Goal: Submit feedback/report problem: Provide input to the site owners about the experience or issues

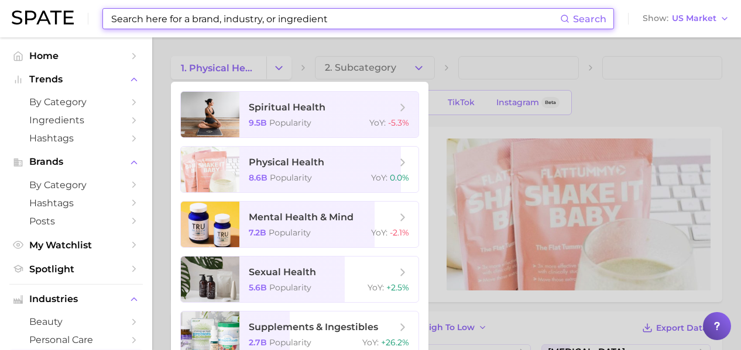
click at [288, 20] on input at bounding box center [335, 19] width 450 height 20
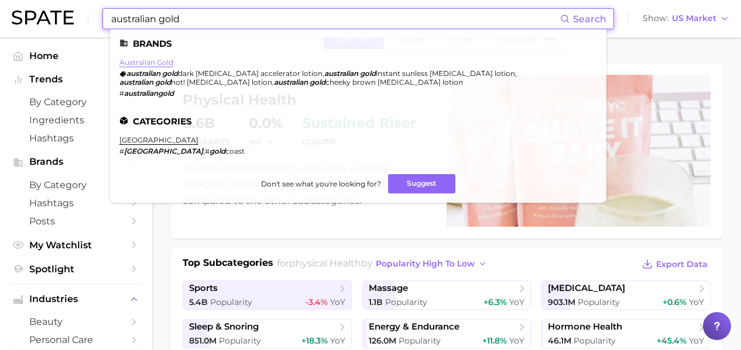
type input "australian gold"
click at [143, 64] on link "australian gold" at bounding box center [146, 62] width 54 height 9
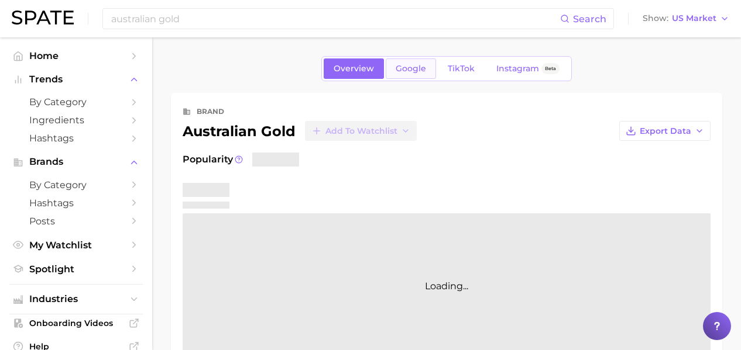
click at [415, 74] on link "Google" at bounding box center [410, 68] width 50 height 20
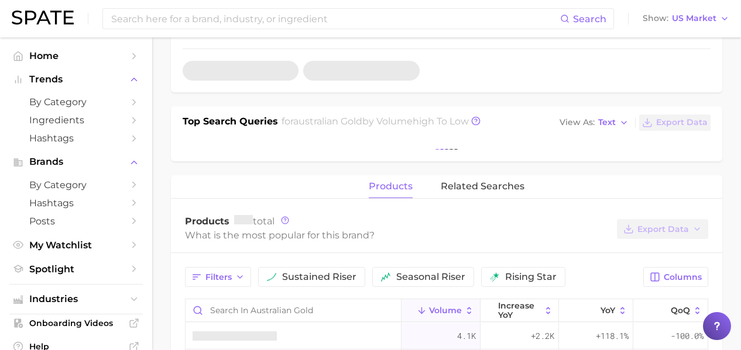
scroll to position [330, 0]
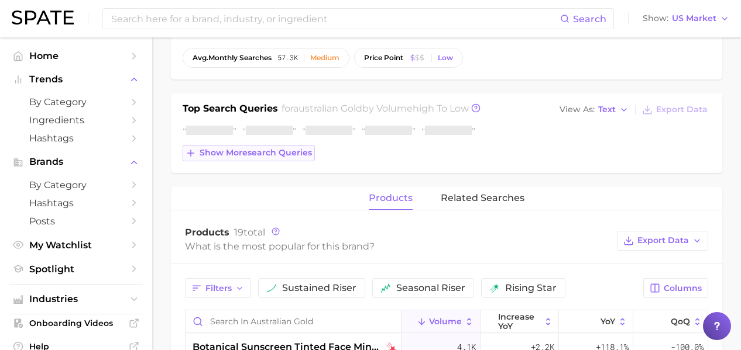
click at [263, 148] on span "Show more search queries" at bounding box center [255, 153] width 112 height 10
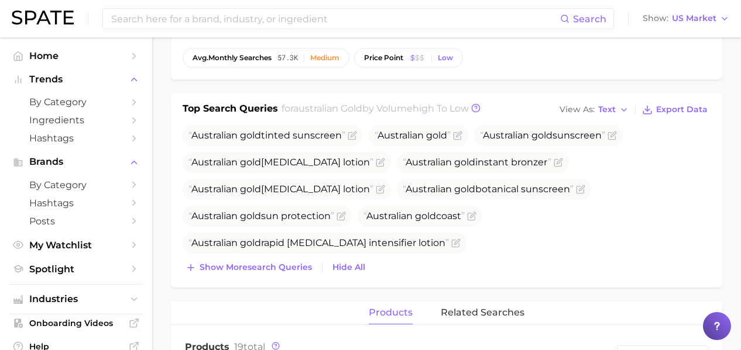
click at [268, 182] on div "Australian gold tinted sunscreen Australian gold Australian gold sunscreen Aust…" at bounding box center [446, 200] width 528 height 151
click at [475, 218] on icon "Flag as miscategorized or irrelevant" at bounding box center [472, 214] width 5 height 5
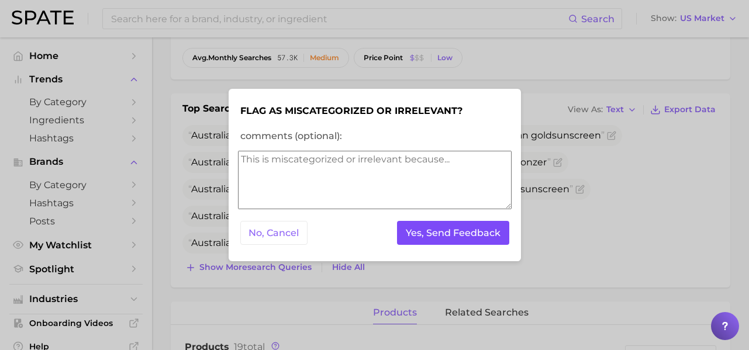
click at [405, 232] on button "Yes, Send Feedback" at bounding box center [453, 233] width 112 height 24
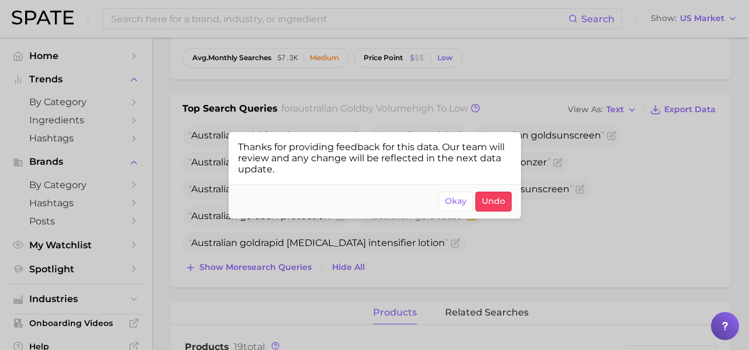
click at [456, 260] on div at bounding box center [374, 175] width 749 height 350
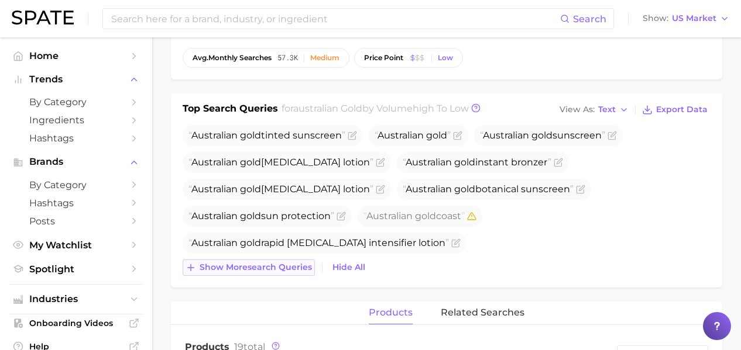
click at [291, 264] on span "Show more search queries" at bounding box center [255, 268] width 112 height 10
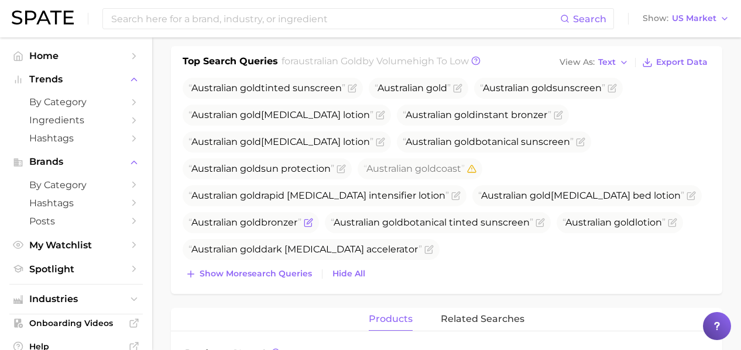
scroll to position [378, 0]
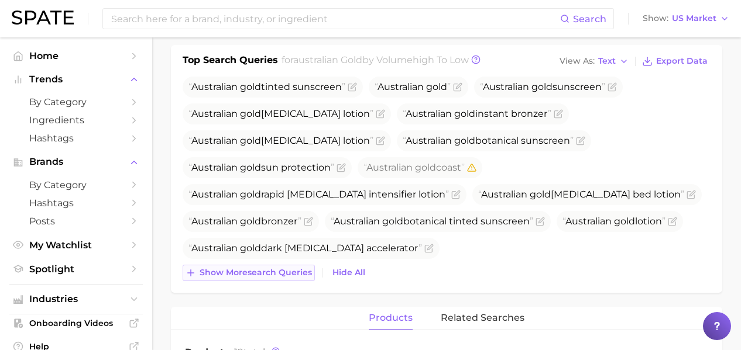
click at [296, 266] on button "Show more search queries" at bounding box center [248, 273] width 132 height 16
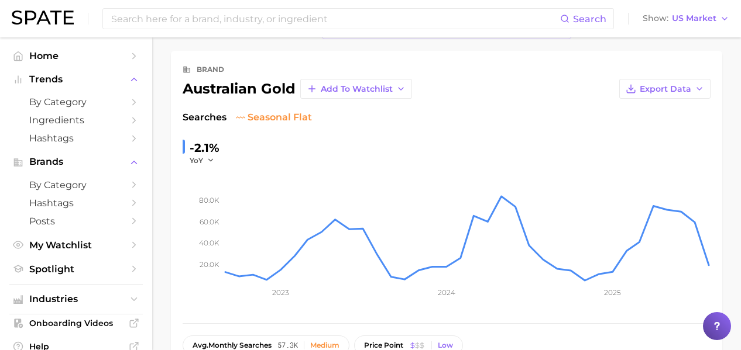
scroll to position [0, 0]
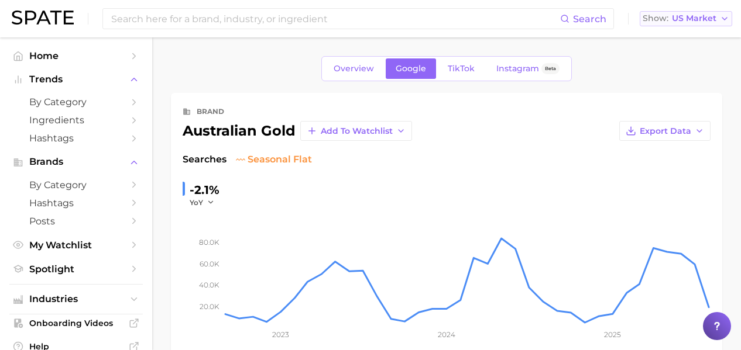
click at [713, 19] on span "US Market" at bounding box center [693, 18] width 44 height 6
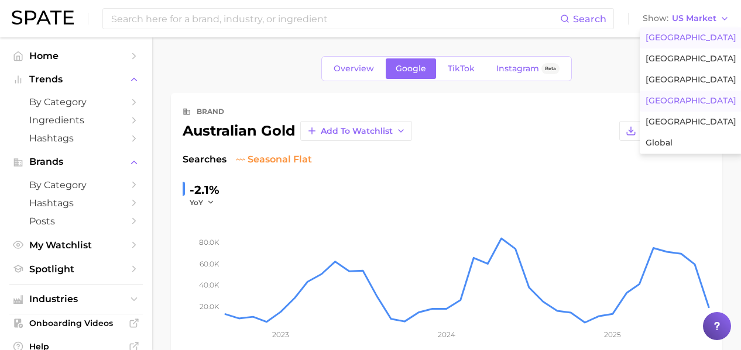
click at [687, 109] on button "South Korea" at bounding box center [690, 101] width 102 height 21
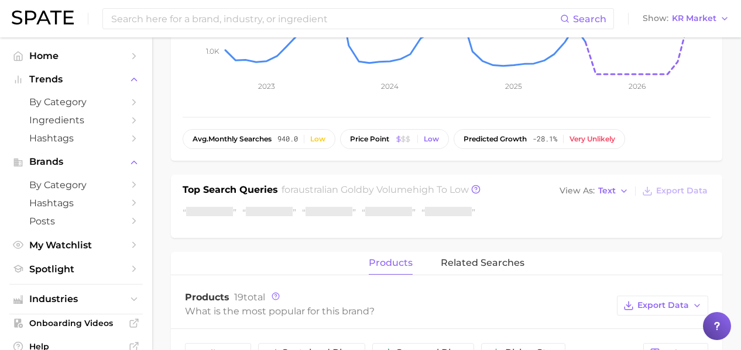
scroll to position [387, 0]
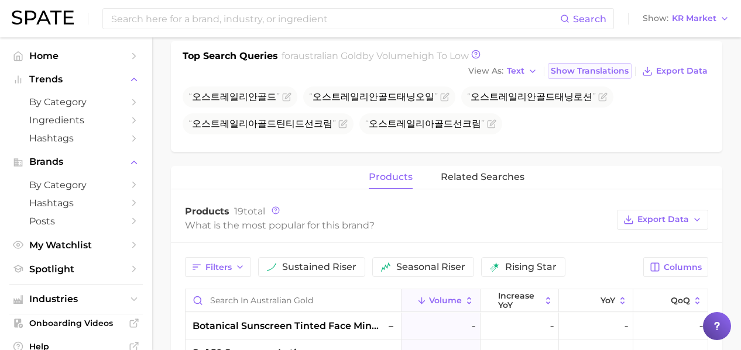
click at [619, 68] on span "Show Translations" at bounding box center [589, 71] width 78 height 10
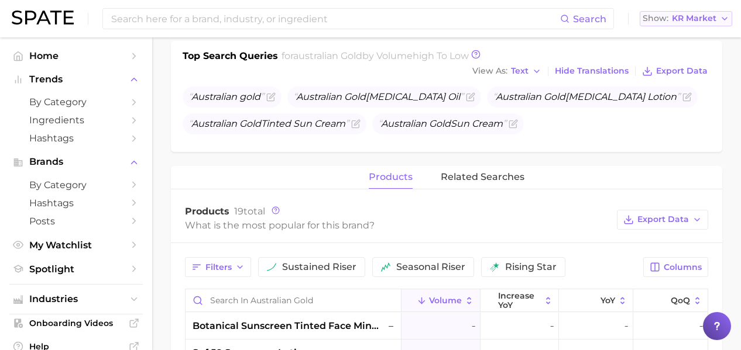
click at [701, 19] on span "KR Market" at bounding box center [693, 18] width 44 height 6
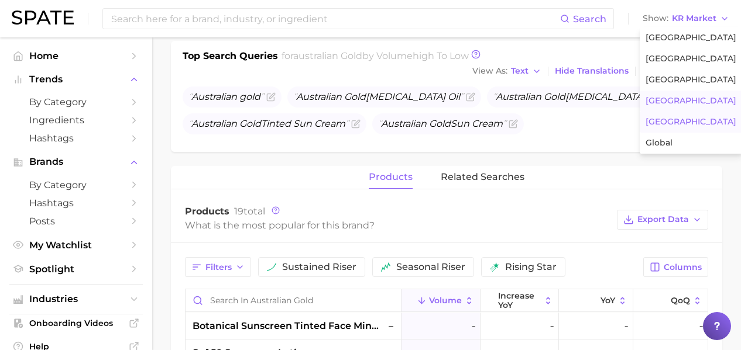
click at [686, 113] on button "Japan" at bounding box center [690, 122] width 102 height 21
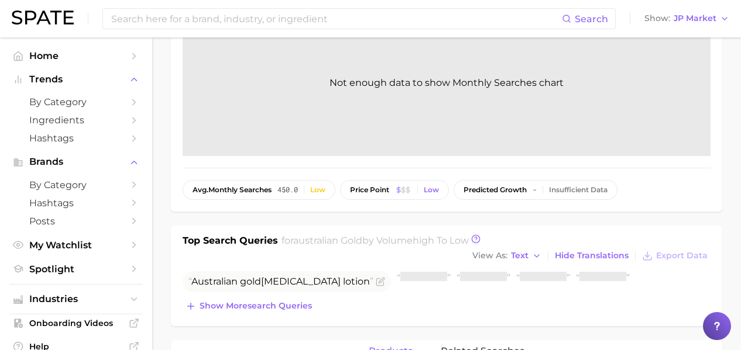
scroll to position [204, 0]
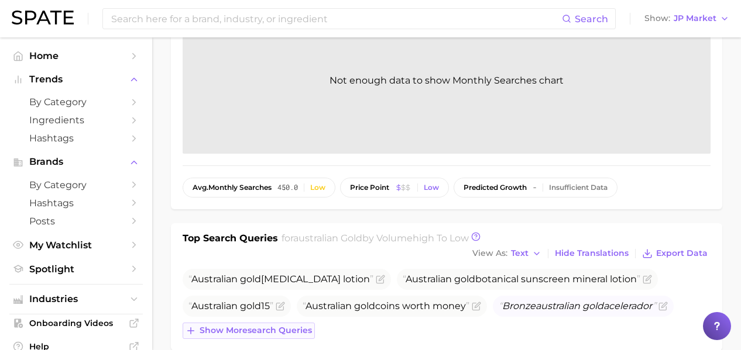
click at [271, 334] on span "Show more search queries" at bounding box center [255, 331] width 112 height 10
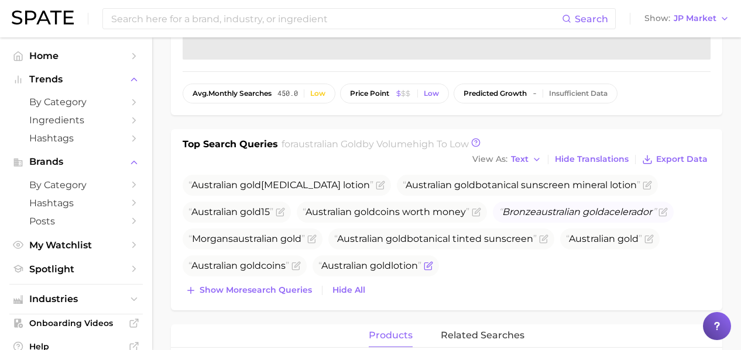
scroll to position [309, 0]
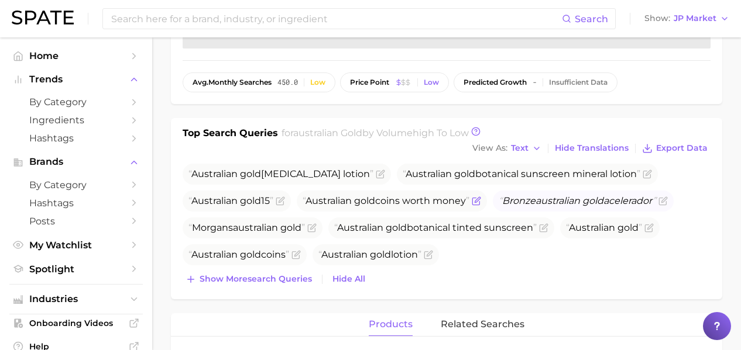
click at [481, 204] on icon "Flag as miscategorized or irrelevant" at bounding box center [475, 201] width 9 height 9
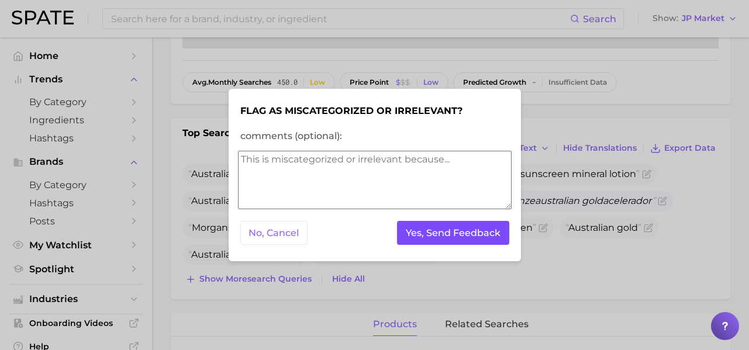
click at [464, 237] on button "Yes, Send Feedback" at bounding box center [453, 233] width 112 height 24
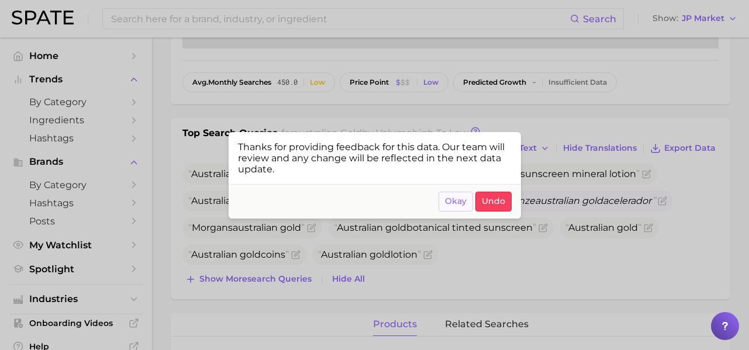
click at [457, 206] on span "Okay" at bounding box center [456, 202] width 22 height 10
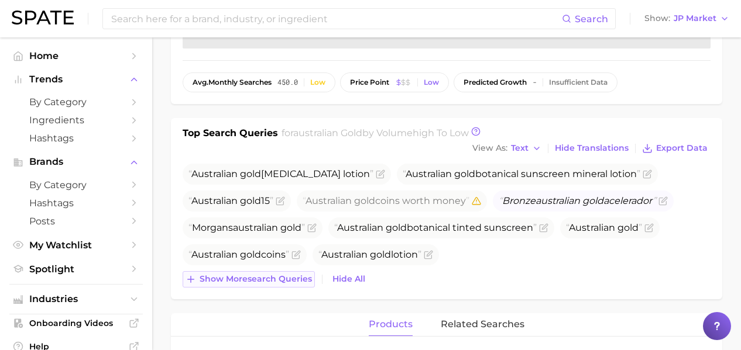
click at [290, 277] on span "Show more search queries" at bounding box center [255, 279] width 112 height 10
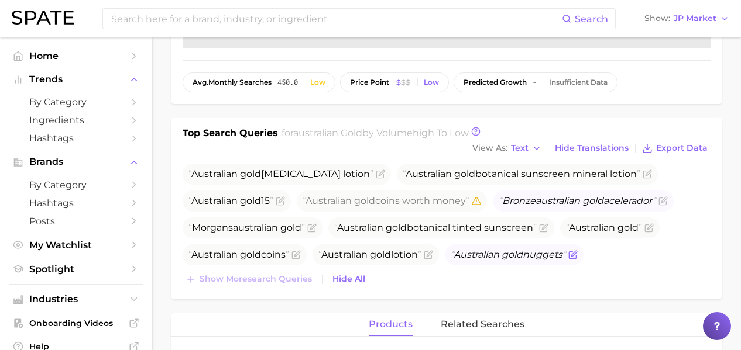
click at [577, 253] on span at bounding box center [572, 254] width 12 height 9
click at [576, 254] on icon "Flag as miscategorized or irrelevant" at bounding box center [573, 253] width 5 height 5
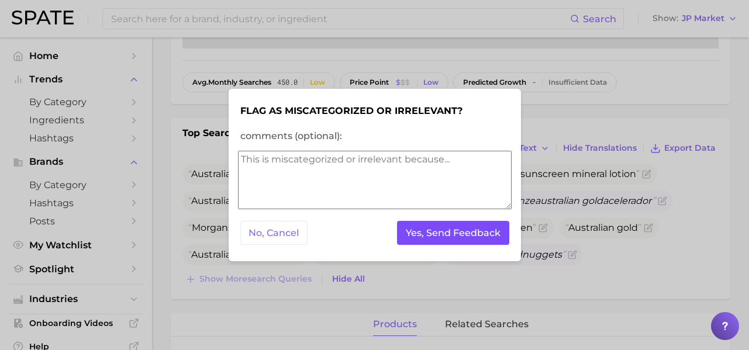
click at [460, 237] on button "Yes, Send Feedback" at bounding box center [453, 233] width 112 height 24
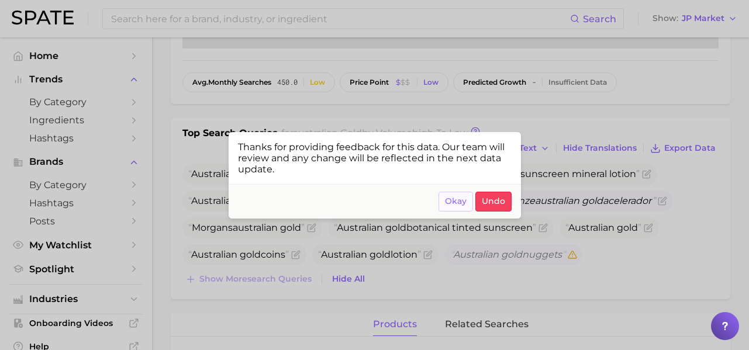
click at [449, 201] on span "Okay" at bounding box center [456, 202] width 22 height 10
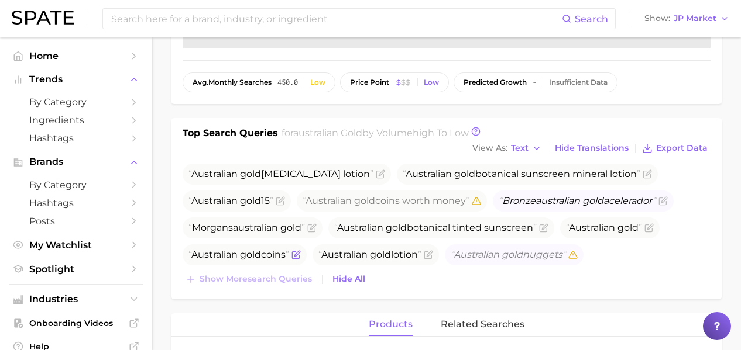
click at [289, 253] on span "Australian gold coins" at bounding box center [238, 254] width 101 height 11
click at [307, 255] on span "Australian gold coins" at bounding box center [244, 255] width 124 height 21
click at [299, 256] on icon "Flag as miscategorized or irrelevant" at bounding box center [295, 255] width 7 height 7
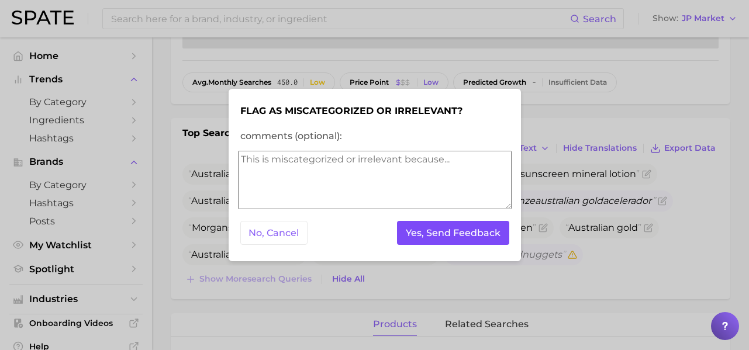
click at [410, 235] on button "Yes, Send Feedback" at bounding box center [453, 233] width 112 height 24
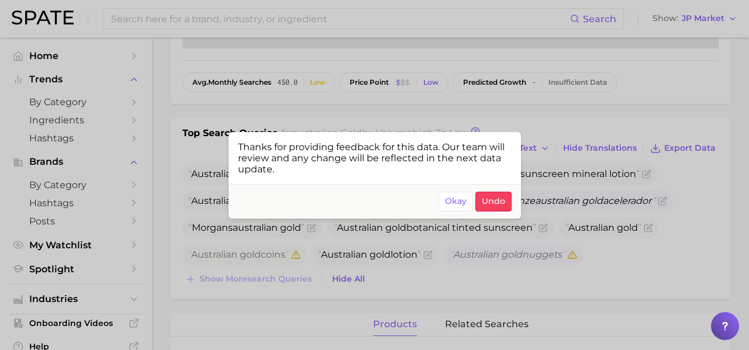
click at [711, 19] on div at bounding box center [374, 175] width 749 height 350
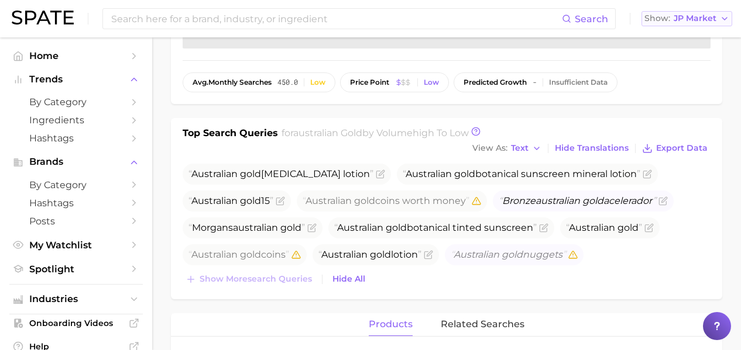
click at [711, 19] on span "JP Market" at bounding box center [694, 18] width 43 height 6
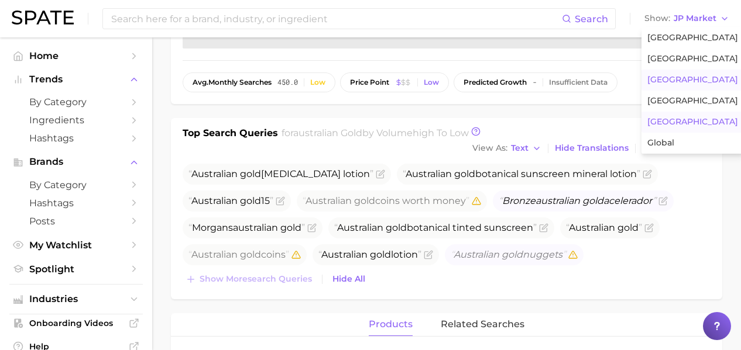
click at [686, 77] on button "France" at bounding box center [692, 80] width 102 height 21
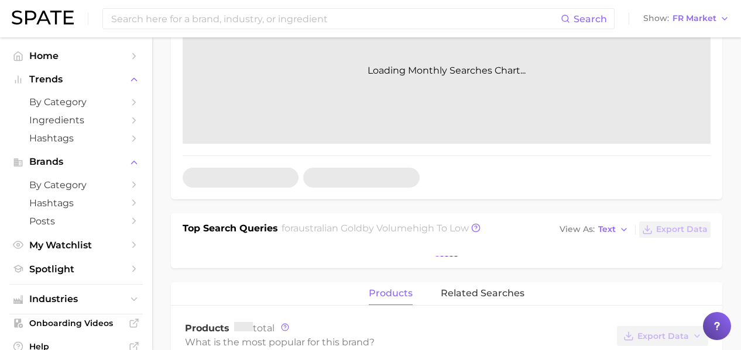
scroll to position [211, 0]
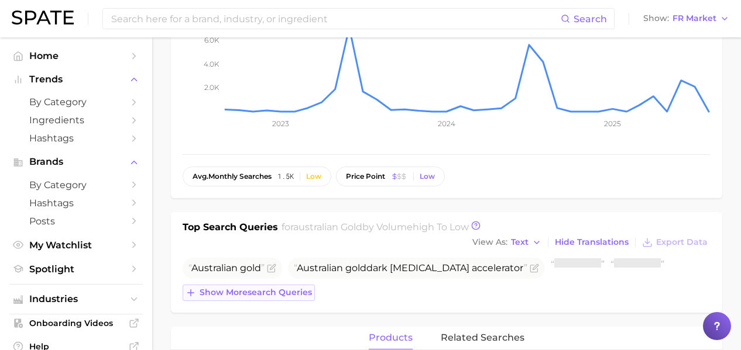
click at [256, 291] on span "Show more search queries" at bounding box center [255, 293] width 112 height 10
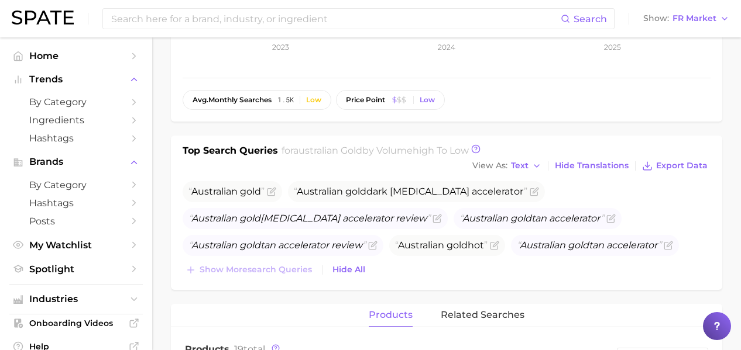
scroll to position [343, 0]
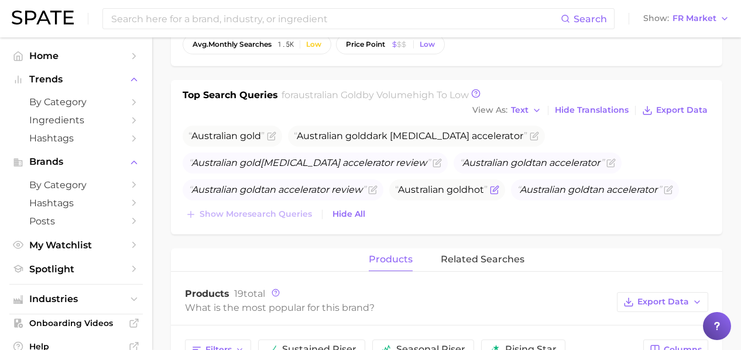
drag, startPoint x: 493, startPoint y: 191, endPoint x: 403, endPoint y: 189, distance: 90.1
click at [406, 192] on span "Australian gold hot" at bounding box center [441, 189] width 92 height 11
copy span "Australian gold hot"
click at [688, 26] on button "Show FR Market" at bounding box center [686, 18] width 92 height 15
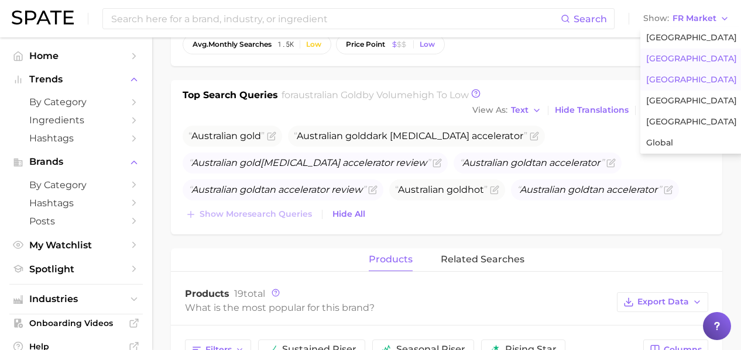
click at [691, 56] on span "United Kingdom" at bounding box center [691, 59] width 91 height 10
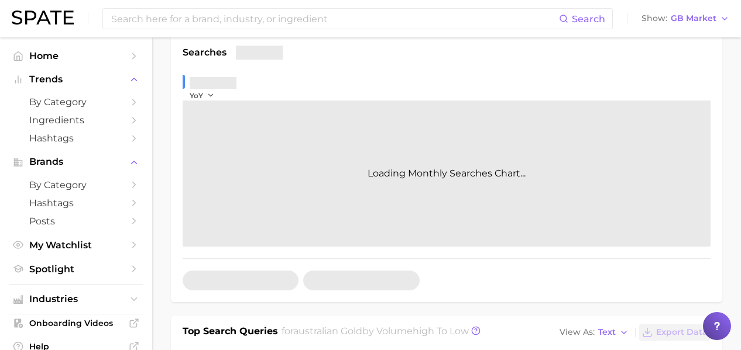
scroll to position [239, 0]
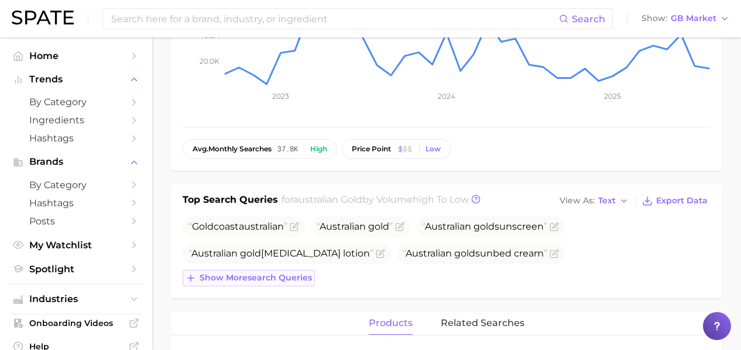
click at [301, 270] on button "Show more search queries" at bounding box center [248, 278] width 132 height 16
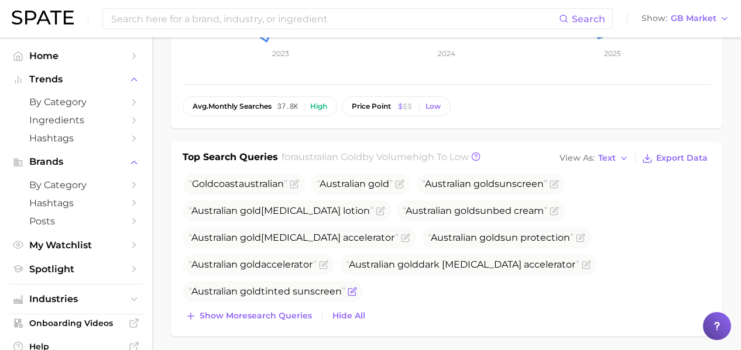
scroll to position [283, 0]
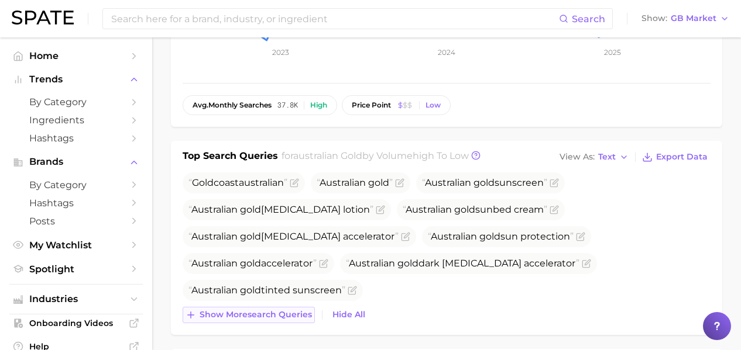
click at [296, 311] on span "Show more search queries" at bounding box center [255, 315] width 112 height 10
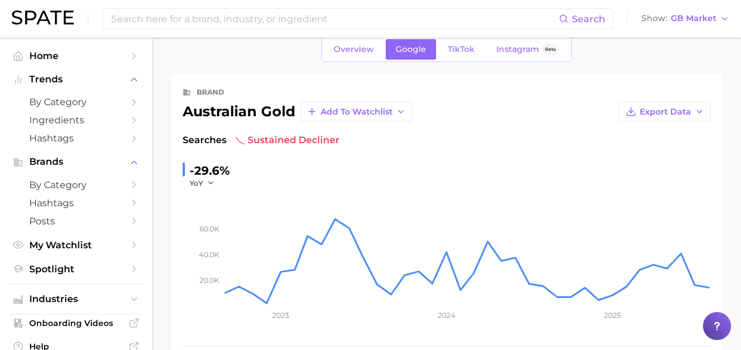
scroll to position [0, 0]
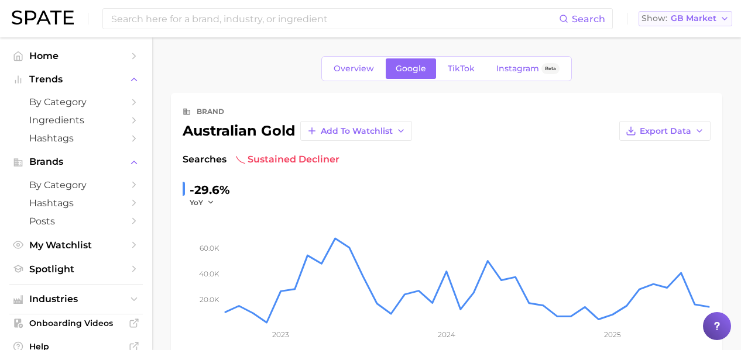
click at [694, 20] on span "GB Market" at bounding box center [693, 18] width 46 height 6
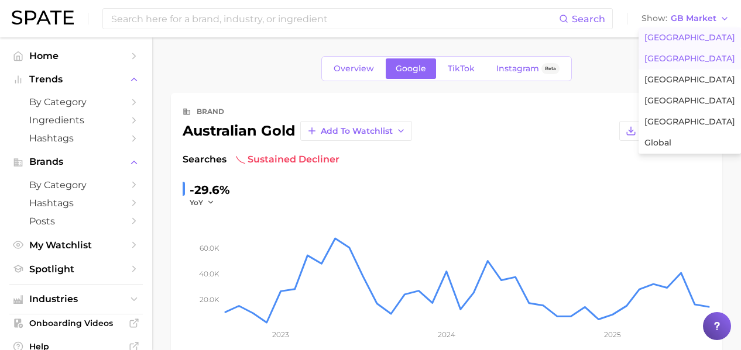
click at [681, 40] on span "United States" at bounding box center [689, 38] width 91 height 10
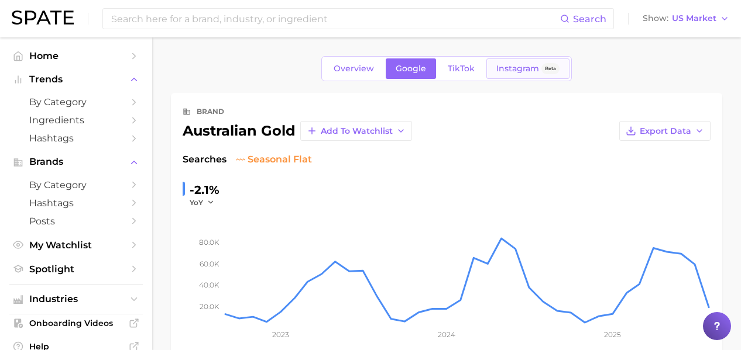
click at [515, 71] on span "Instagram" at bounding box center [517, 69] width 43 height 10
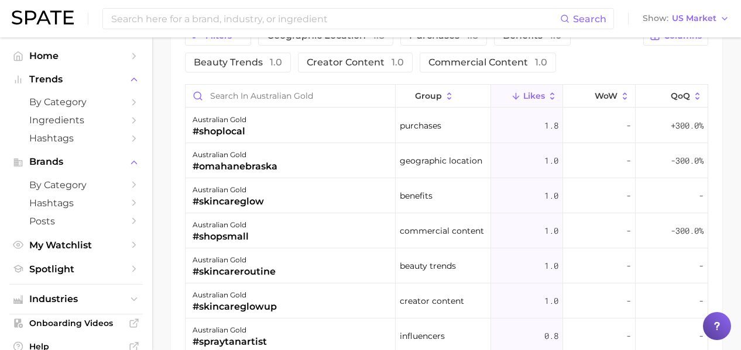
scroll to position [904, 0]
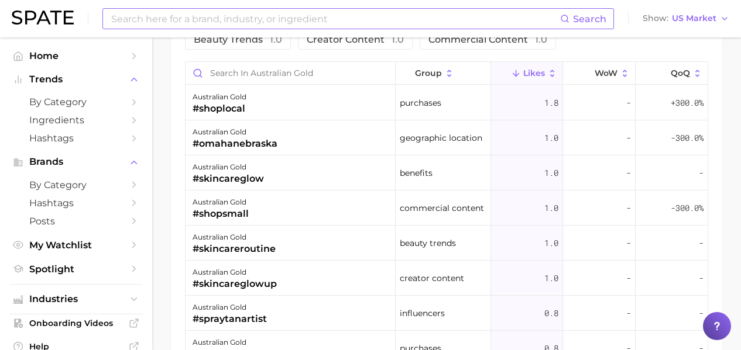
click at [263, 26] on input at bounding box center [335, 19] width 450 height 20
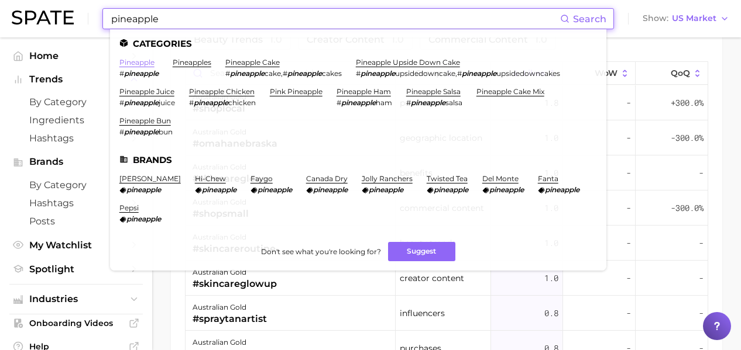
type input "pineapple"
click at [133, 62] on link "pineapple" at bounding box center [136, 62] width 35 height 9
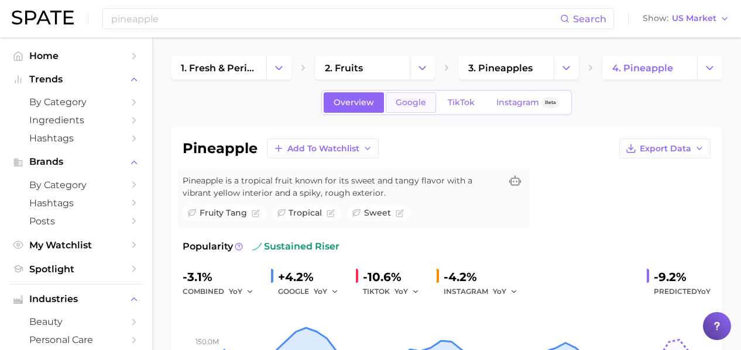
click at [415, 108] on link "Google" at bounding box center [410, 102] width 50 height 20
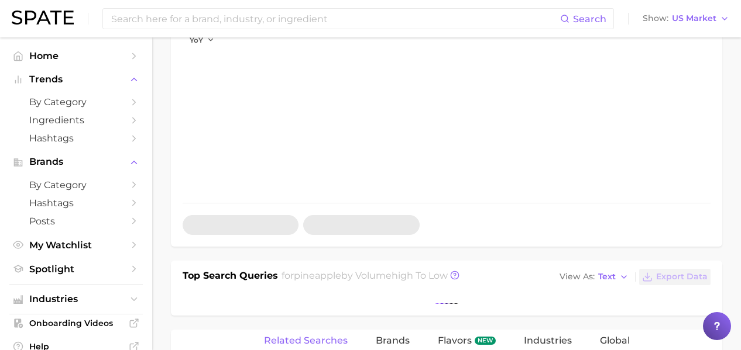
scroll to position [388, 0]
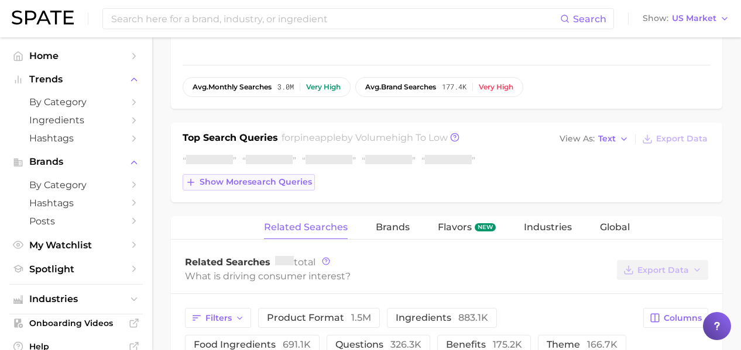
click at [297, 185] on span "Show more search queries" at bounding box center [255, 182] width 112 height 10
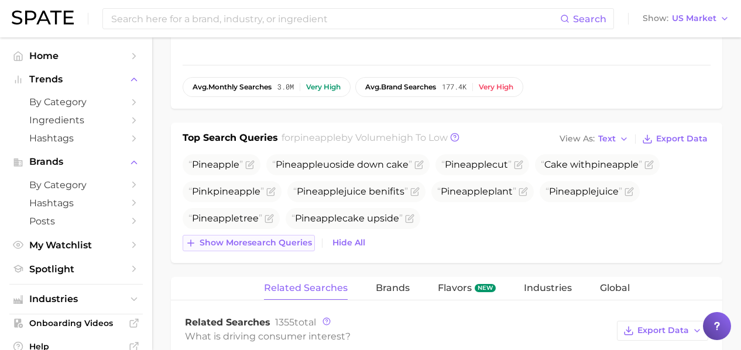
click at [299, 238] on span "Show more search queries" at bounding box center [255, 243] width 112 height 10
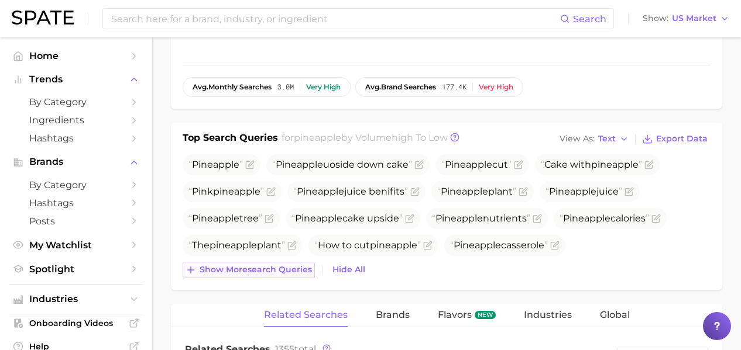
click at [266, 263] on button "Show more search queries" at bounding box center [248, 270] width 132 height 16
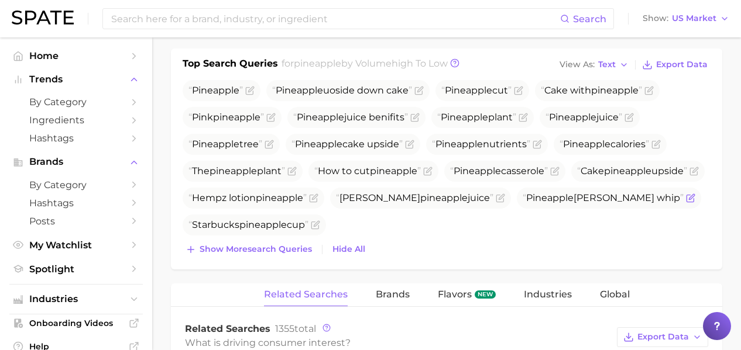
scroll to position [508, 0]
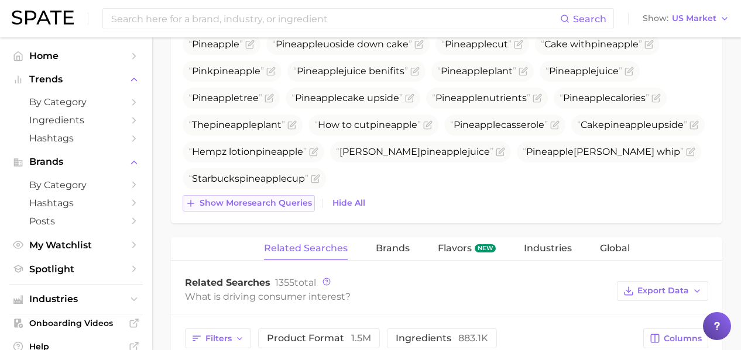
click at [270, 205] on span "Show more search queries" at bounding box center [255, 203] width 112 height 10
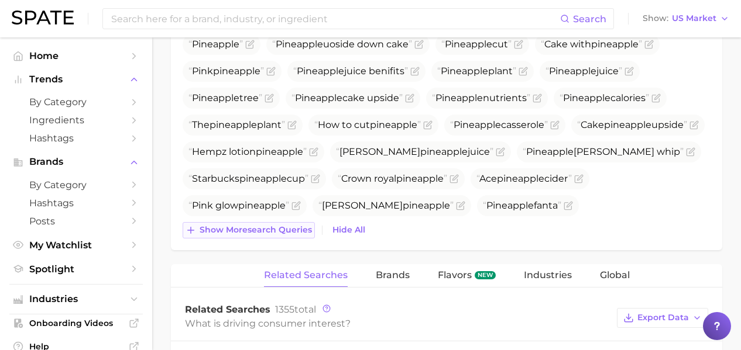
click at [266, 229] on span "Show more search queries" at bounding box center [255, 230] width 112 height 10
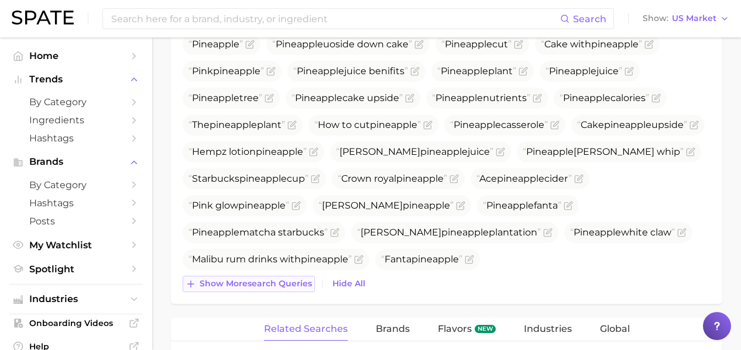
click at [274, 277] on button "Show more search queries" at bounding box center [248, 284] width 132 height 16
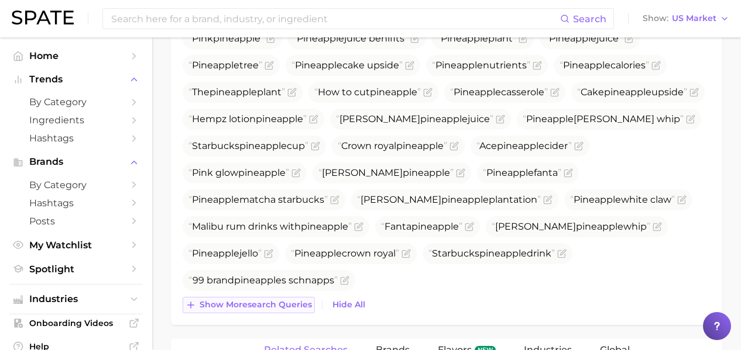
scroll to position [542, 0]
click at [276, 305] on span "Show more search queries" at bounding box center [255, 304] width 112 height 10
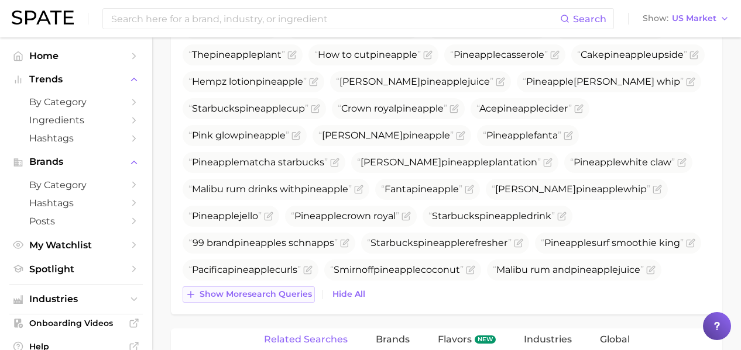
scroll to position [590, 0]
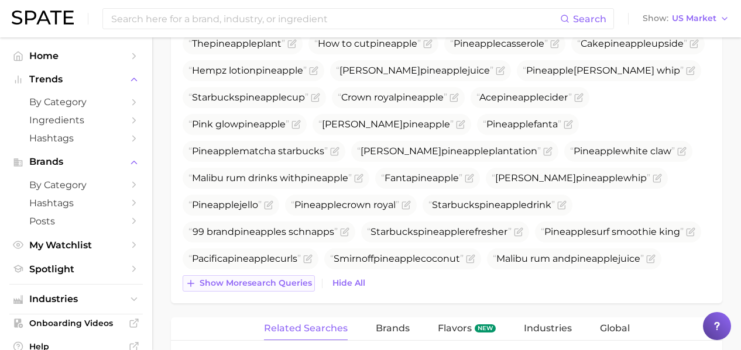
click at [277, 278] on span "Show more search queries" at bounding box center [255, 283] width 112 height 10
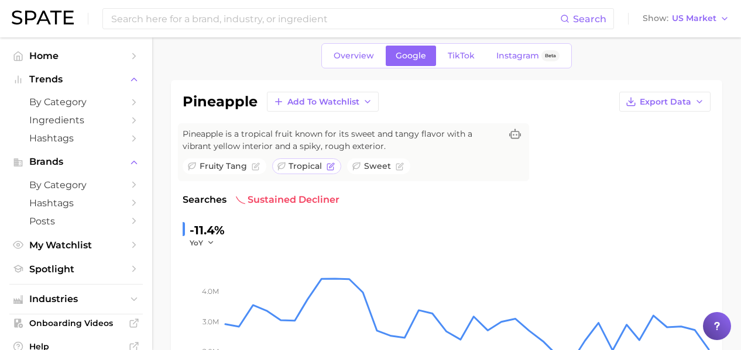
scroll to position [0, 0]
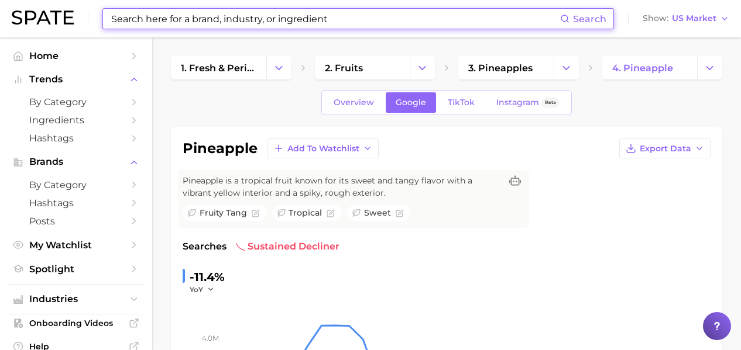
click at [231, 26] on input at bounding box center [335, 19] width 450 height 20
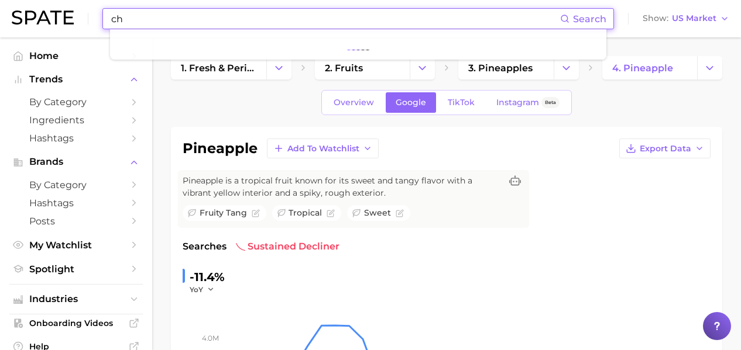
type input "c"
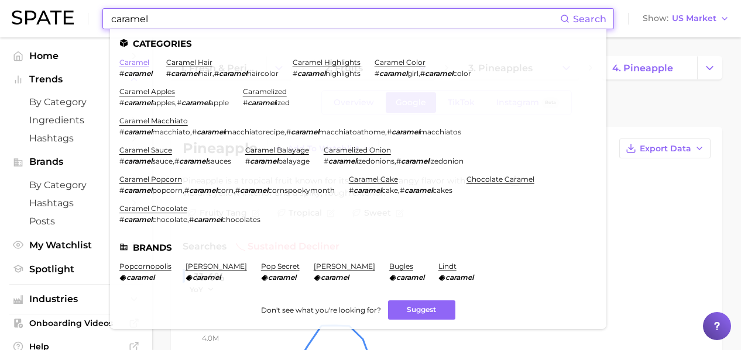
type input "caramel"
click at [140, 66] on link "caramel" at bounding box center [134, 62] width 30 height 9
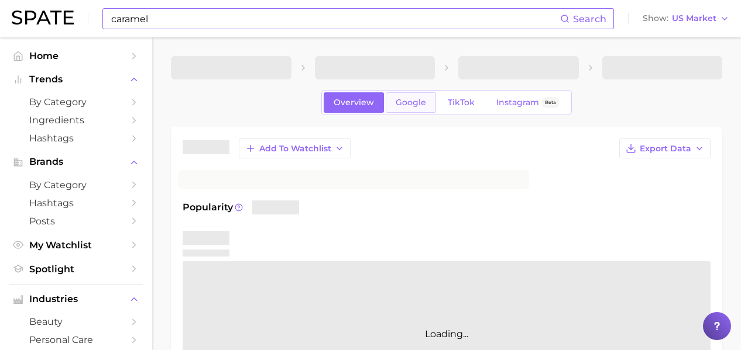
click at [398, 102] on span "Google" at bounding box center [410, 103] width 30 height 10
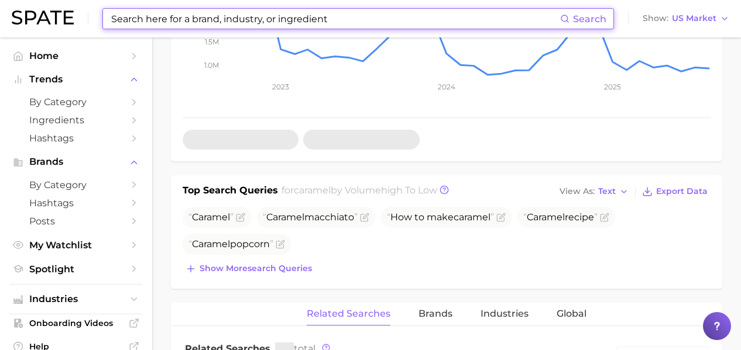
scroll to position [326, 0]
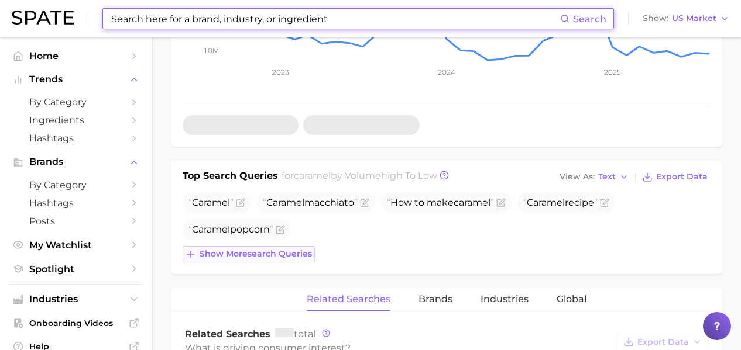
click at [297, 251] on span "Show more search queries" at bounding box center [255, 254] width 112 height 10
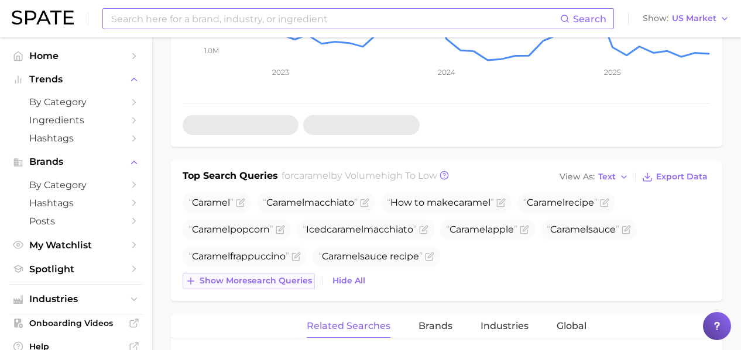
click at [299, 279] on span "Show more search queries" at bounding box center [255, 281] width 112 height 10
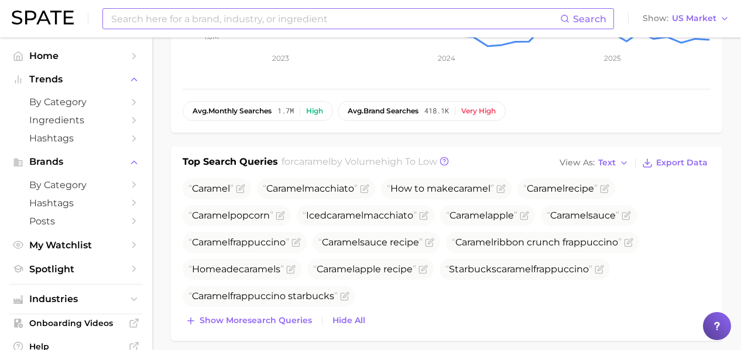
scroll to position [340, 0]
click at [286, 315] on span "Show more search queries" at bounding box center [255, 320] width 112 height 10
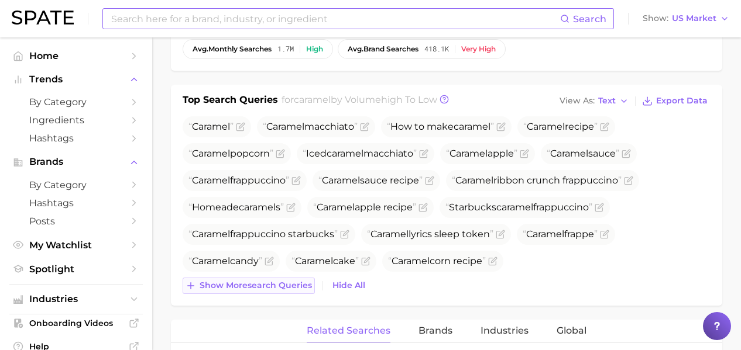
scroll to position [410, 0]
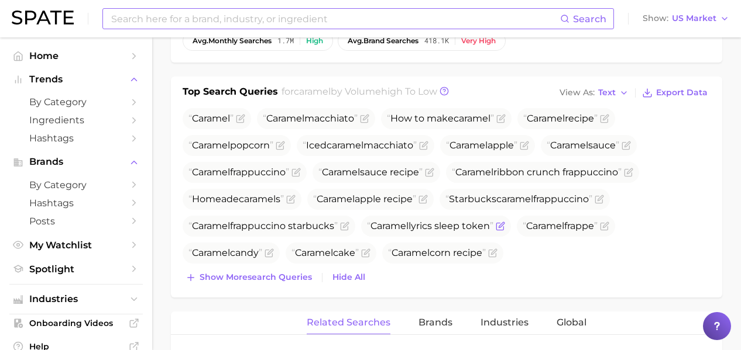
click at [504, 227] on icon "Flag as miscategorized or irrelevant" at bounding box center [500, 224] width 5 height 5
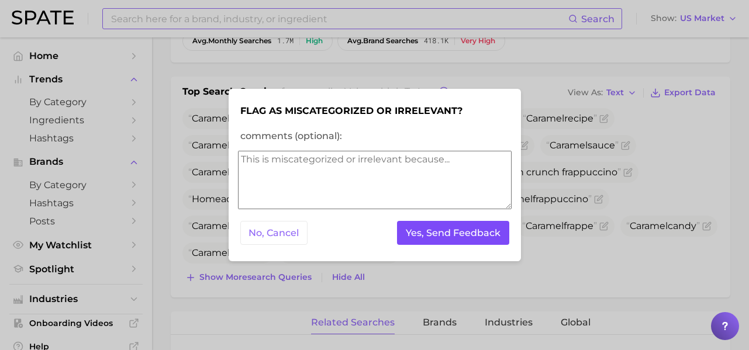
click at [467, 231] on button "Yes, Send Feedback" at bounding box center [453, 233] width 112 height 24
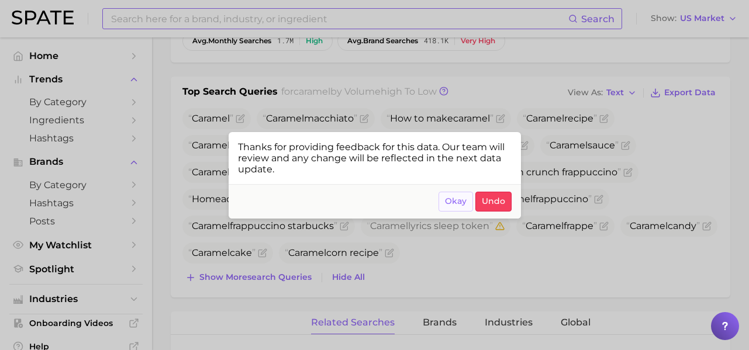
click at [450, 203] on span "Okay" at bounding box center [456, 202] width 22 height 10
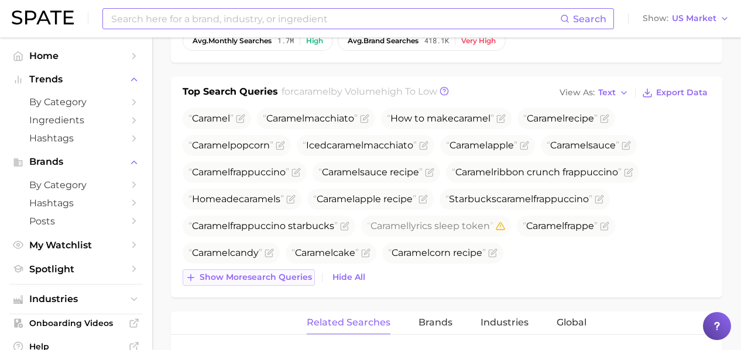
click at [279, 273] on span "Show more search queries" at bounding box center [255, 278] width 112 height 10
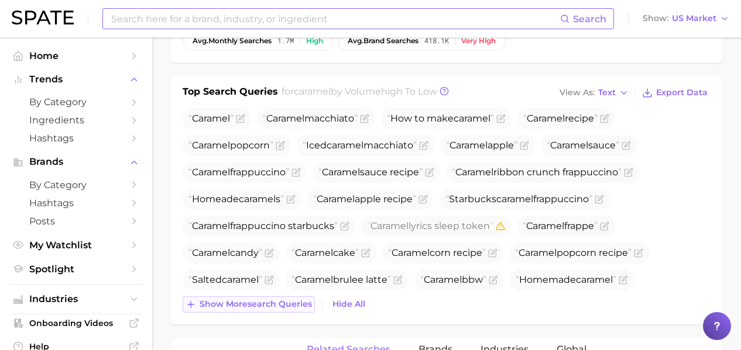
click at [278, 301] on span "Show more search queries" at bounding box center [255, 304] width 112 height 10
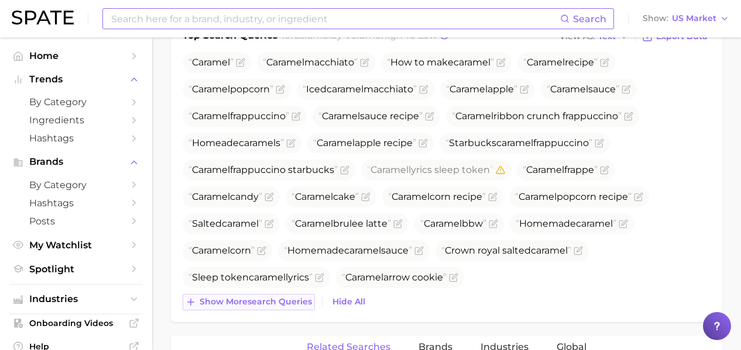
scroll to position [475, 0]
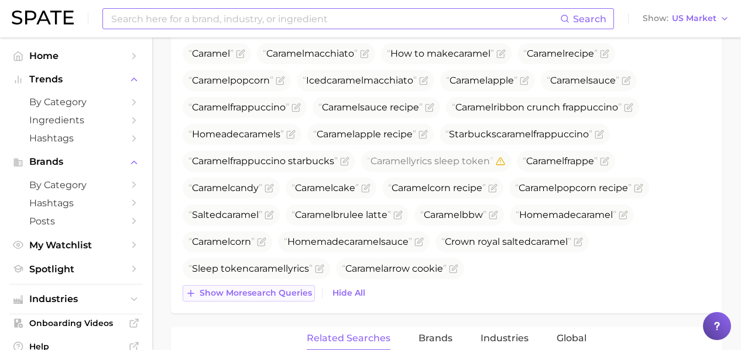
click at [276, 290] on span "Show more search queries" at bounding box center [255, 293] width 112 height 10
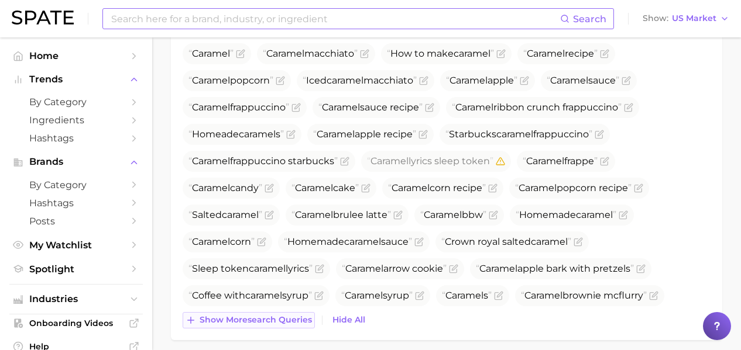
click at [283, 314] on button "Show more search queries" at bounding box center [248, 320] width 132 height 16
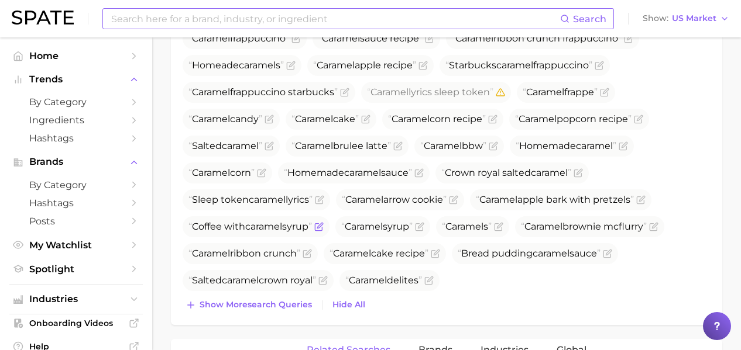
scroll to position [567, 0]
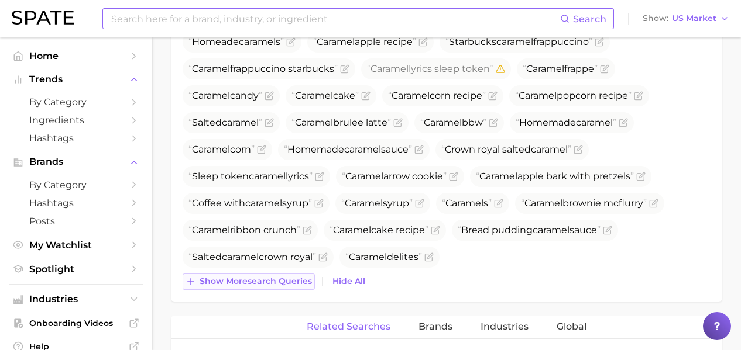
click at [287, 286] on span "Show more search queries" at bounding box center [255, 282] width 112 height 10
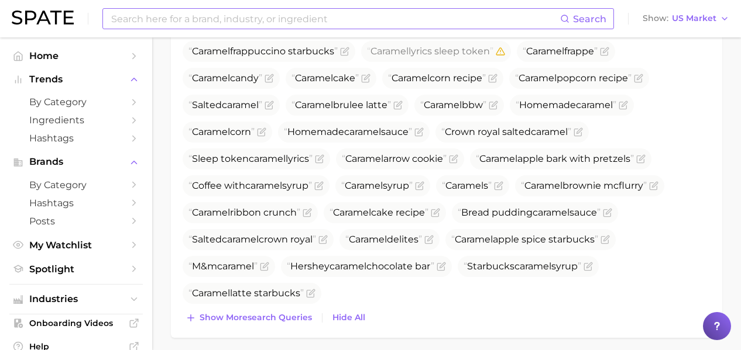
scroll to position [586, 0]
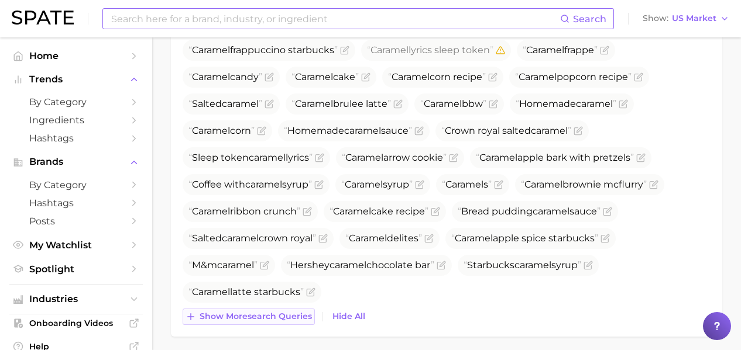
click at [282, 311] on button "Show more search queries" at bounding box center [248, 317] width 132 height 16
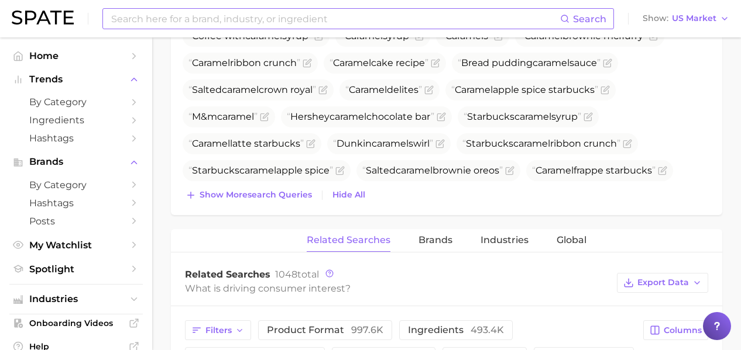
scroll to position [750, 0]
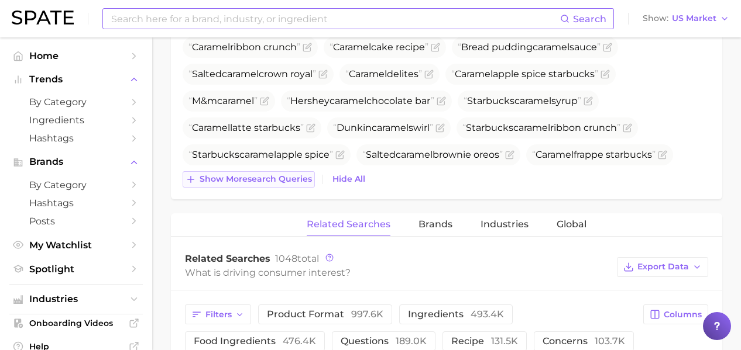
click at [283, 182] on span "Show more search queries" at bounding box center [255, 179] width 112 height 10
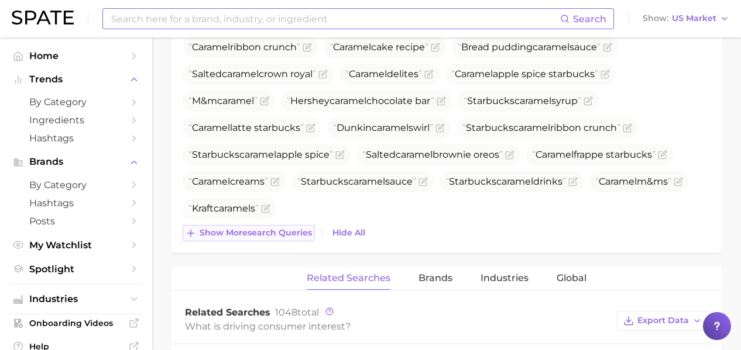
click at [281, 232] on span "Show more search queries" at bounding box center [255, 233] width 112 height 10
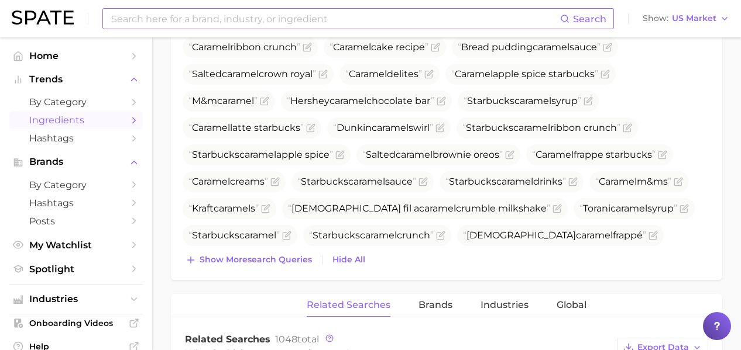
click at [68, 127] on link "Ingredients" at bounding box center [75, 120] width 133 height 18
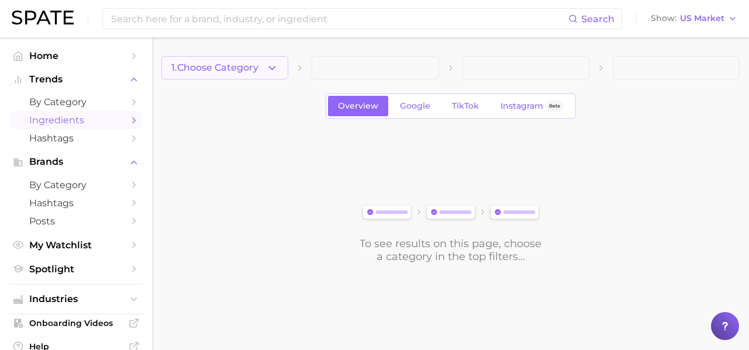
click at [235, 74] on button "1. Choose Category" at bounding box center [224, 67] width 127 height 23
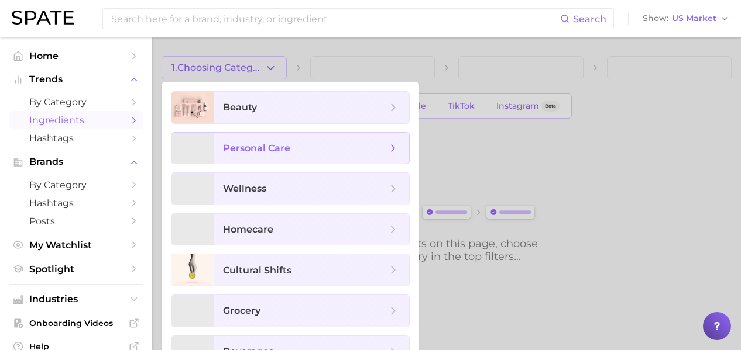
click at [276, 149] on span "personal care" at bounding box center [256, 148] width 67 height 11
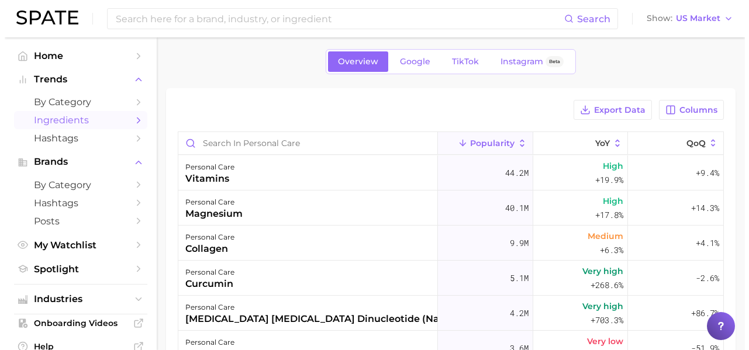
scroll to position [67, 0]
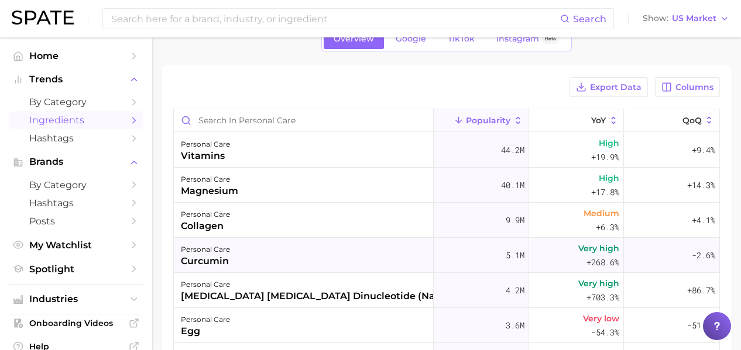
click at [323, 254] on div "personal care curcumin" at bounding box center [304, 255] width 260 height 35
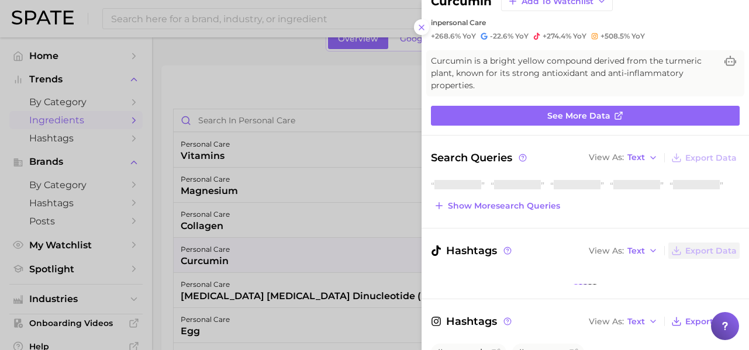
scroll to position [50, 0]
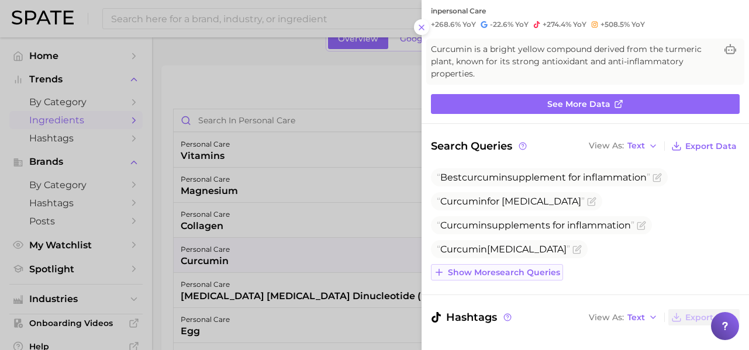
click at [536, 274] on span "Show more search queries" at bounding box center [504, 273] width 112 height 10
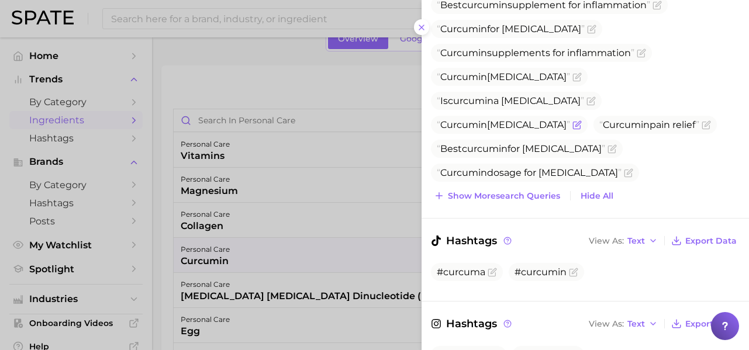
scroll to position [251, 0]
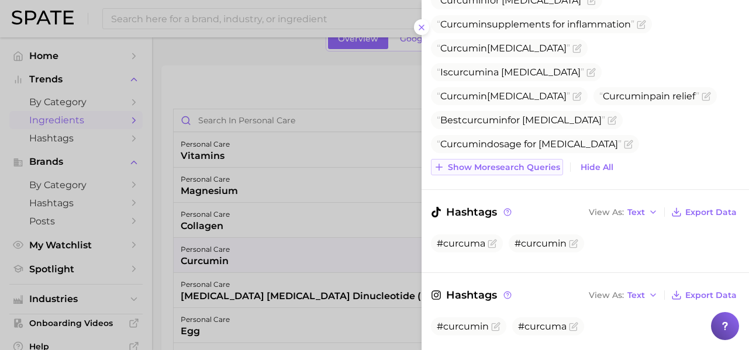
click at [531, 166] on span "Show more search queries" at bounding box center [504, 168] width 112 height 10
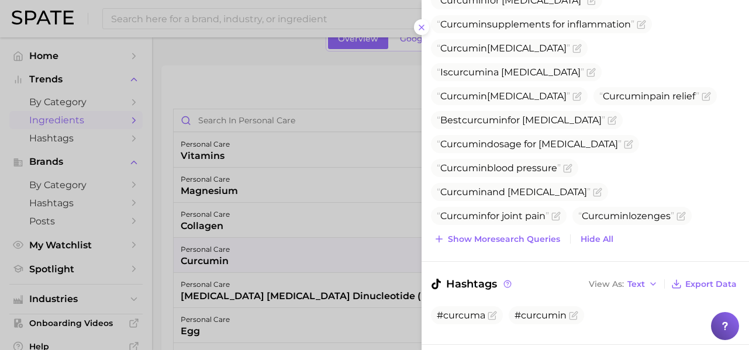
click at [266, 78] on div at bounding box center [374, 175] width 749 height 350
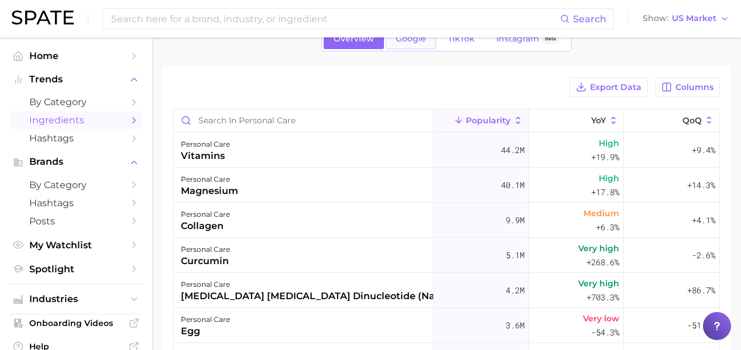
click at [412, 43] on span "Google" at bounding box center [410, 39] width 30 height 10
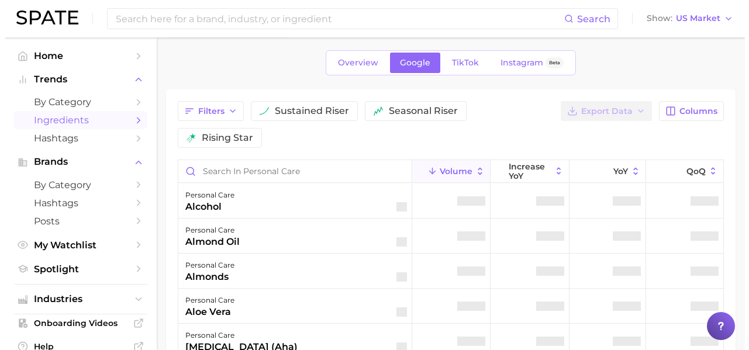
scroll to position [98, 0]
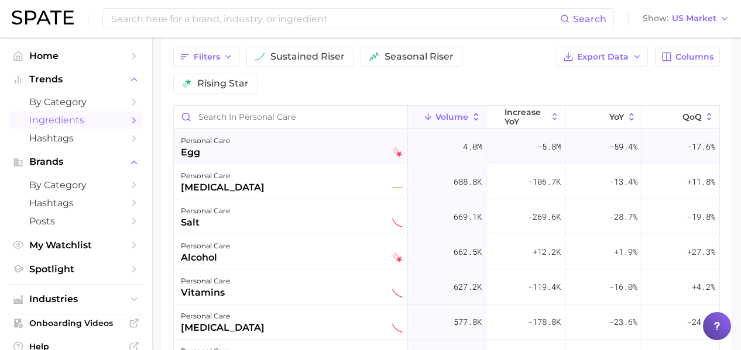
click at [253, 158] on div "personal care egg" at bounding box center [292, 147] width 222 height 26
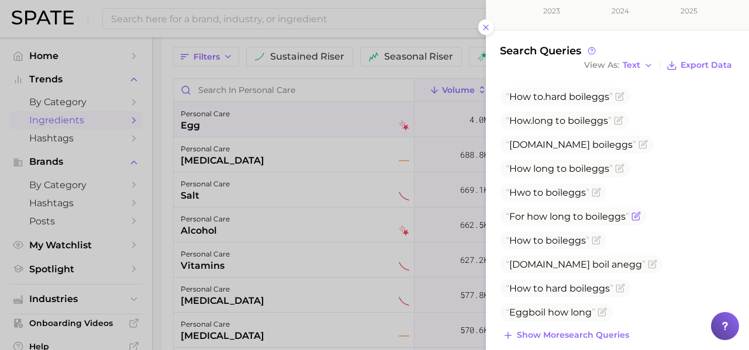
scroll to position [329, 0]
click at [577, 333] on span "Show more search queries" at bounding box center [573, 336] width 112 height 10
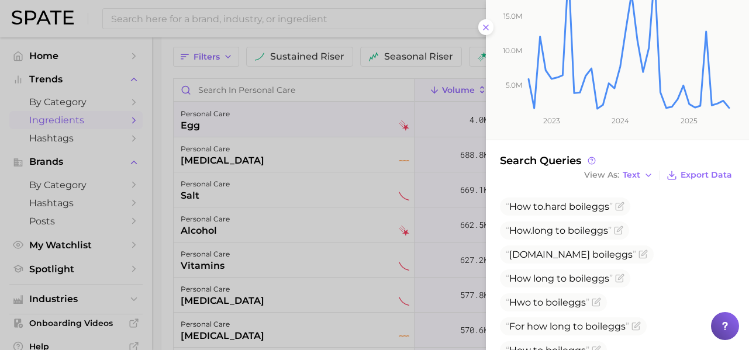
scroll to position [219, 0]
click at [600, 302] on icon "Flag as miscategorized or irrelevant" at bounding box center [596, 302] width 9 height 9
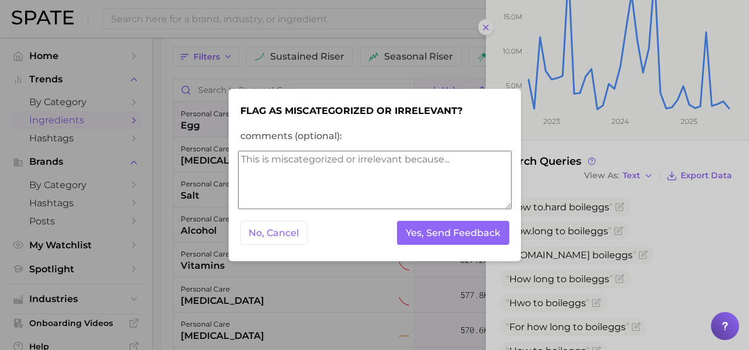
click at [398, 202] on textarea "comments (optional):" at bounding box center [375, 180] width 274 height 58
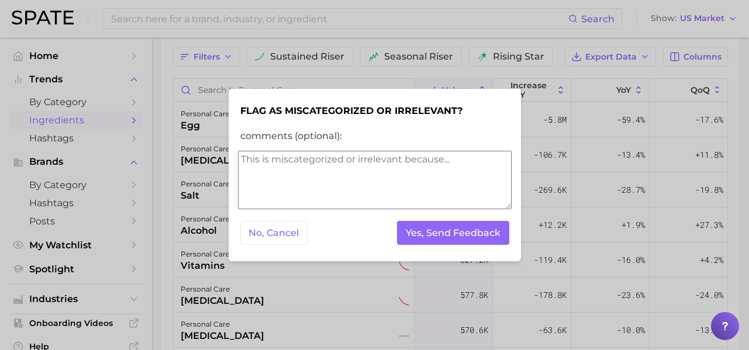
click at [399, 187] on textarea "comments (optional):" at bounding box center [375, 180] width 274 height 58
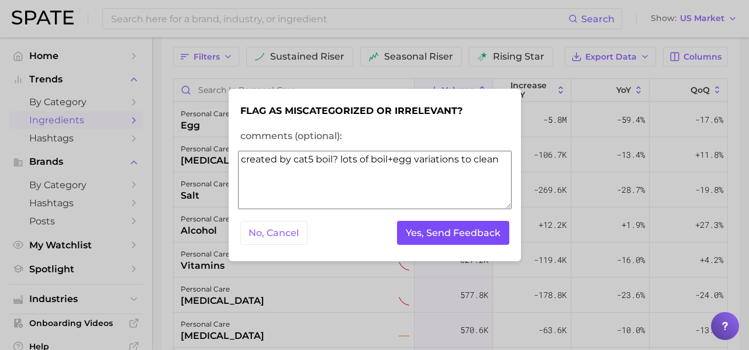
type textarea "created by cat5 boil? lots of boil+egg variations to clean"
click at [459, 237] on button "Yes, Send Feedback" at bounding box center [453, 233] width 112 height 24
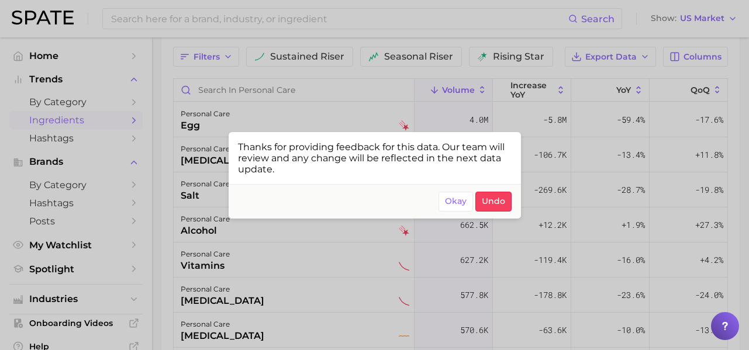
click at [200, 161] on div at bounding box center [374, 175] width 749 height 350
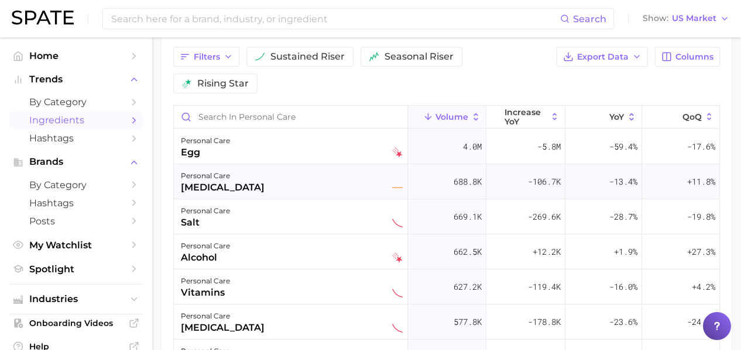
click at [254, 188] on div "hydrocortisone" at bounding box center [223, 188] width 84 height 14
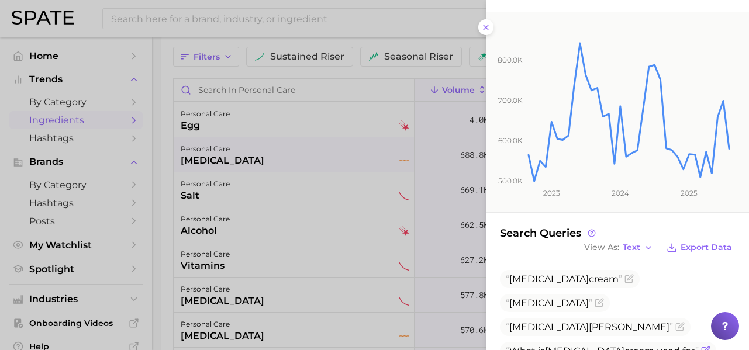
scroll to position [163, 0]
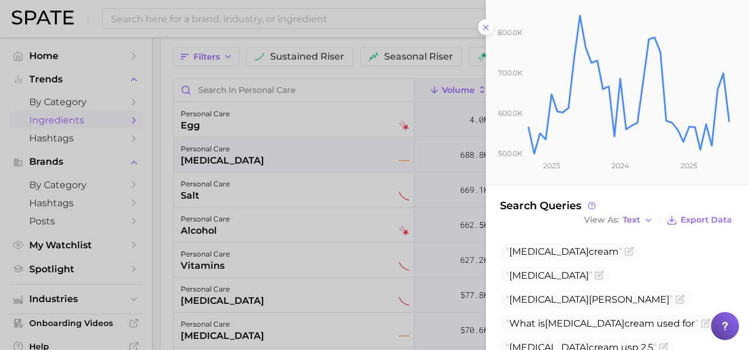
click at [231, 185] on div at bounding box center [374, 175] width 749 height 350
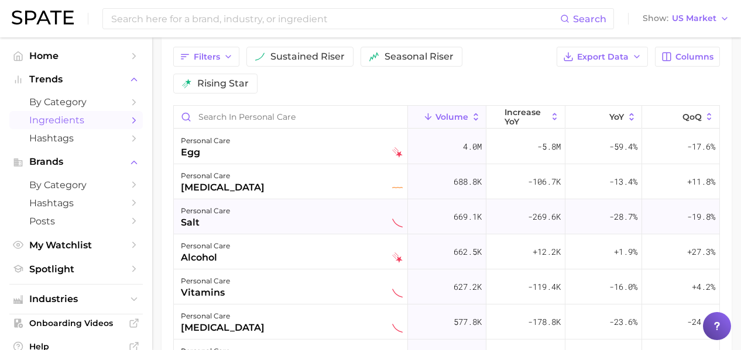
click at [272, 223] on div "personal care salt" at bounding box center [292, 217] width 222 height 26
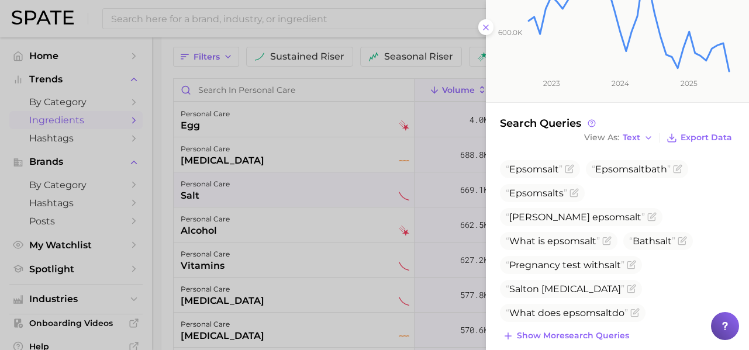
scroll to position [260, 0]
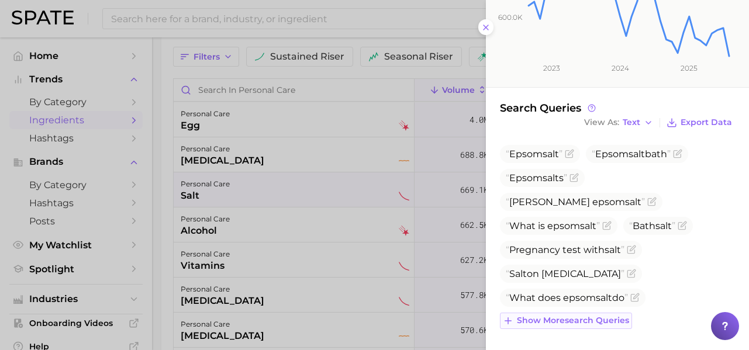
click at [593, 319] on span "Show more search queries" at bounding box center [573, 321] width 112 height 10
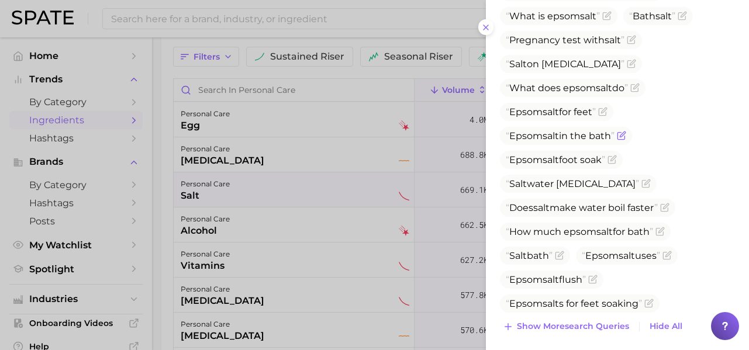
scroll to position [476, 0]
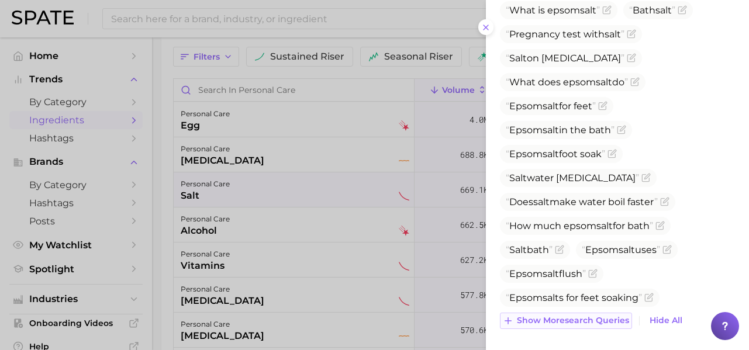
click at [593, 320] on span "Show more search queries" at bounding box center [573, 321] width 112 height 10
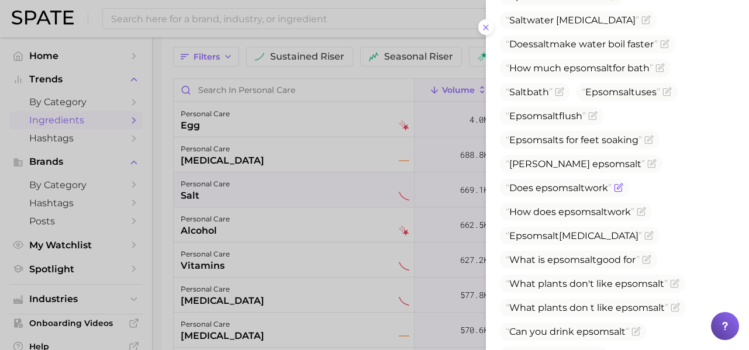
scroll to position [716, 0]
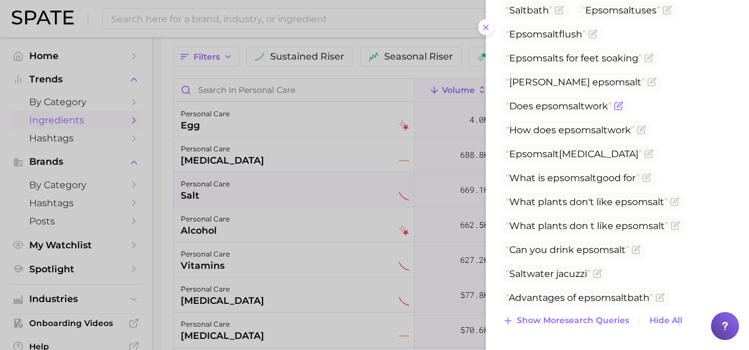
click at [593, 319] on span "Show more search queries" at bounding box center [573, 321] width 112 height 10
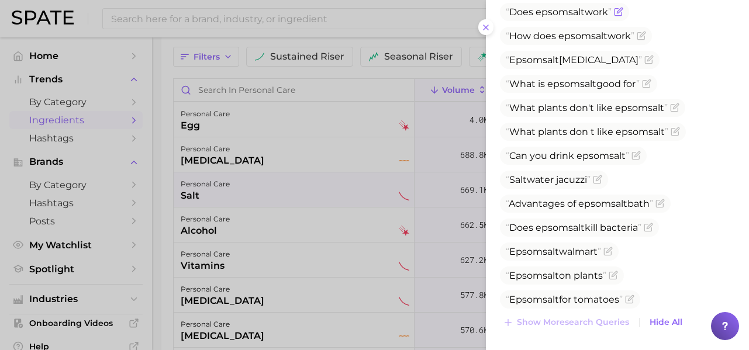
scroll to position [812, 0]
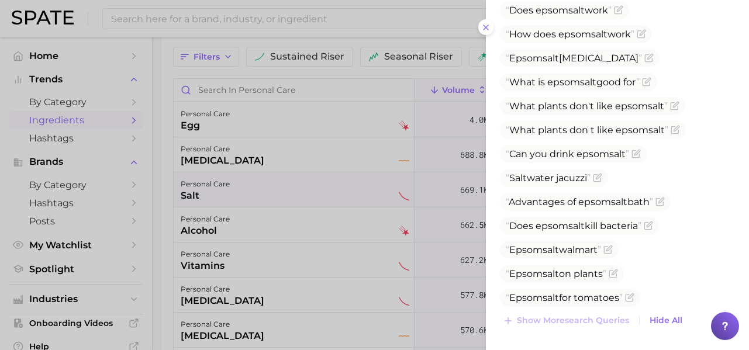
click at [232, 190] on div at bounding box center [374, 175] width 749 height 350
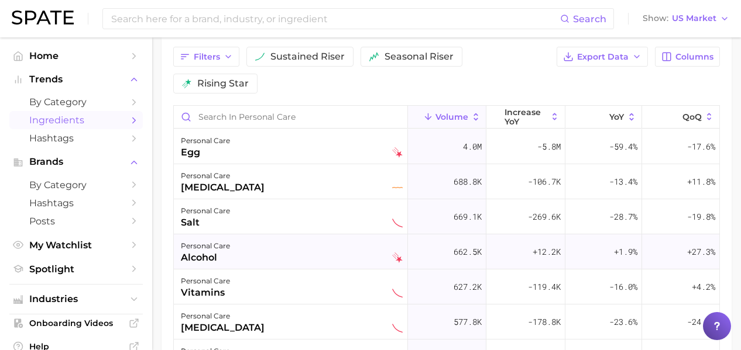
click at [287, 246] on div "personal care alcohol" at bounding box center [292, 252] width 222 height 26
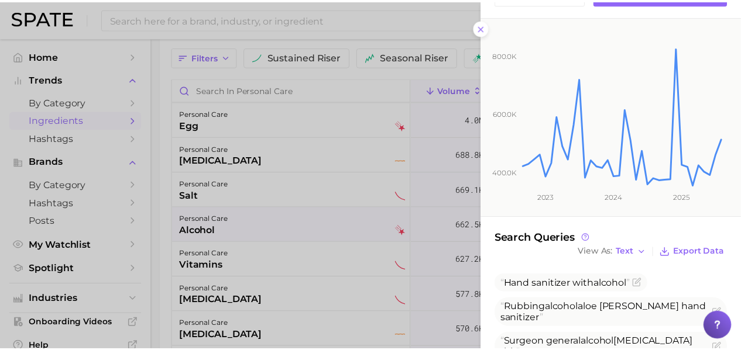
scroll to position [133, 0]
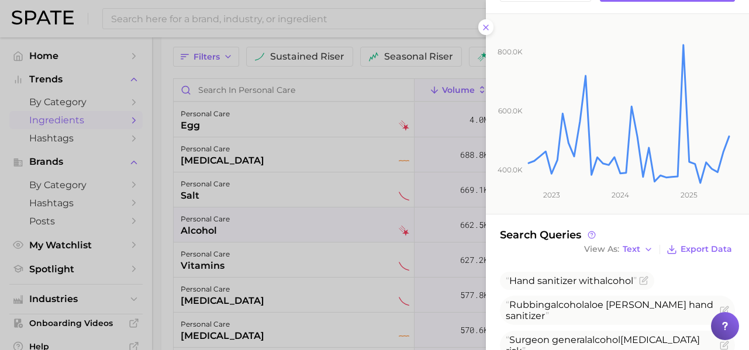
click at [183, 18] on div at bounding box center [374, 175] width 749 height 350
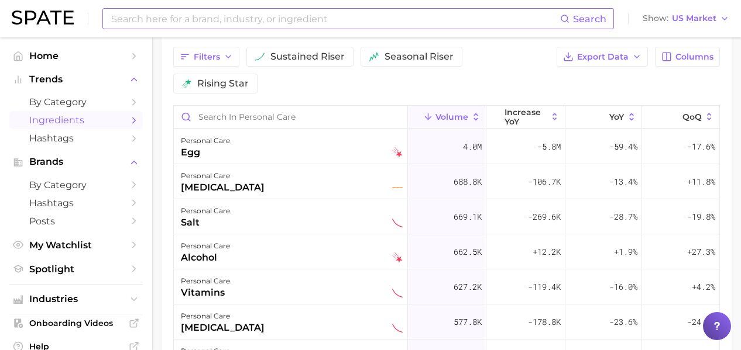
click at [204, 21] on input at bounding box center [335, 19] width 450 height 20
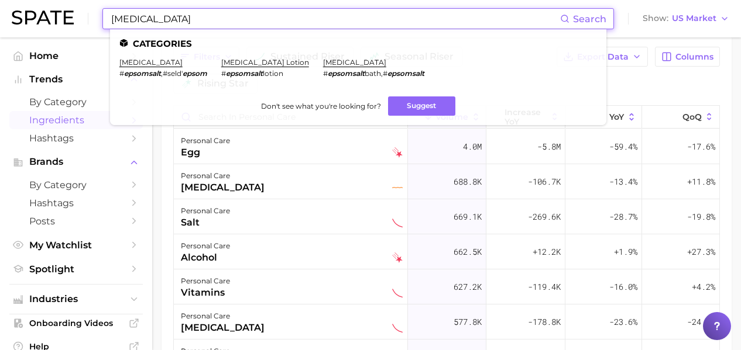
type input "epsom salt"
click at [133, 60] on link "epsom salt" at bounding box center [150, 62] width 63 height 9
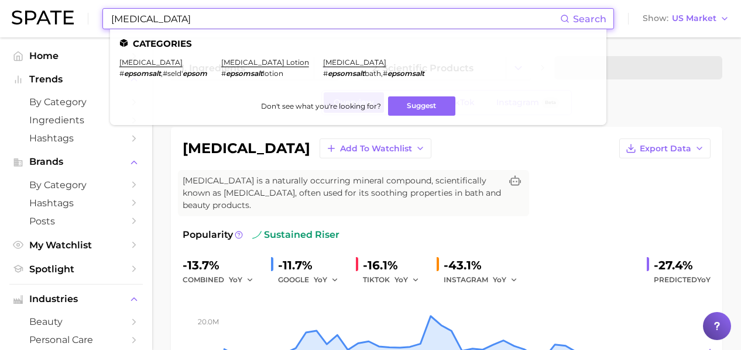
click at [280, 27] on input "epsom salt" at bounding box center [335, 19] width 450 height 20
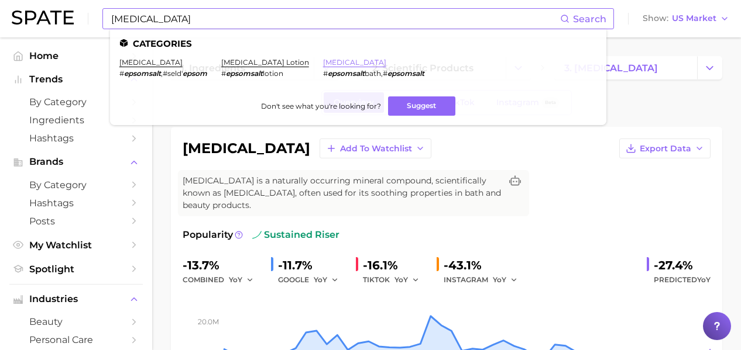
click at [325, 62] on link "bath salts" at bounding box center [354, 62] width 63 height 9
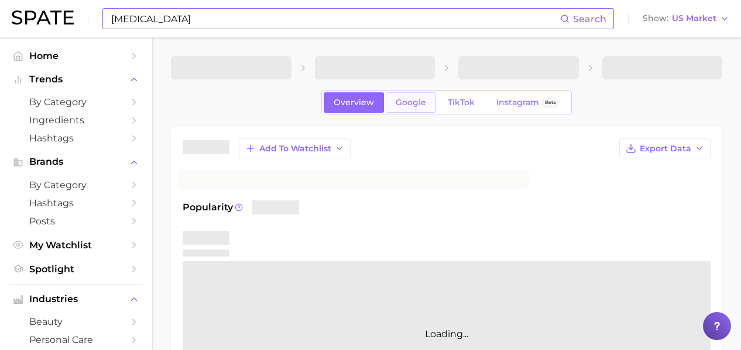
click at [417, 101] on span "Google" at bounding box center [410, 103] width 30 height 10
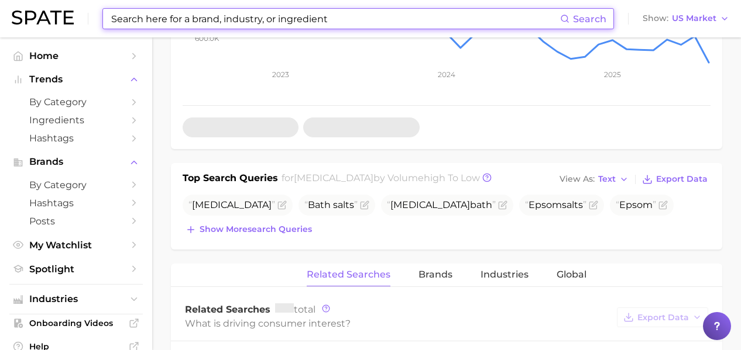
scroll to position [329, 0]
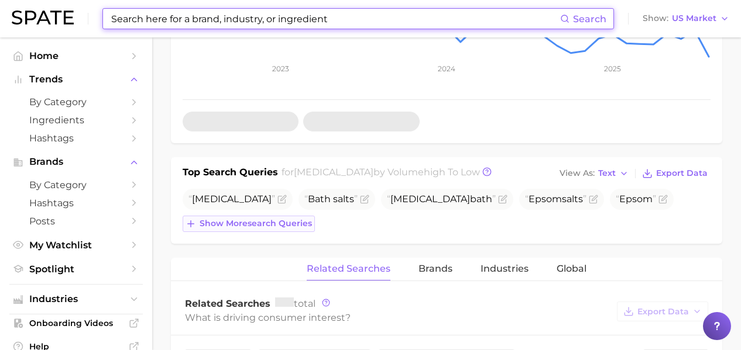
click at [278, 228] on span "Show more search queries" at bounding box center [255, 224] width 112 height 10
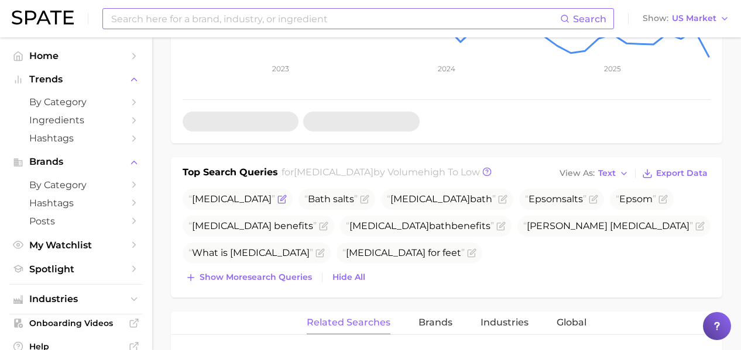
click at [280, 201] on icon "Flag as miscategorized or irrelevant" at bounding box center [282, 197] width 5 height 5
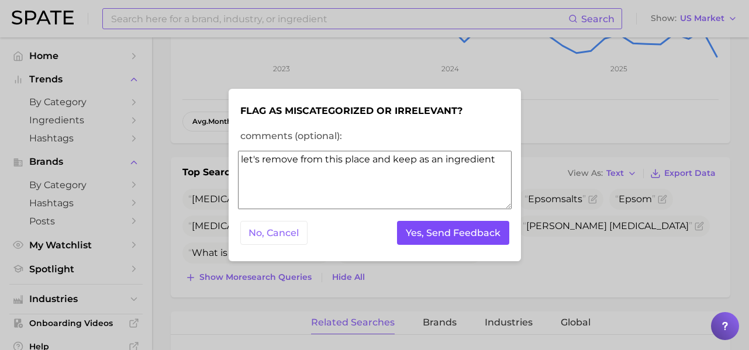
type textarea "let's remove from this place and keep as an ingredient"
click at [426, 226] on button "Yes, Send Feedback" at bounding box center [453, 233] width 112 height 24
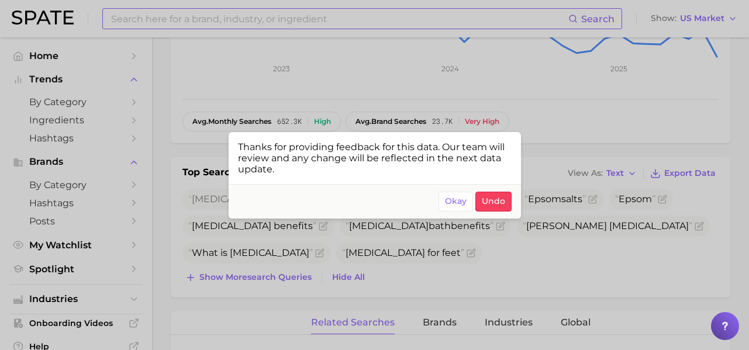
click at [164, 49] on div at bounding box center [374, 175] width 749 height 350
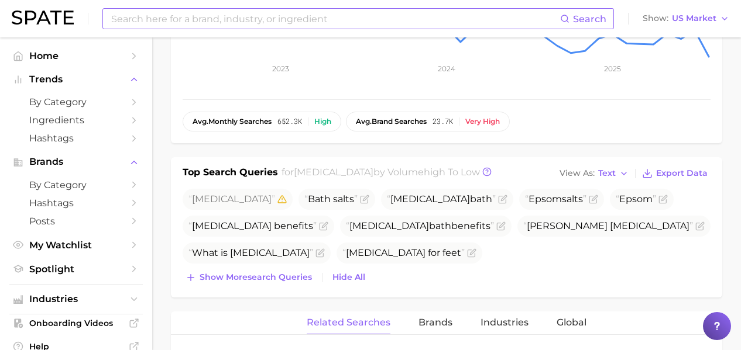
type input "epsom salt"
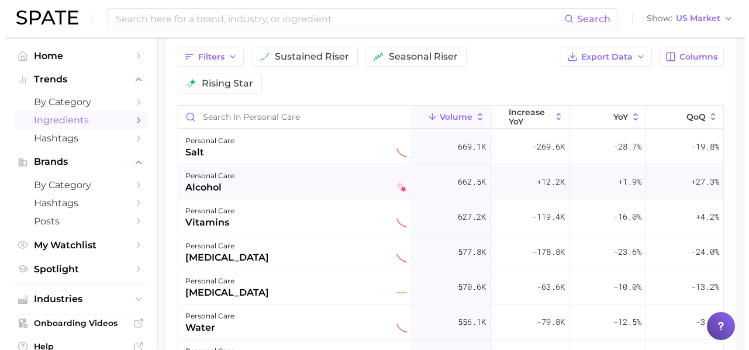
scroll to position [75, 0]
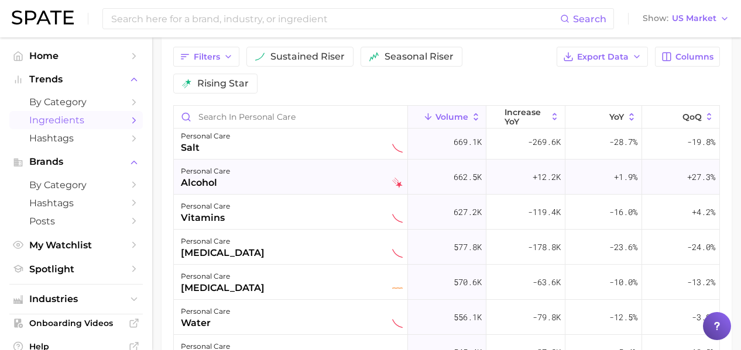
click at [275, 182] on div "personal care alcohol" at bounding box center [292, 177] width 222 height 26
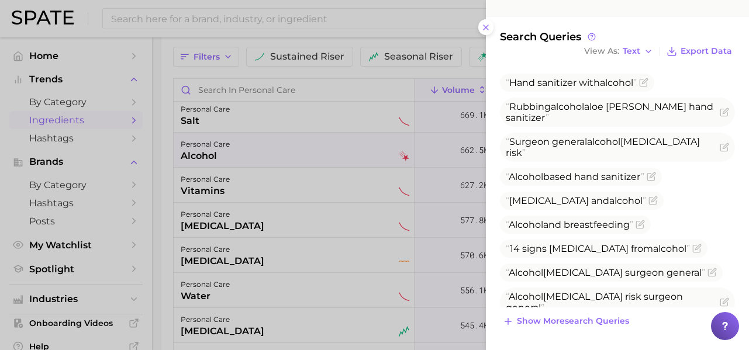
scroll to position [332, 0]
click at [597, 318] on span "Show more search queries" at bounding box center [573, 321] width 112 height 10
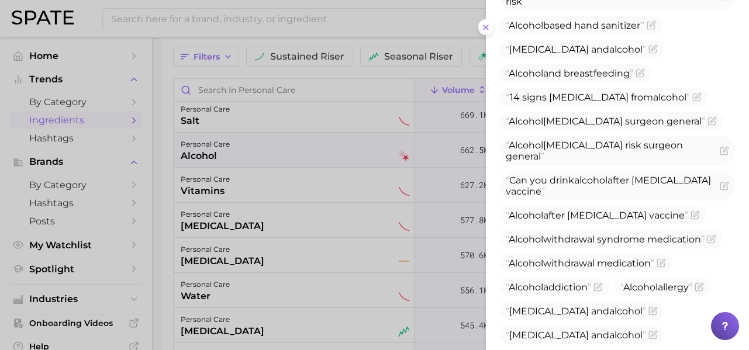
scroll to position [548, 0]
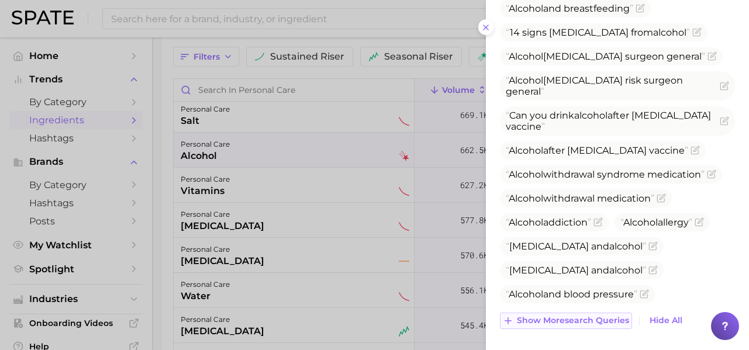
click at [601, 324] on span "Show more search queries" at bounding box center [573, 321] width 112 height 10
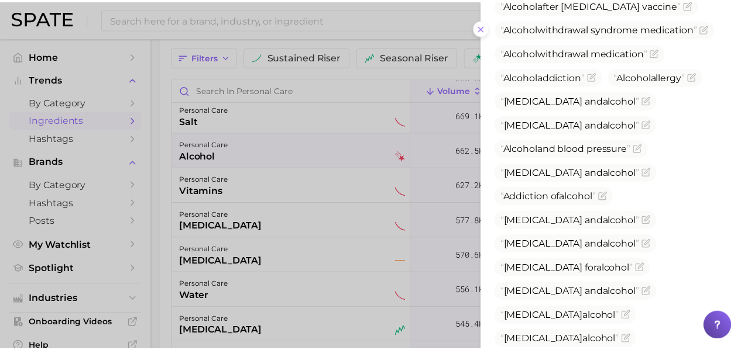
scroll to position [788, 0]
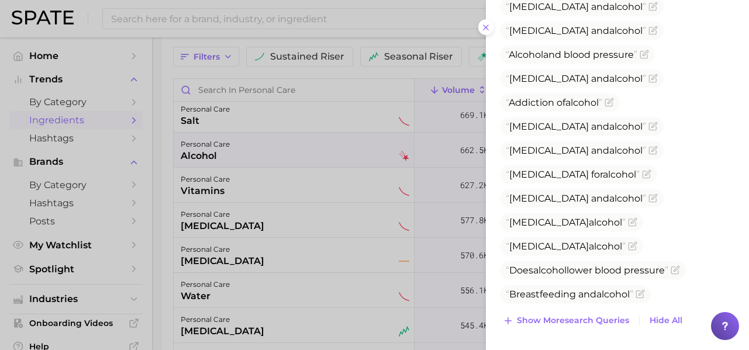
click at [228, 198] on div at bounding box center [374, 175] width 749 height 350
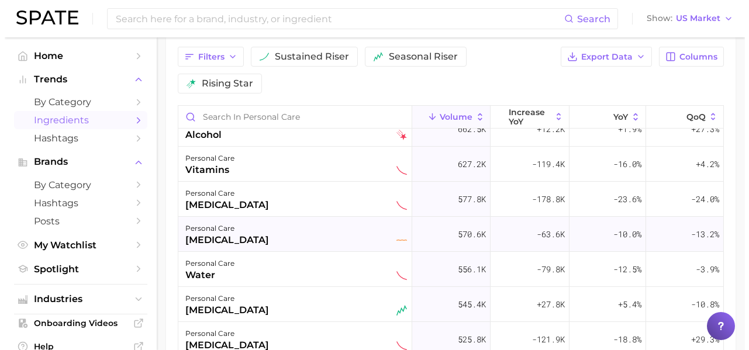
scroll to position [136, 0]
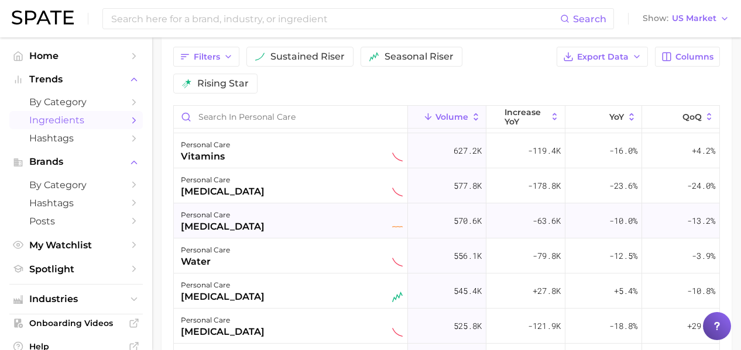
click at [304, 219] on div "personal care insulin" at bounding box center [292, 221] width 222 height 26
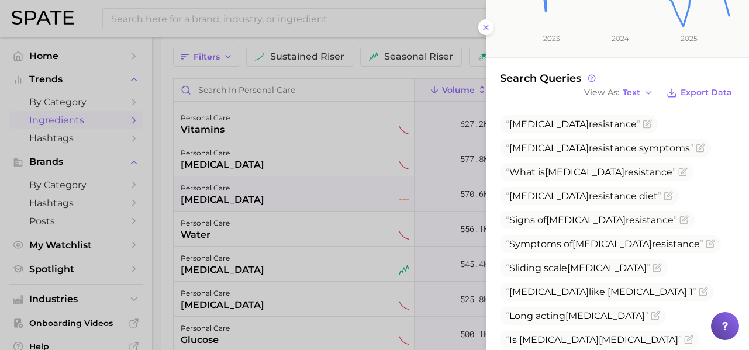
scroll to position [332, 0]
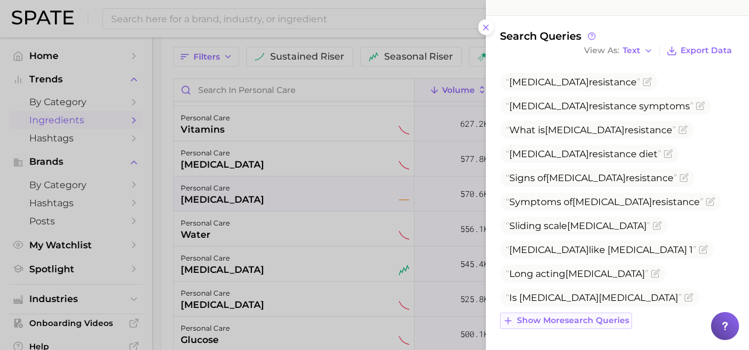
click at [604, 319] on span "Show more search queries" at bounding box center [573, 321] width 112 height 10
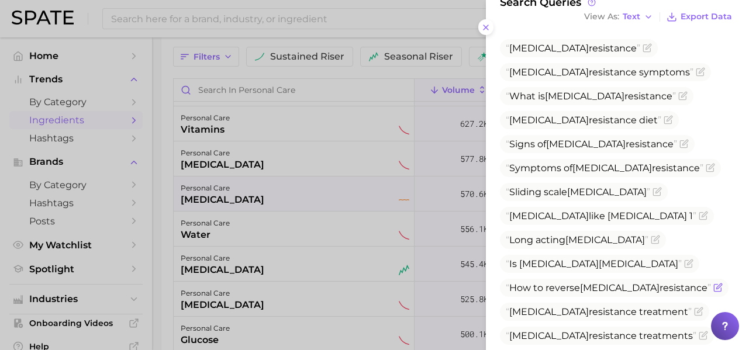
scroll to position [548, 0]
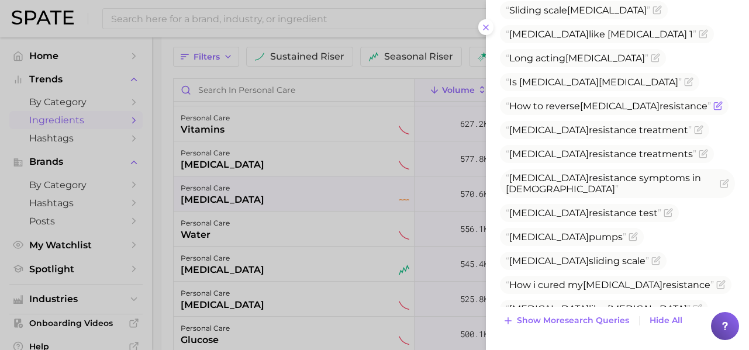
click at [606, 316] on span "Show more search queries" at bounding box center [573, 321] width 112 height 10
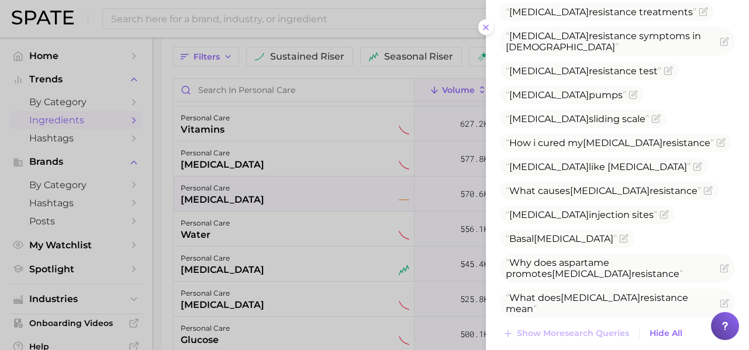
scroll to position [703, 0]
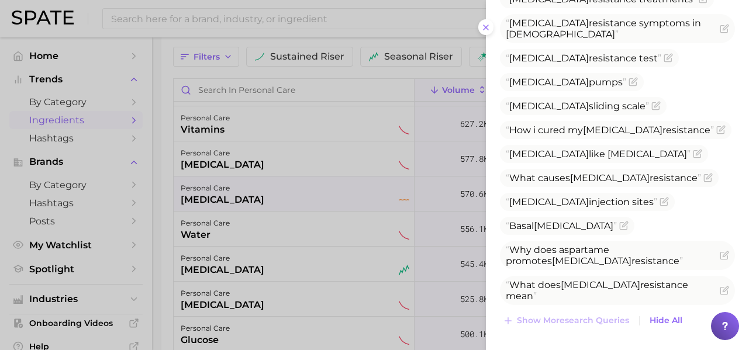
click at [270, 221] on div at bounding box center [374, 175] width 749 height 350
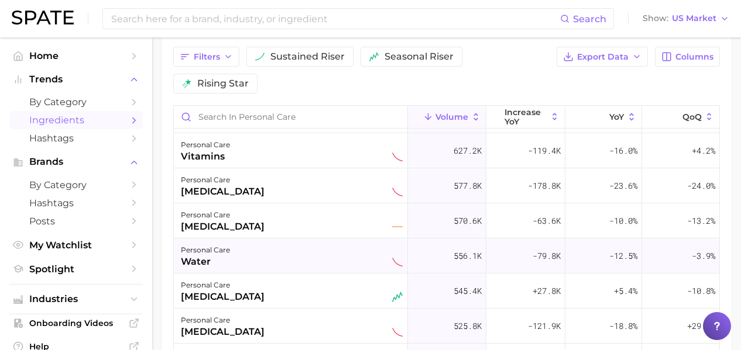
click at [281, 257] on div "personal care water" at bounding box center [292, 256] width 222 height 26
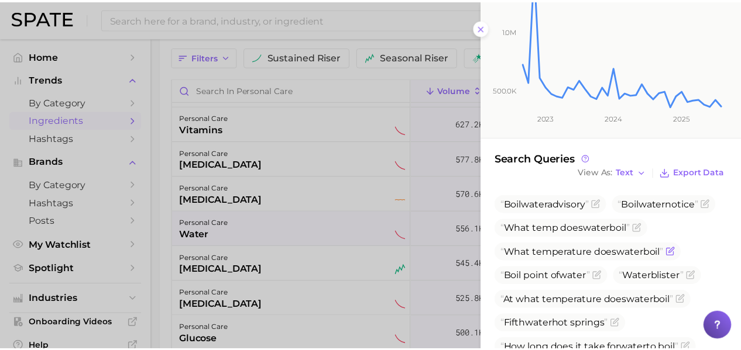
scroll to position [224, 0]
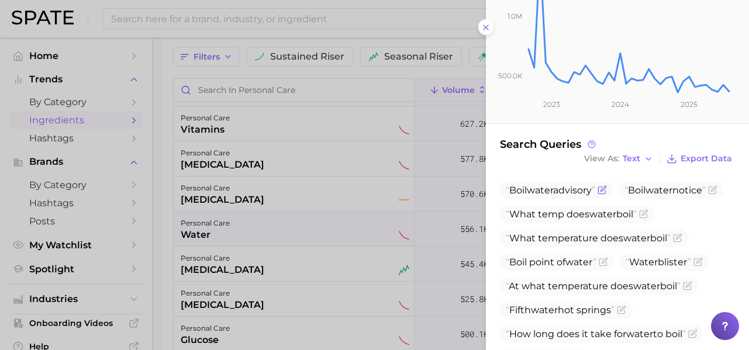
click at [606, 192] on icon "Flag as miscategorized or irrelevant" at bounding box center [602, 189] width 9 height 9
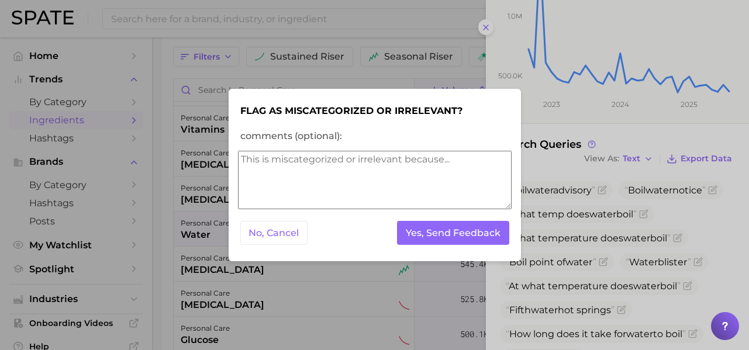
click at [430, 182] on textarea "comments (optional):" at bounding box center [375, 180] width 274 height 58
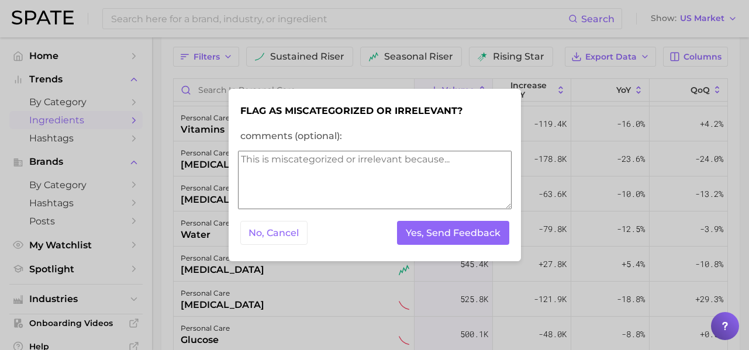
click at [430, 182] on textarea "comments (optional):" at bounding box center [375, 180] width 274 height 58
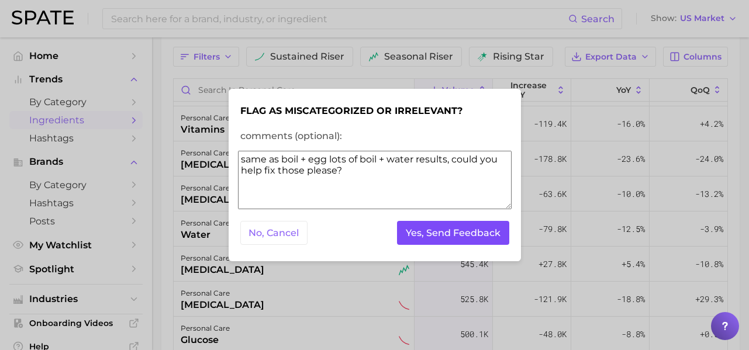
type textarea "same as boil + egg lots of boil + water results, could you help fix those pleas…"
click at [476, 239] on button "Yes, Send Feedback" at bounding box center [453, 233] width 112 height 24
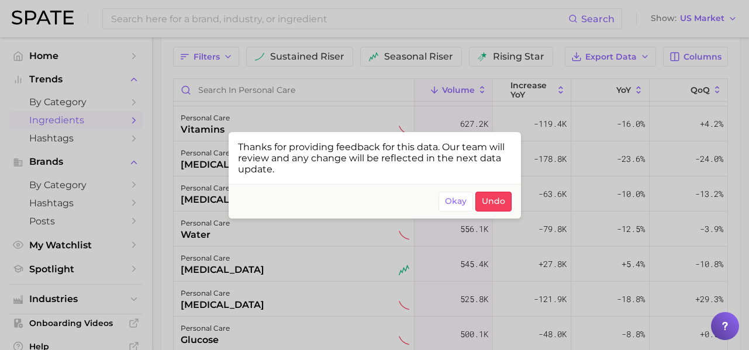
click at [350, 101] on div at bounding box center [374, 175] width 749 height 350
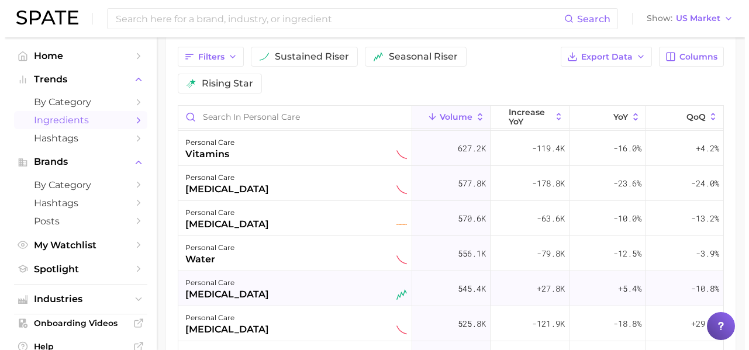
scroll to position [141, 0]
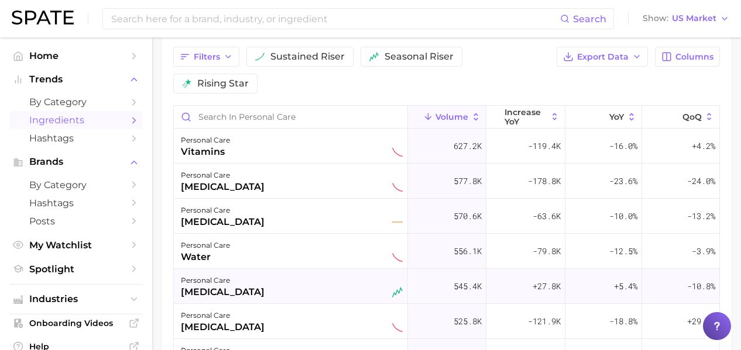
click at [295, 288] on div "personal care nicotine" at bounding box center [292, 287] width 222 height 26
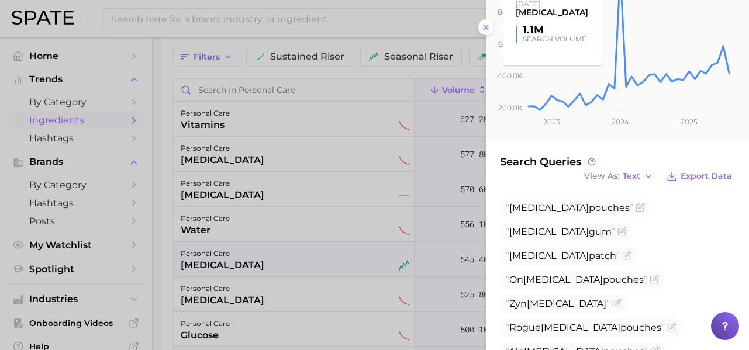
scroll to position [284, 0]
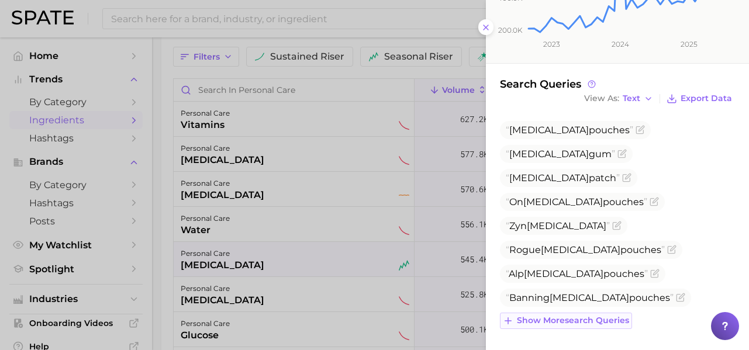
click at [610, 319] on span "Show more search queries" at bounding box center [573, 321] width 112 height 10
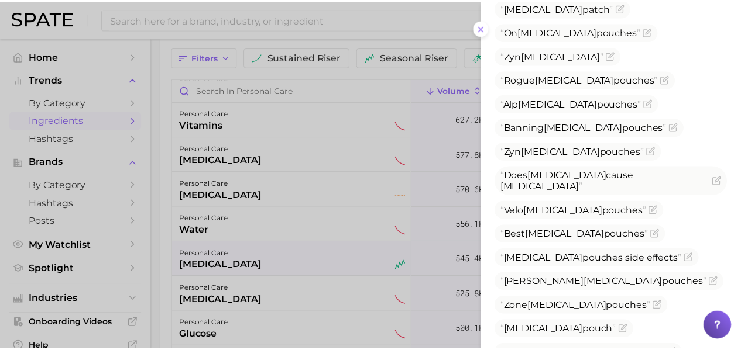
scroll to position [500, 0]
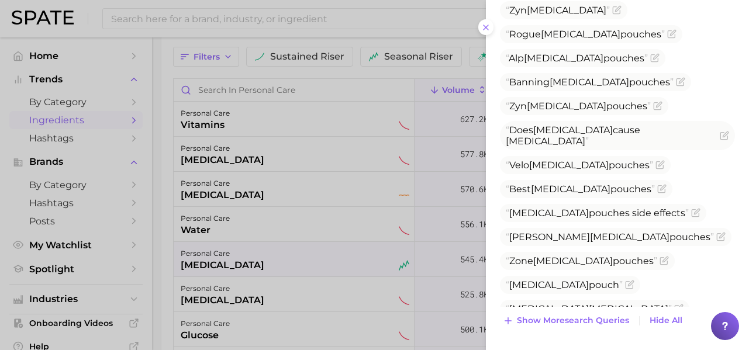
click at [249, 270] on div at bounding box center [374, 175] width 749 height 350
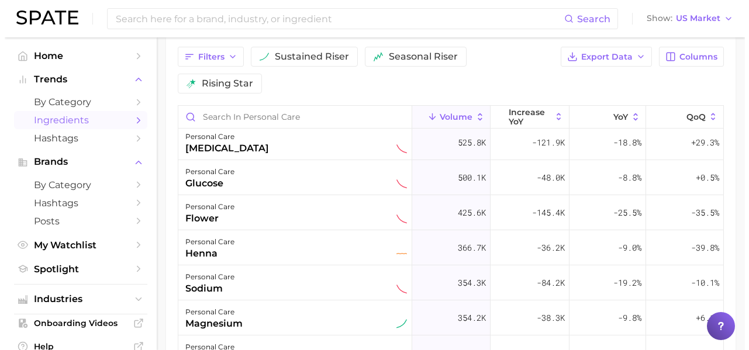
scroll to position [321, 0]
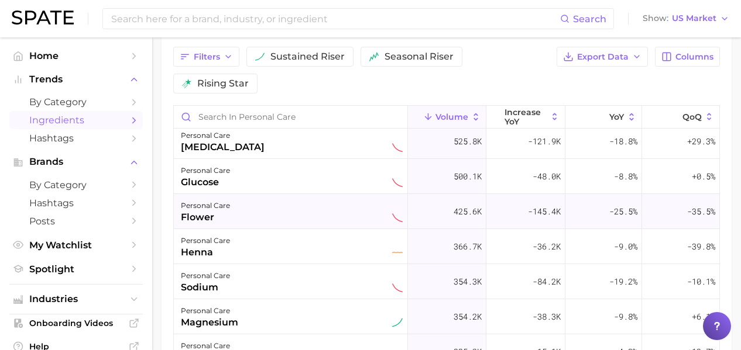
click at [306, 219] on div "personal care flower" at bounding box center [292, 212] width 222 height 26
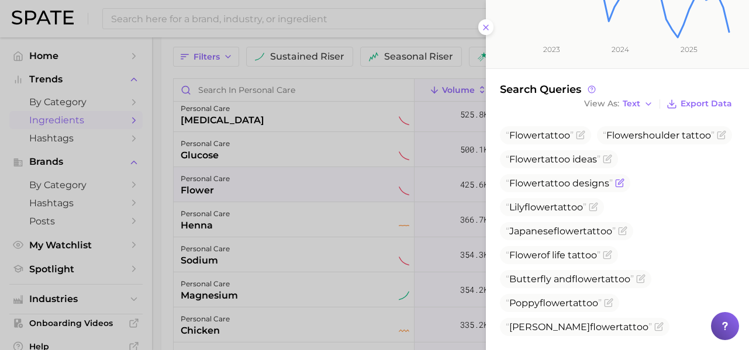
scroll to position [328, 0]
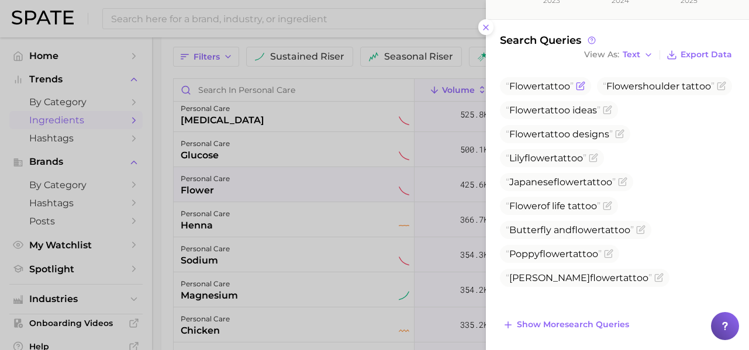
click at [581, 87] on icon "Flag as miscategorized or irrelevant" at bounding box center [581, 84] width 5 height 5
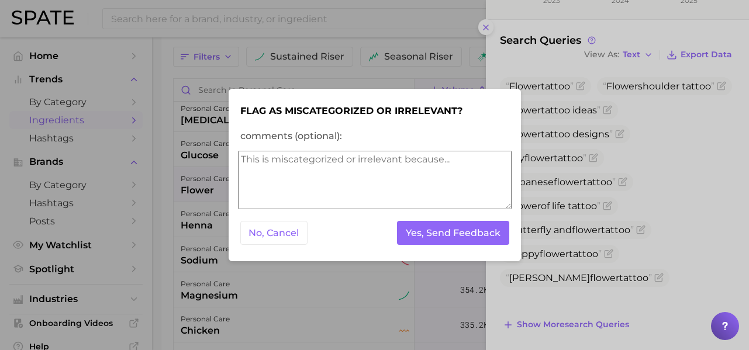
click at [440, 172] on textarea "comments (optional):" at bounding box center [375, 180] width 274 height 58
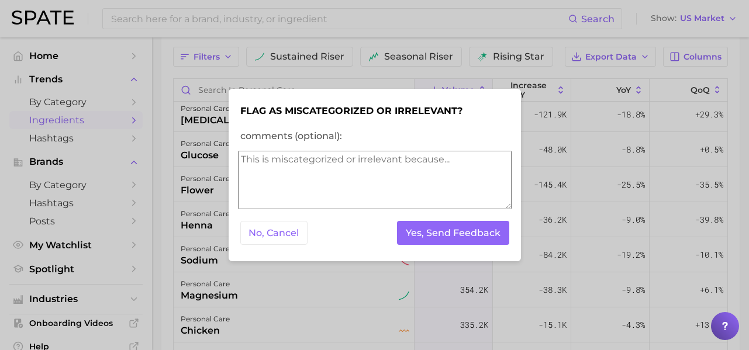
click at [440, 172] on textarea "comments (optional):" at bounding box center [375, 180] width 274 height 58
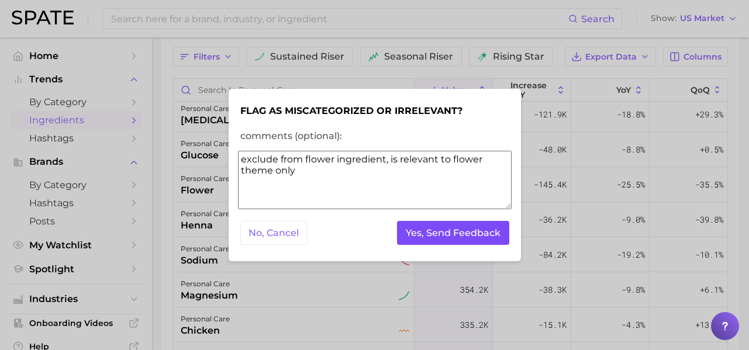
type textarea "exclude from flower ingredient, is relevant to flower theme only"
click at [480, 231] on button "Yes, Send Feedback" at bounding box center [453, 233] width 112 height 24
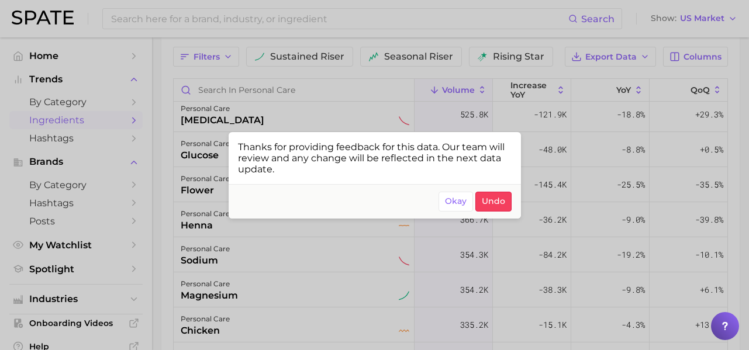
click at [208, 191] on div at bounding box center [374, 175] width 749 height 350
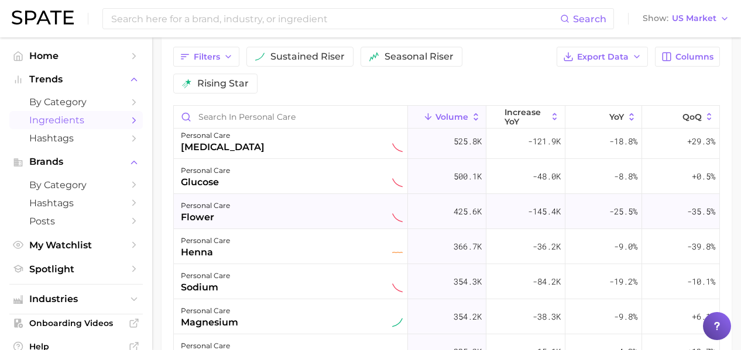
click at [264, 212] on div "personal care flower" at bounding box center [292, 212] width 222 height 26
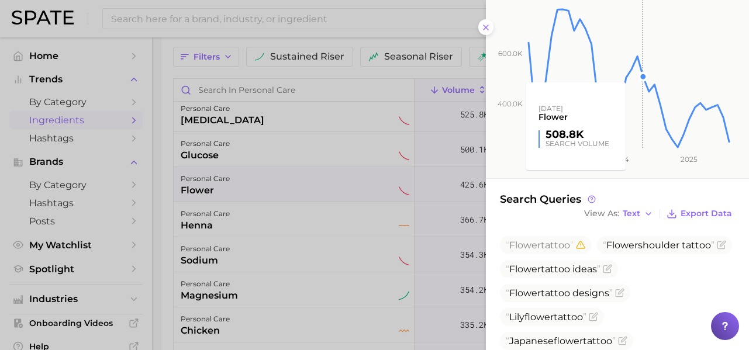
scroll to position [332, 0]
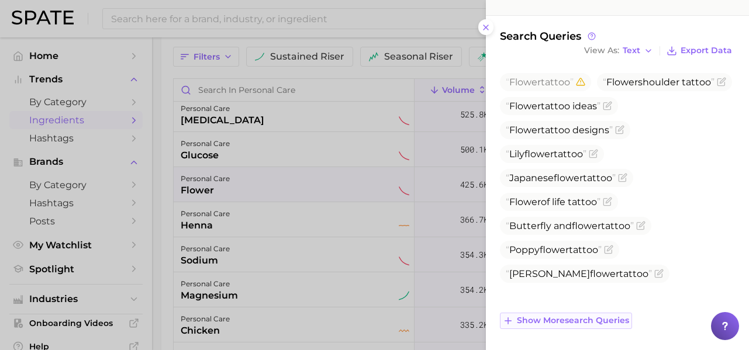
click at [597, 320] on span "Show more search queries" at bounding box center [573, 321] width 112 height 10
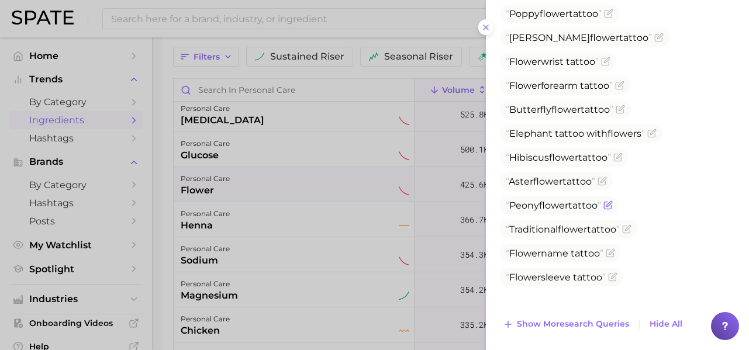
scroll to position [572, 0]
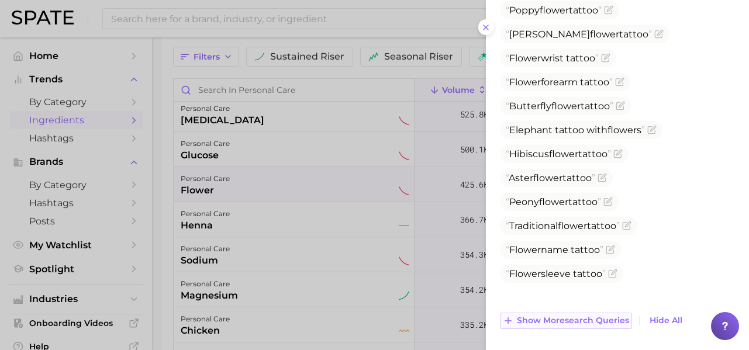
click at [595, 325] on span "Show more search queries" at bounding box center [573, 321] width 112 height 10
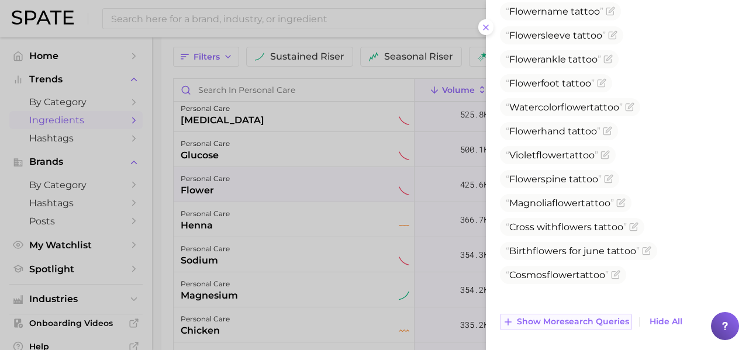
scroll to position [812, 0]
click at [595, 325] on span "Show more search queries" at bounding box center [573, 321] width 112 height 10
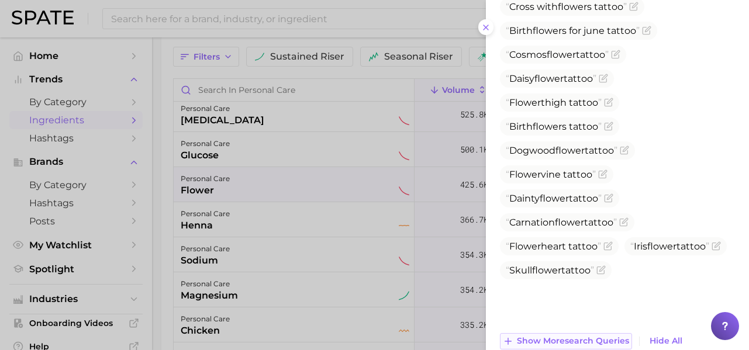
scroll to position [1052, 0]
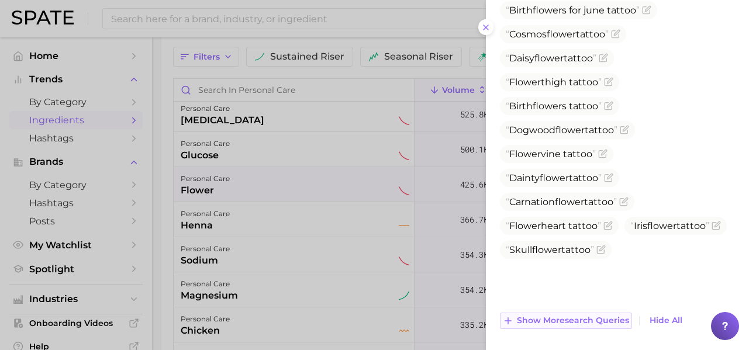
click at [597, 319] on span "Show more search queries" at bounding box center [573, 321] width 112 height 10
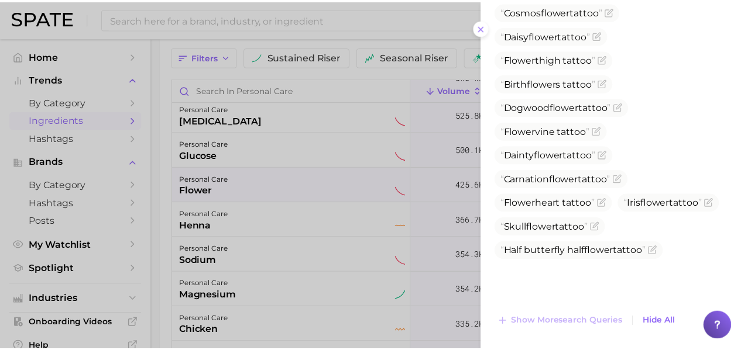
scroll to position [1076, 0]
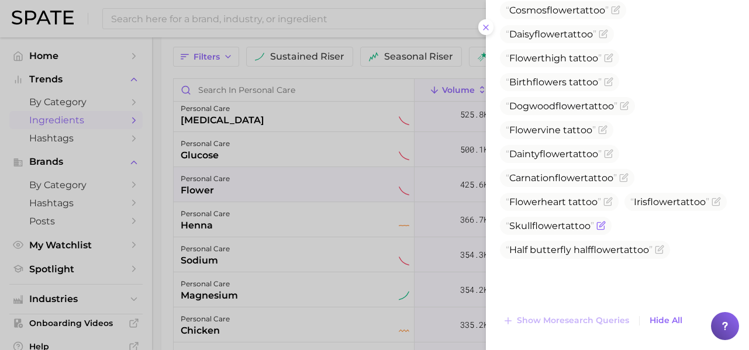
click at [602, 230] on icon "Flag as miscategorized or irrelevant" at bounding box center [601, 225] width 9 height 9
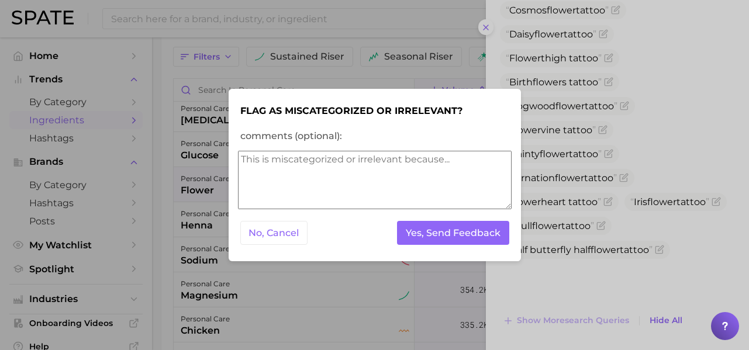
click at [373, 182] on textarea "comments (optional):" at bounding box center [375, 180] width 274 height 58
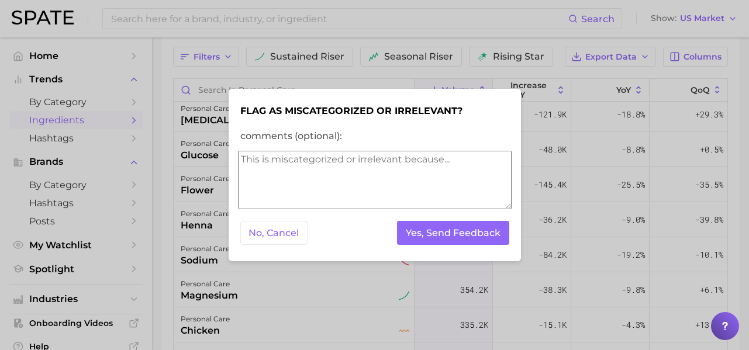
click at [373, 182] on textarea "comments (optional):" at bounding box center [375, 180] width 274 height 58
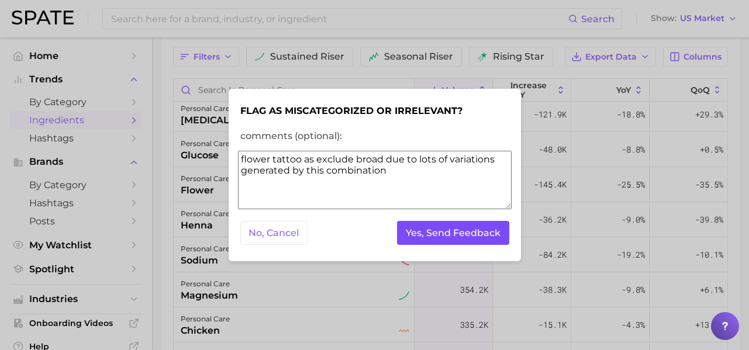
type textarea "flower tattoo as exclude broad due to lots of variations generated by this comb…"
click at [471, 232] on button "Yes, Send Feedback" at bounding box center [453, 233] width 112 height 24
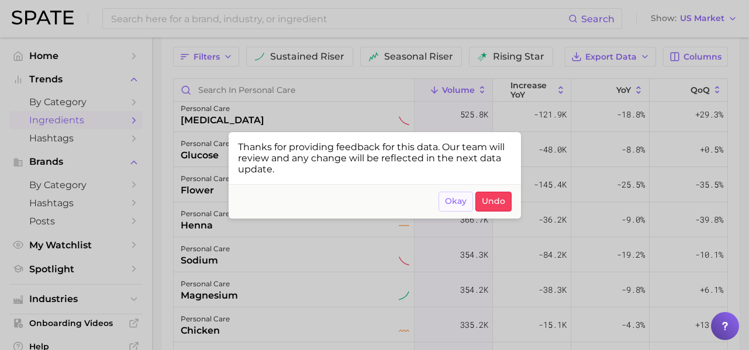
click at [457, 199] on span "Okay" at bounding box center [456, 202] width 22 height 10
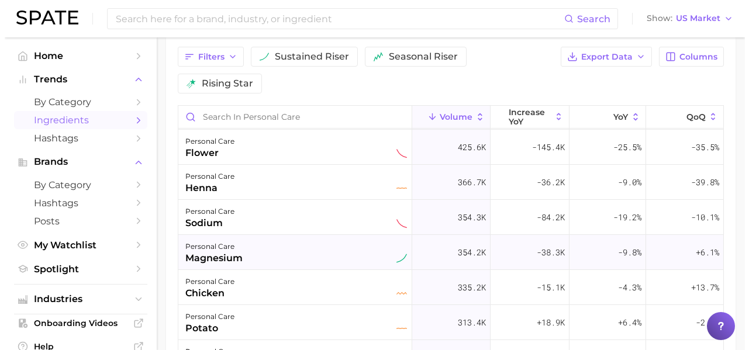
scroll to position [397, 0]
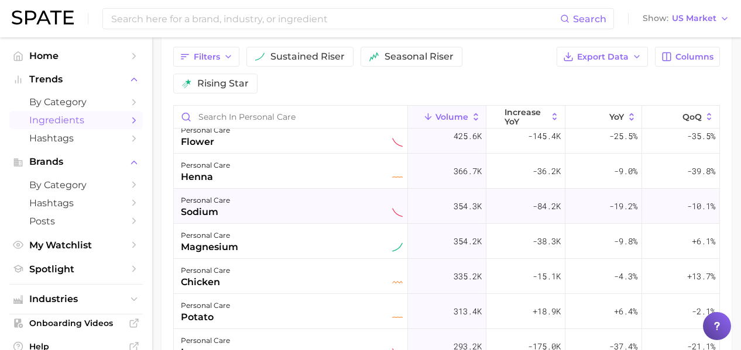
click at [278, 206] on div "personal care sodium" at bounding box center [292, 207] width 222 height 26
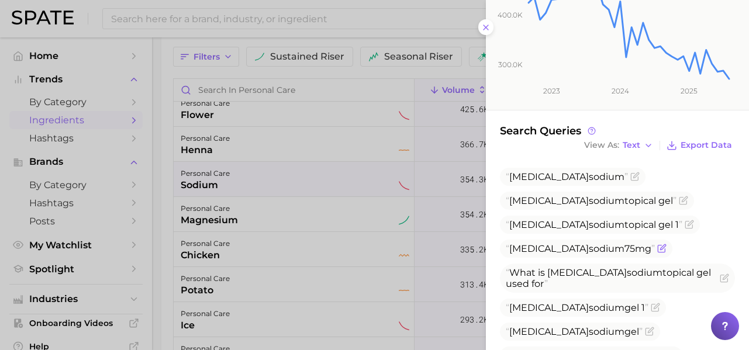
scroll to position [343, 0]
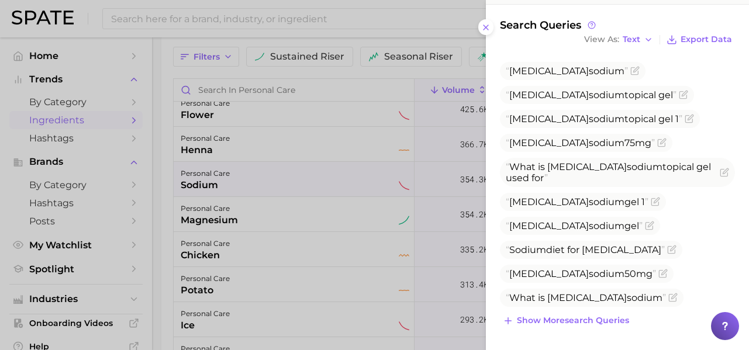
click at [227, 219] on div at bounding box center [374, 175] width 749 height 350
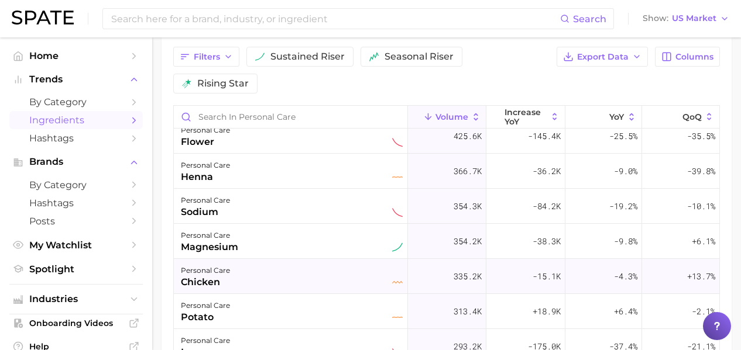
click at [293, 280] on div "personal care chicken" at bounding box center [292, 277] width 222 height 26
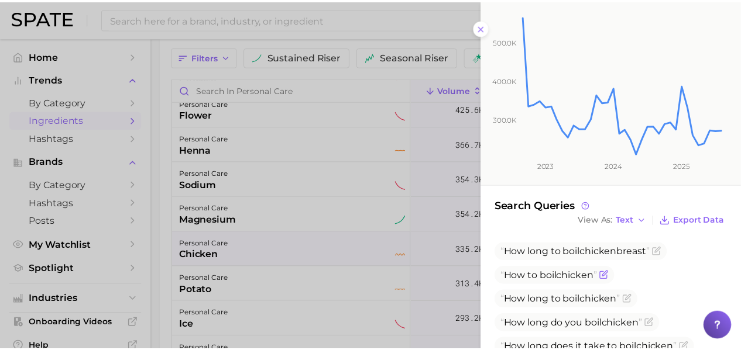
scroll to position [163, 0]
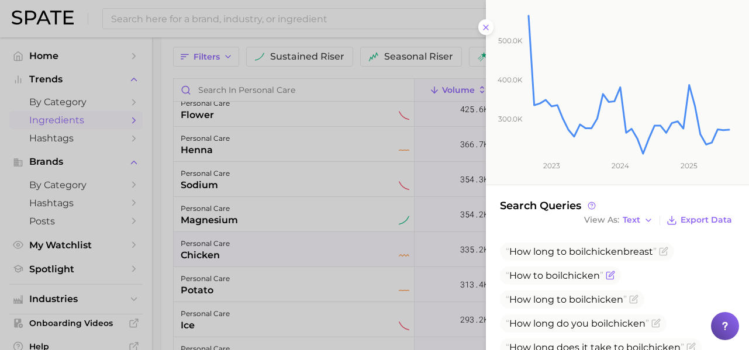
click at [612, 277] on icon "Flag as miscategorized or irrelevant" at bounding box center [610, 275] width 9 height 9
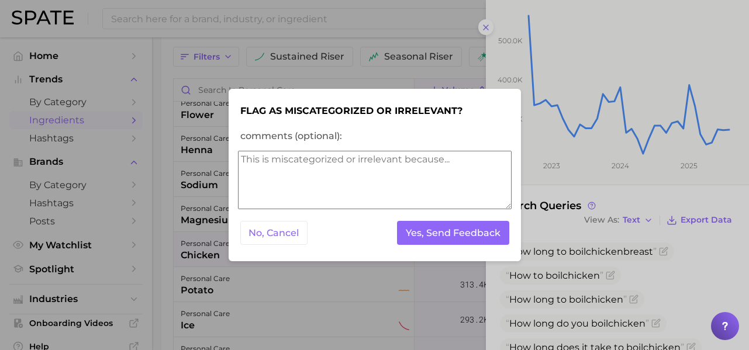
click at [357, 174] on textarea "comments (optional):" at bounding box center [375, 180] width 274 height 58
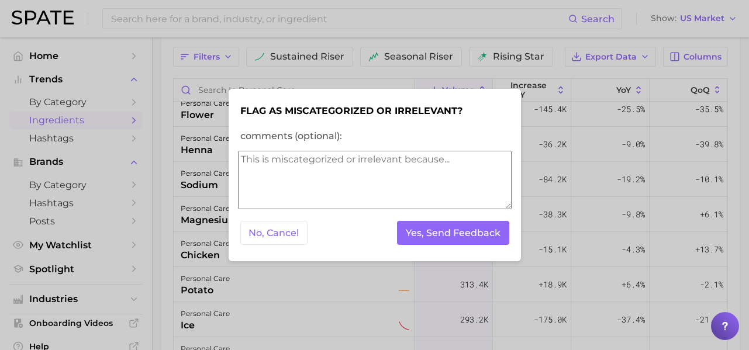
click at [357, 174] on textarea "comments (optional):" at bounding box center [375, 180] width 274 height 58
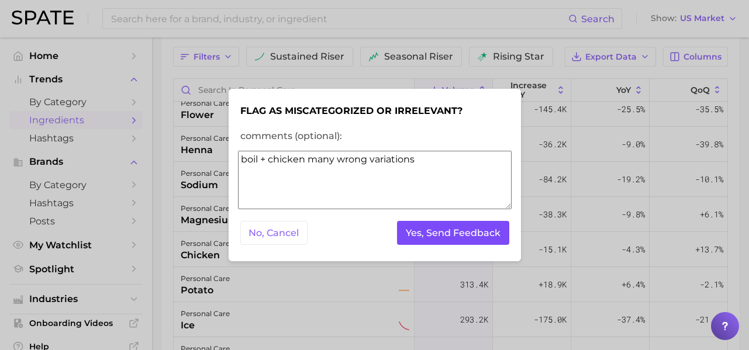
type textarea "boil + chicken many wrong variations"
click at [421, 228] on button "Yes, Send Feedback" at bounding box center [453, 233] width 112 height 24
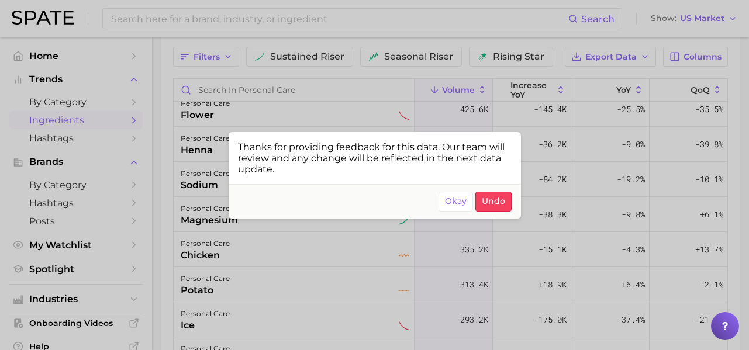
click at [222, 263] on div at bounding box center [374, 175] width 749 height 350
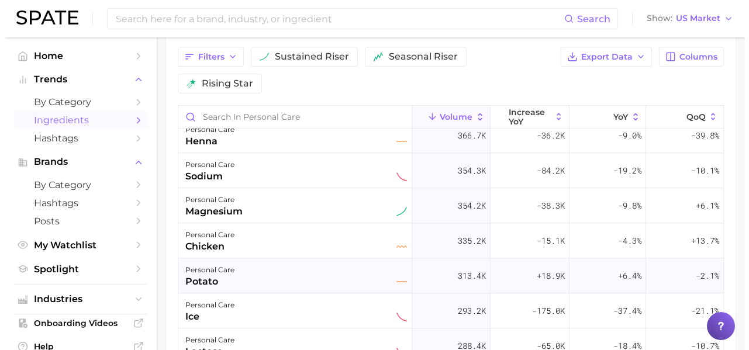
scroll to position [456, 0]
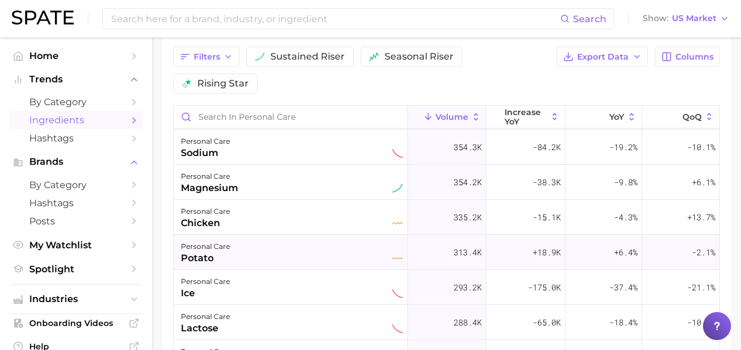
click at [262, 256] on div "personal care potato" at bounding box center [292, 253] width 222 height 26
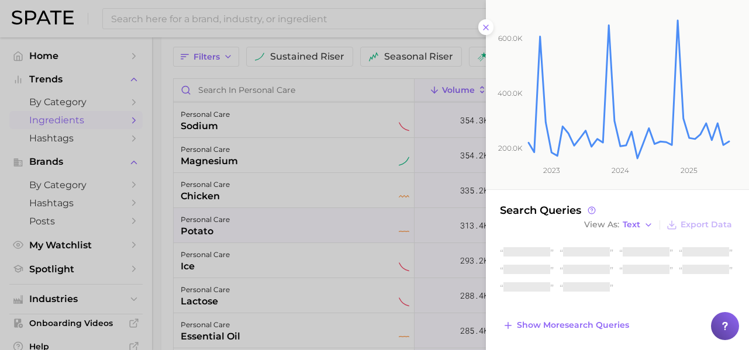
scroll to position [150, 0]
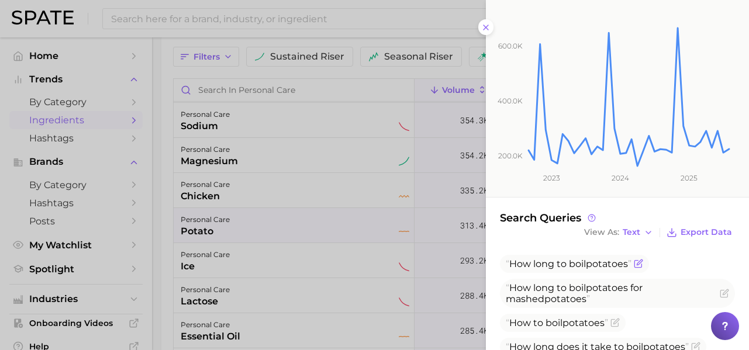
click at [639, 259] on icon "Flag as miscategorized or irrelevant" at bounding box center [638, 263] width 9 height 9
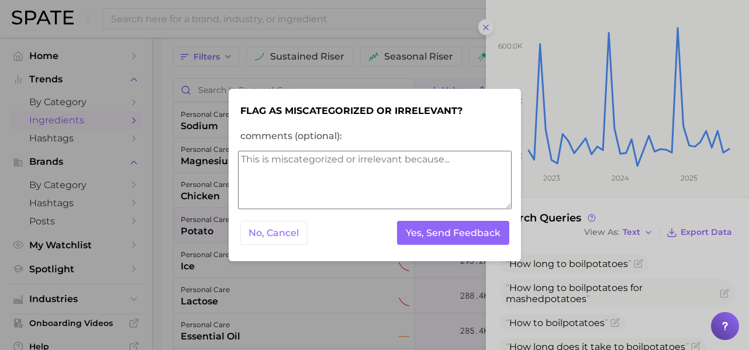
click at [345, 186] on textarea "comments (optional):" at bounding box center [375, 180] width 274 height 58
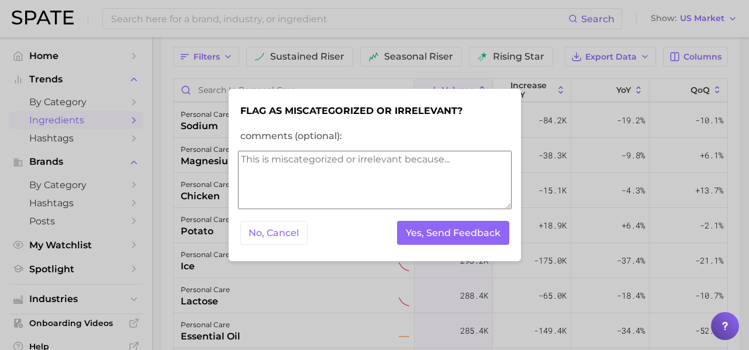
click at [345, 186] on textarea "comments (optional):" at bounding box center [375, 180] width 274 height 58
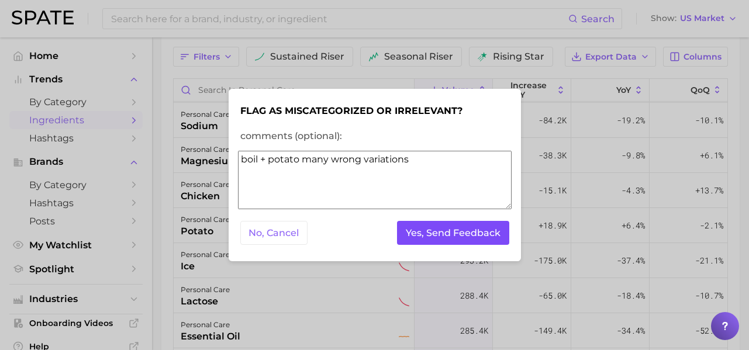
type textarea "boil + potato many wrong variations"
click at [417, 232] on button "Yes, Send Feedback" at bounding box center [453, 233] width 112 height 24
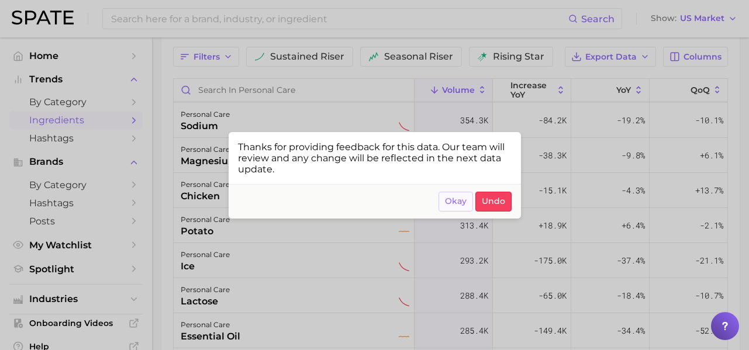
click at [454, 201] on span "Okay" at bounding box center [456, 202] width 22 height 10
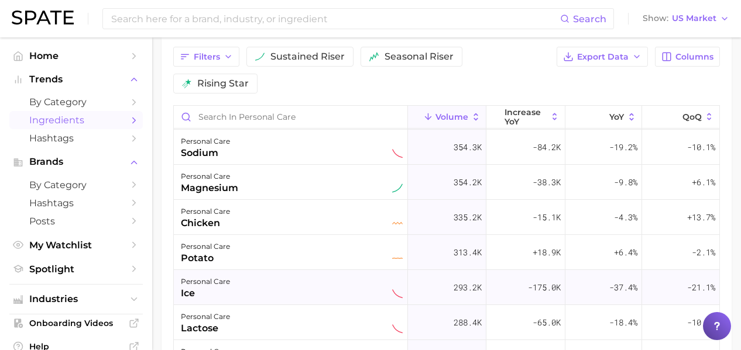
click at [254, 284] on div "personal care ice" at bounding box center [292, 288] width 222 height 26
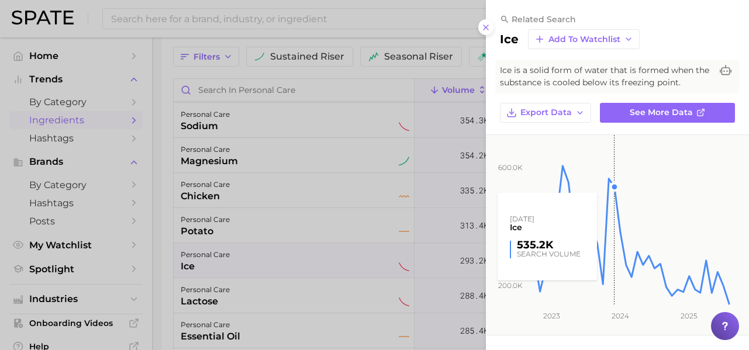
scroll to position [248, 0]
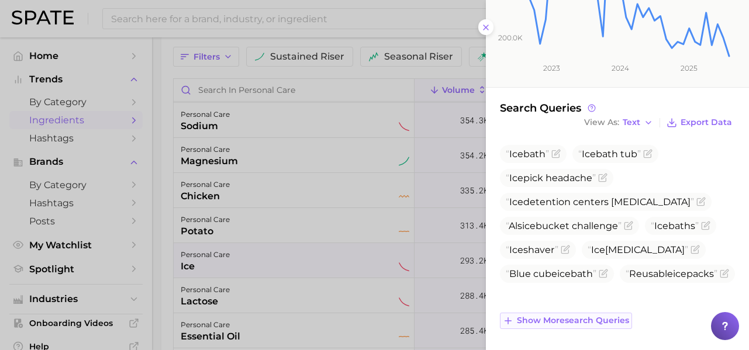
click at [605, 321] on span "Show more search queries" at bounding box center [573, 321] width 112 height 10
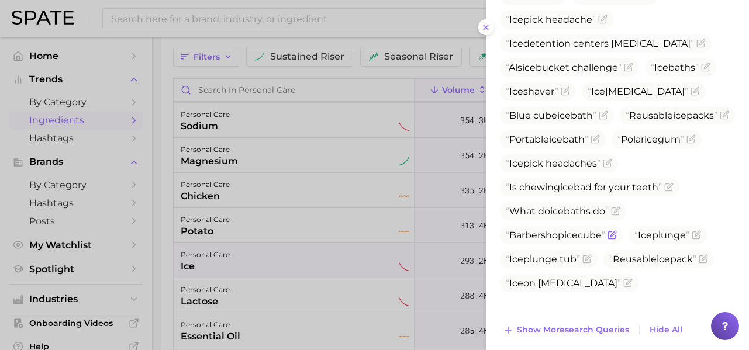
scroll to position [416, 0]
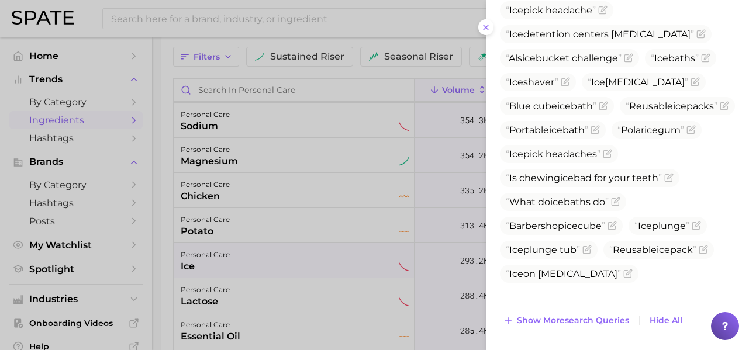
click at [360, 256] on div at bounding box center [374, 175] width 749 height 350
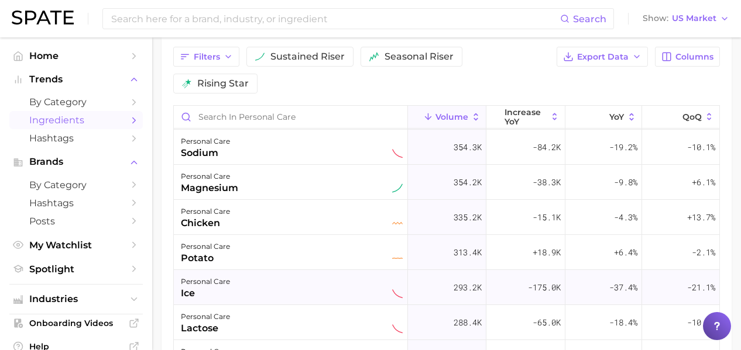
click at [284, 285] on div "personal care ice" at bounding box center [292, 288] width 222 height 26
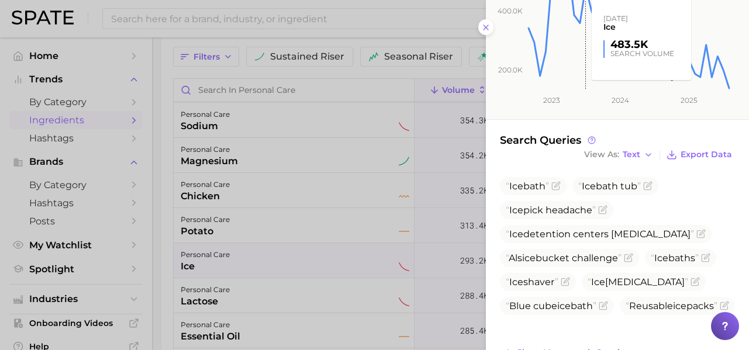
scroll to position [248, 0]
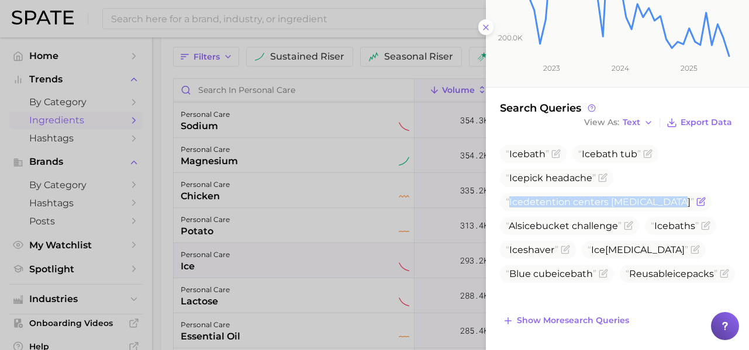
drag, startPoint x: 676, startPoint y: 202, endPoint x: 507, endPoint y: 206, distance: 168.5
click at [507, 206] on span "Ice detention centers hysterectomy" at bounding box center [600, 202] width 188 height 11
copy span "Ice detention centers hysterectomy"
click at [697, 202] on icon "Flag as miscategorized or irrelevant" at bounding box center [700, 202] width 7 height 7
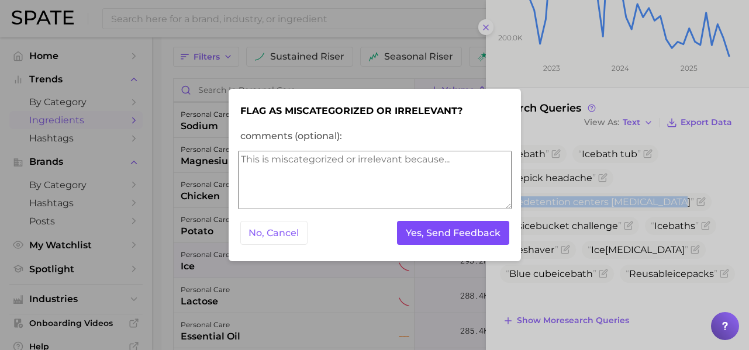
click at [430, 229] on button "Yes, Send Feedback" at bounding box center [453, 233] width 112 height 24
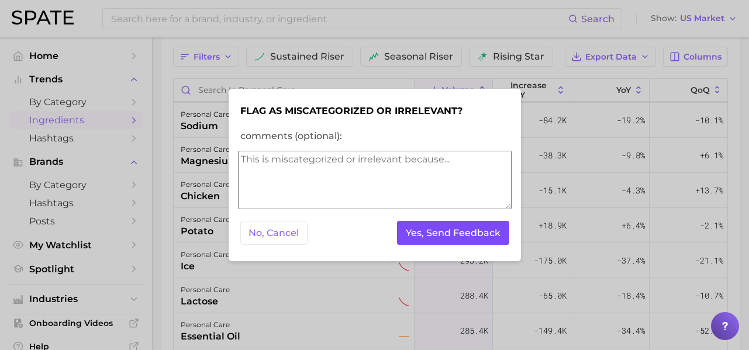
click at [435, 225] on button "Yes, Send Feedback" at bounding box center [453, 233] width 112 height 24
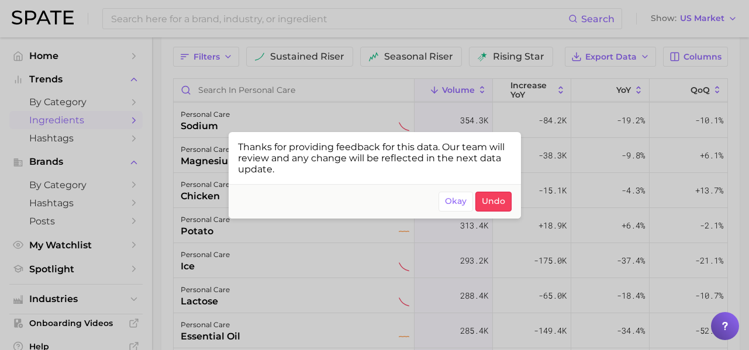
click at [333, 261] on div at bounding box center [374, 175] width 749 height 350
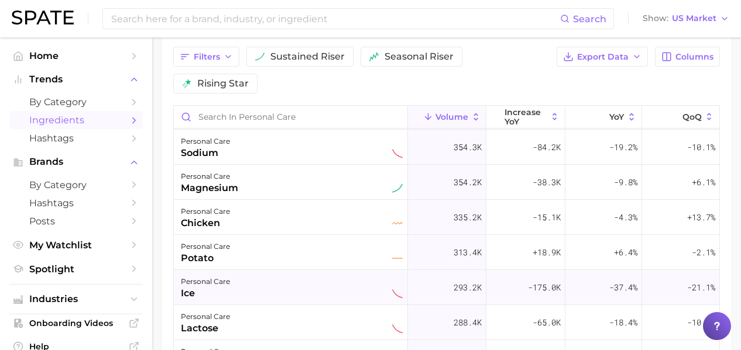
click at [321, 288] on div "personal care ice" at bounding box center [292, 288] width 222 height 26
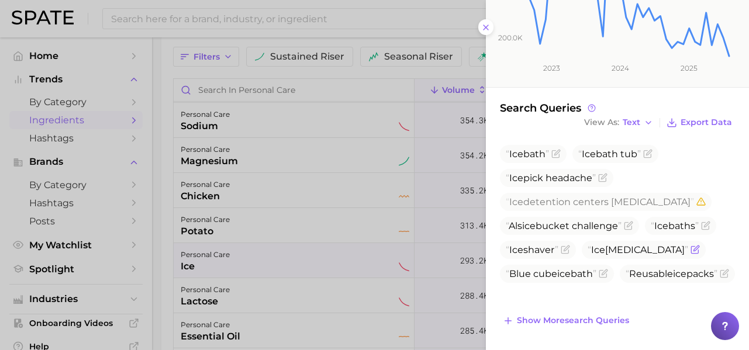
click at [691, 249] on icon "Flag as miscategorized or irrelevant" at bounding box center [695, 249] width 9 height 9
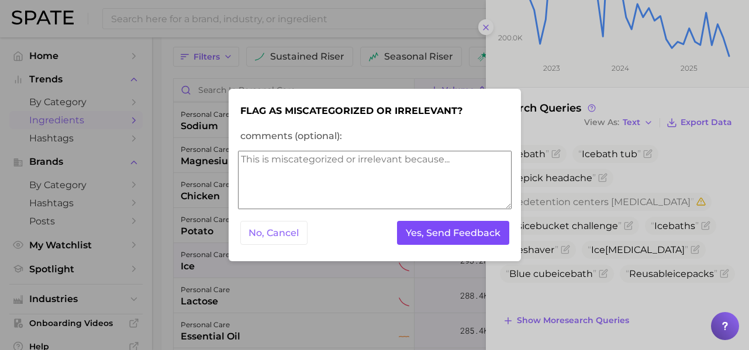
click at [476, 233] on button "Yes, Send Feedback" at bounding box center [453, 233] width 112 height 24
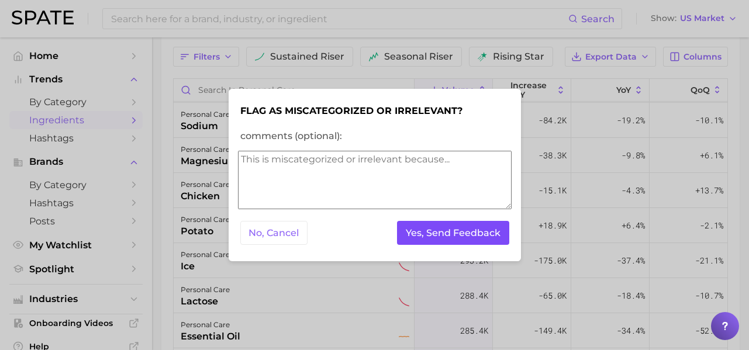
click at [476, 233] on button "Yes, Send Feedback" at bounding box center [453, 233] width 112 height 24
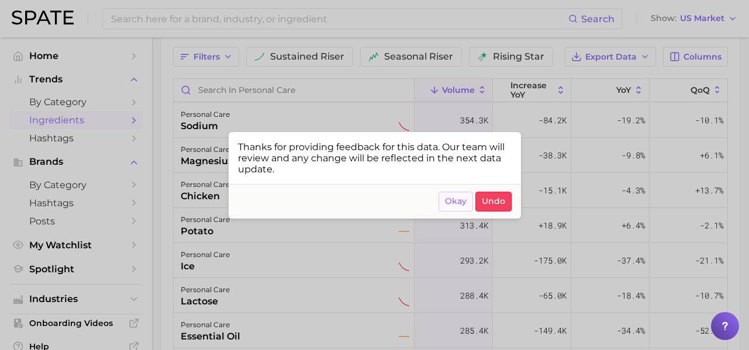
click at [452, 202] on span "Okay" at bounding box center [456, 202] width 22 height 10
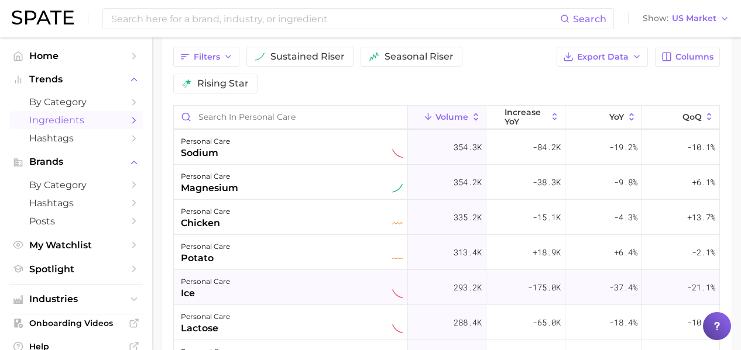
click at [268, 297] on div "personal care ice" at bounding box center [292, 288] width 222 height 26
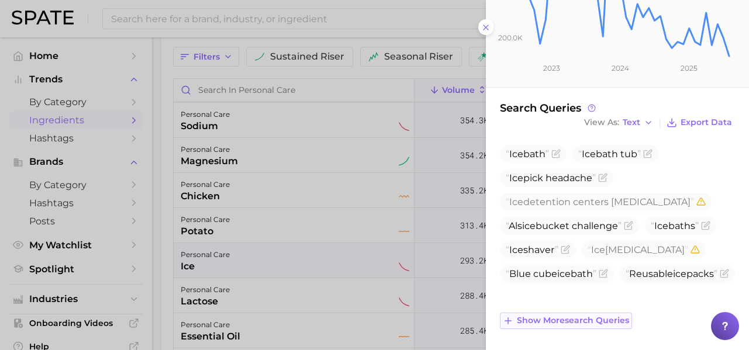
click at [580, 313] on button "Show more search queries" at bounding box center [566, 321] width 132 height 16
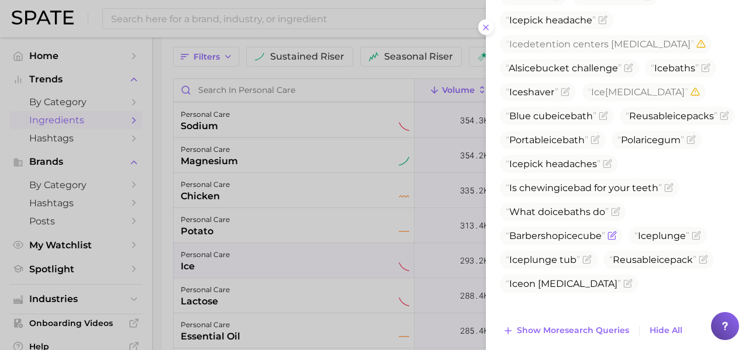
scroll to position [408, 0]
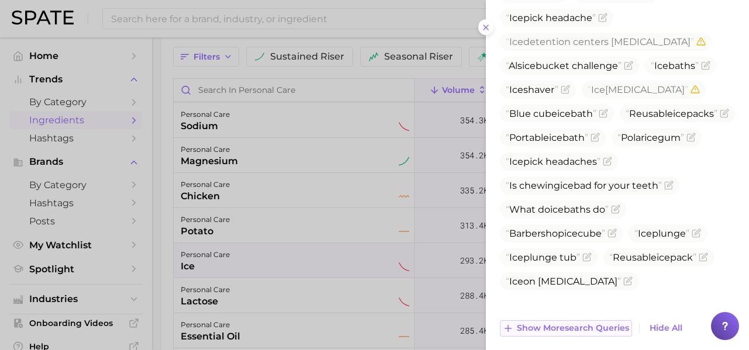
click at [583, 325] on span "Show more search queries" at bounding box center [573, 328] width 112 height 10
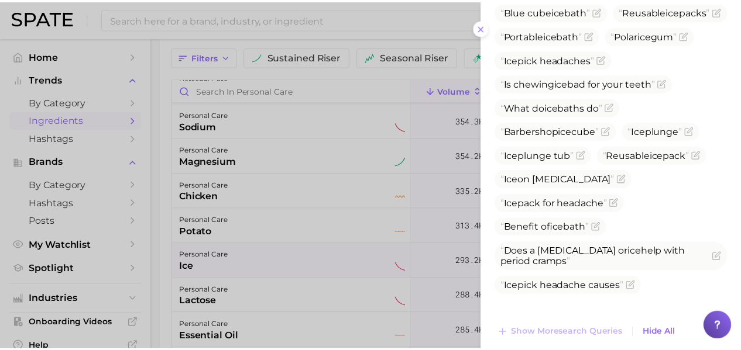
scroll to position [523, 0]
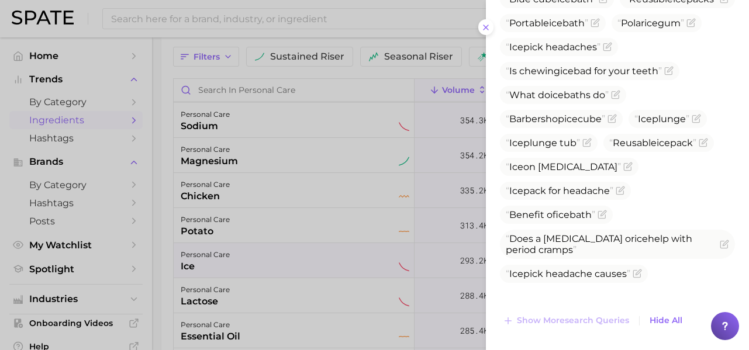
click at [298, 252] on div at bounding box center [374, 175] width 749 height 350
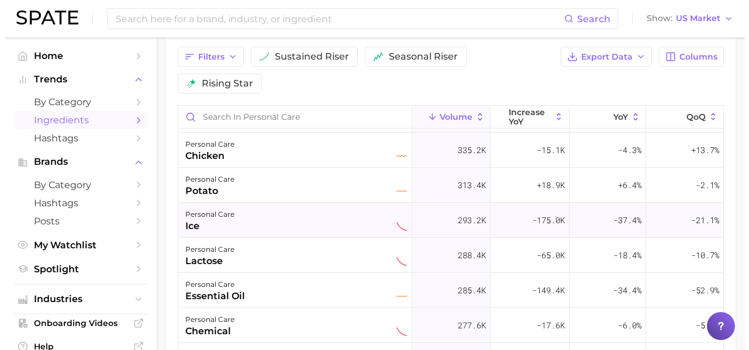
scroll to position [578, 0]
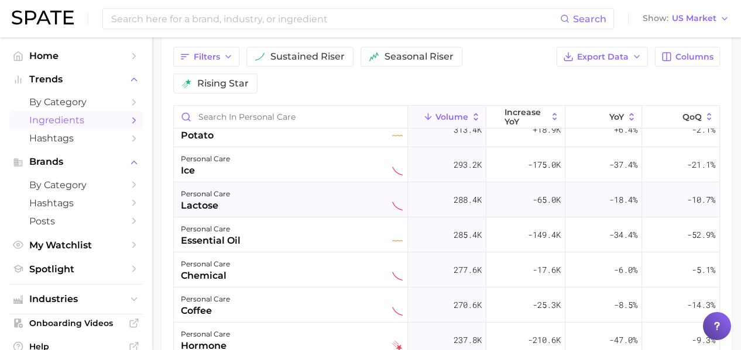
click at [302, 208] on div "personal care lactose" at bounding box center [292, 200] width 222 height 26
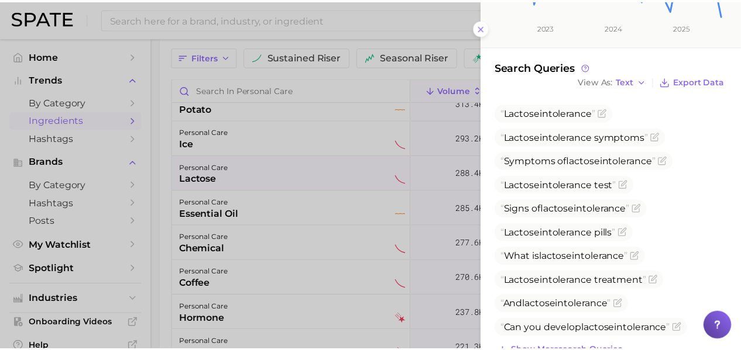
scroll to position [320, 0]
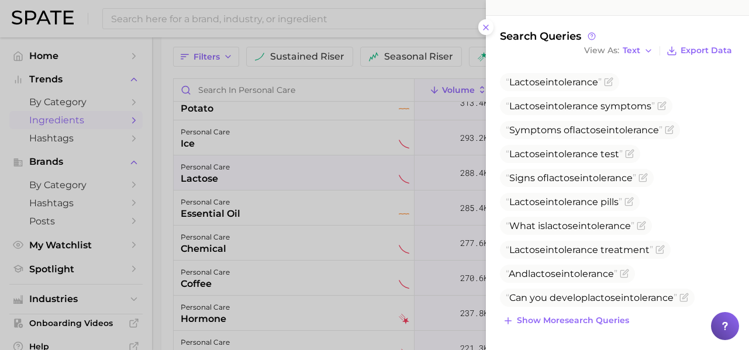
click at [211, 222] on div at bounding box center [374, 175] width 749 height 350
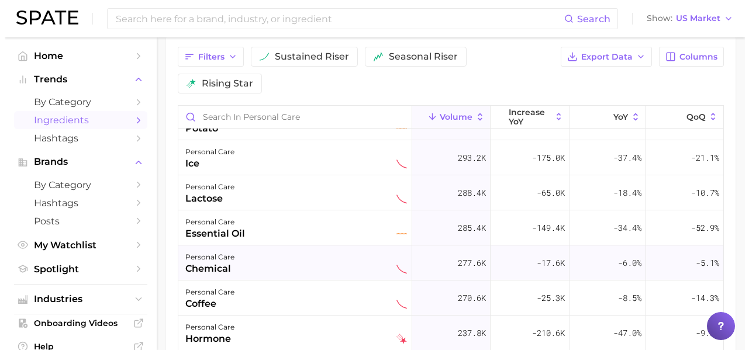
scroll to position [600, 0]
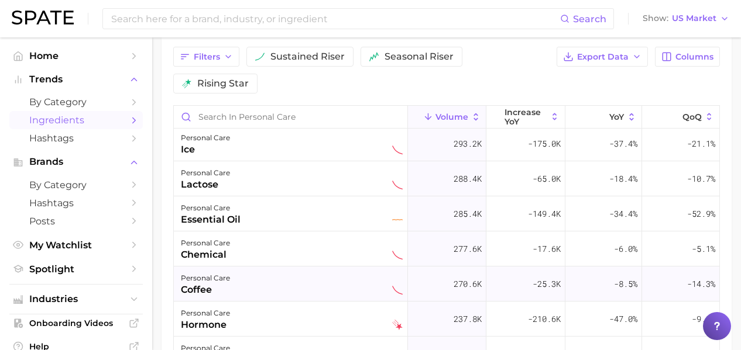
click at [301, 283] on div "personal care coffee" at bounding box center [292, 284] width 222 height 26
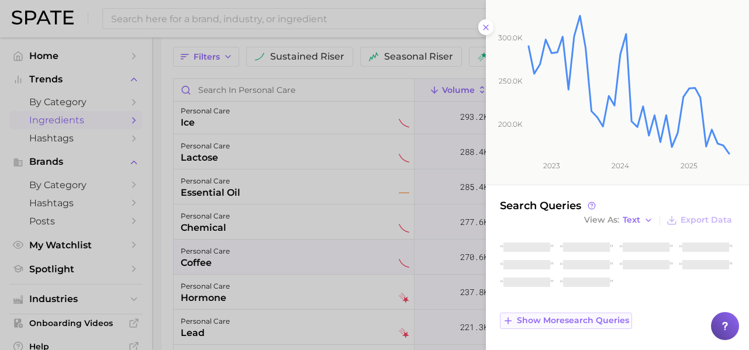
click at [556, 318] on span "Show more search queries" at bounding box center [573, 321] width 112 height 10
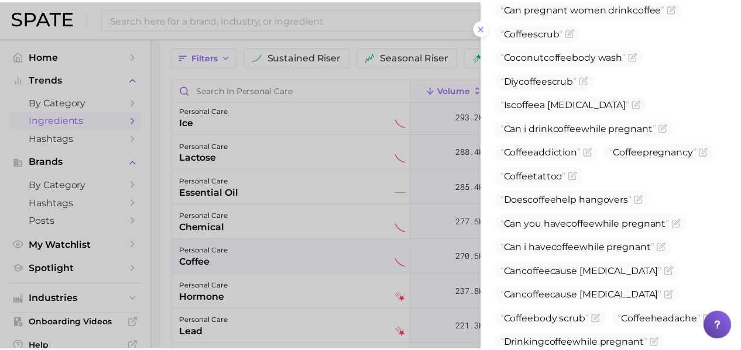
scroll to position [524, 0]
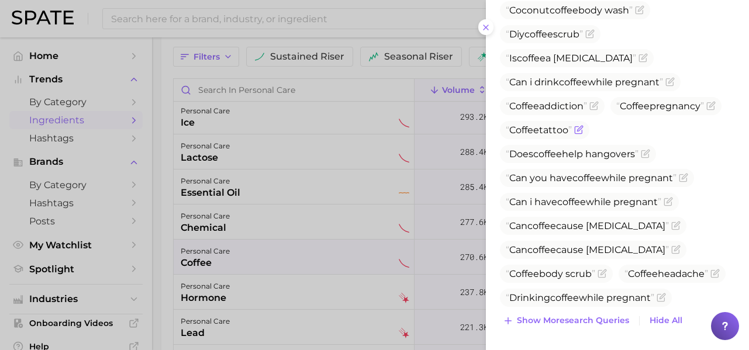
click at [582, 127] on icon "Flag as miscategorized or irrelevant" at bounding box center [578, 130] width 7 height 7
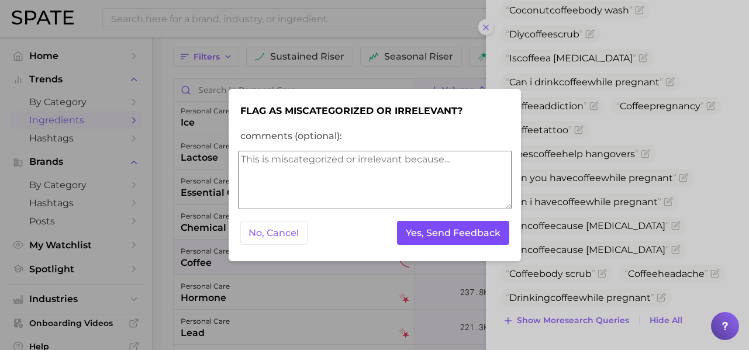
click at [481, 236] on button "Yes, Send Feedback" at bounding box center [453, 233] width 112 height 24
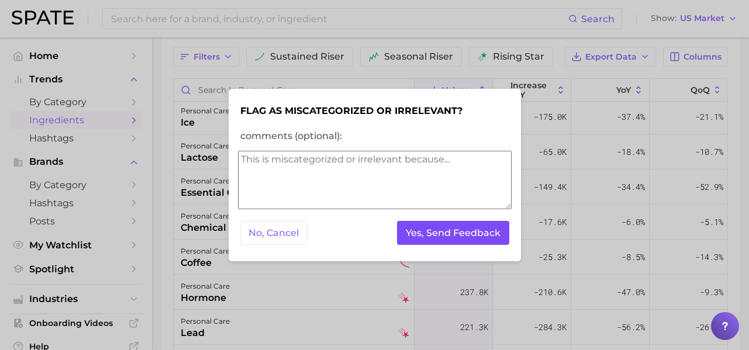
click at [424, 225] on button "Yes, Send Feedback" at bounding box center [453, 233] width 112 height 24
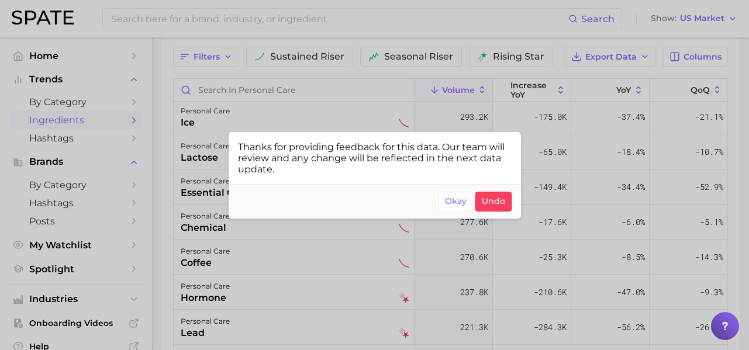
click at [431, 263] on div at bounding box center [374, 175] width 749 height 350
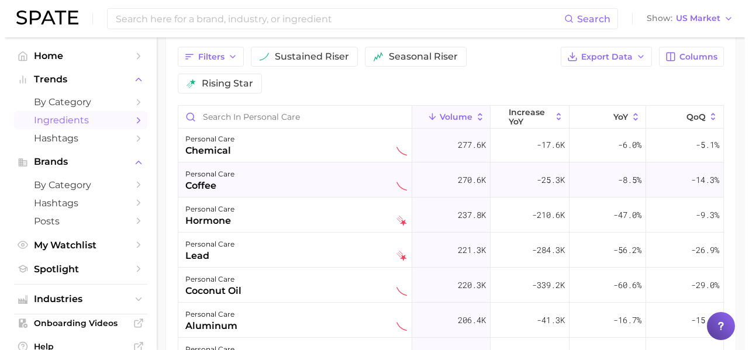
scroll to position [705, 0]
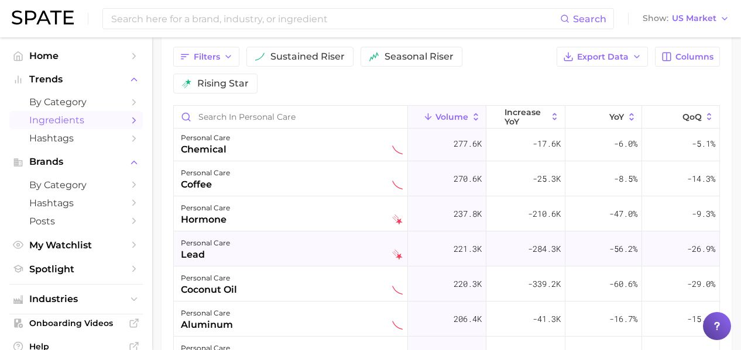
click at [321, 258] on div "personal care lead" at bounding box center [292, 249] width 222 height 26
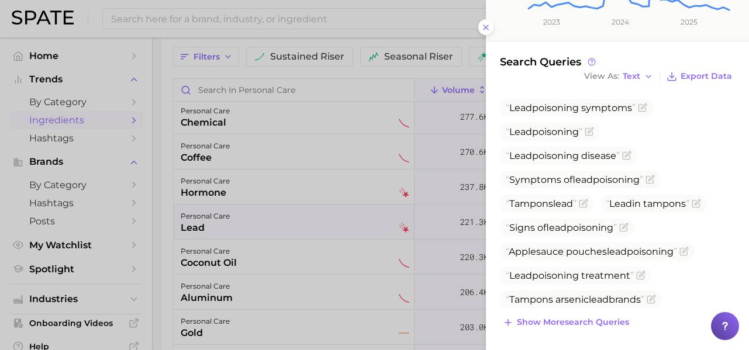
scroll to position [321, 0]
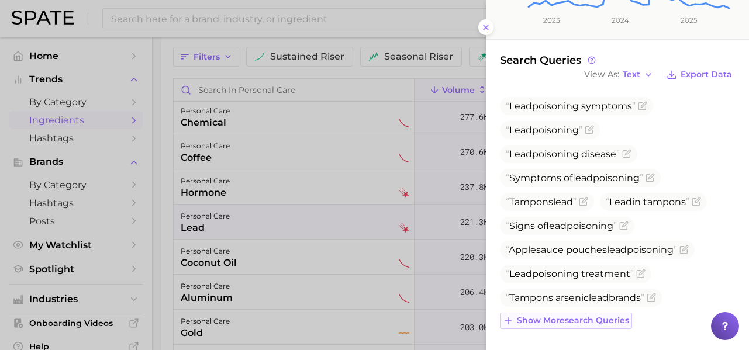
click at [592, 317] on span "Show more search queries" at bounding box center [573, 321] width 112 height 10
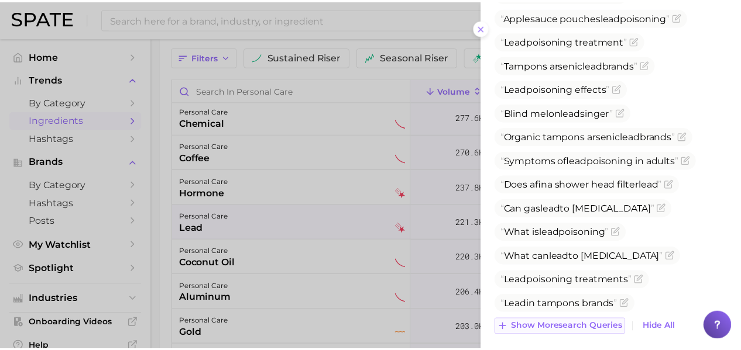
scroll to position [560, 0]
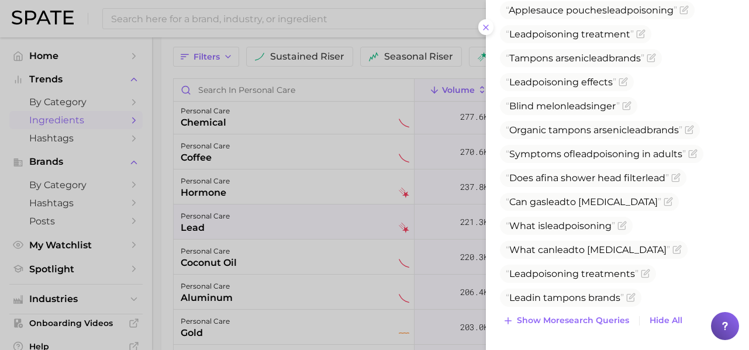
click at [286, 245] on div at bounding box center [374, 175] width 749 height 350
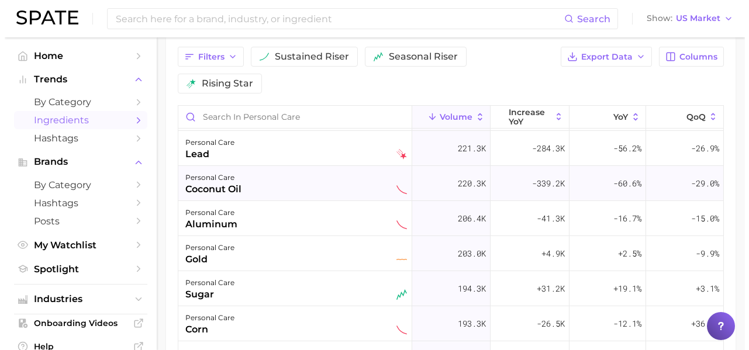
scroll to position [807, 0]
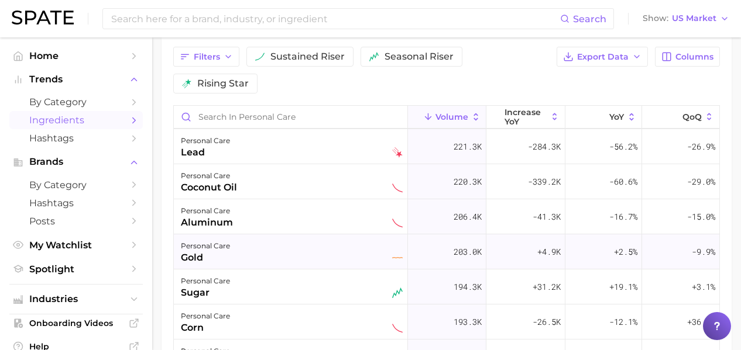
click at [295, 263] on div "personal care gold" at bounding box center [292, 252] width 222 height 26
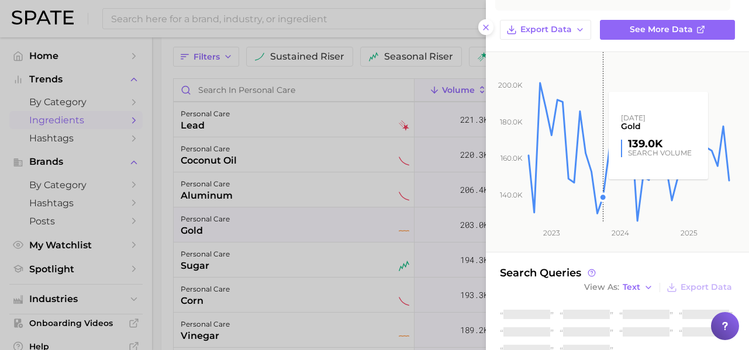
scroll to position [135, 0]
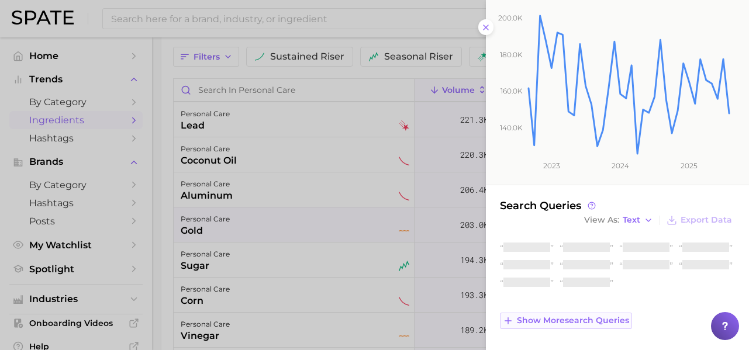
click at [601, 316] on span "Show more search queries" at bounding box center [573, 321] width 112 height 10
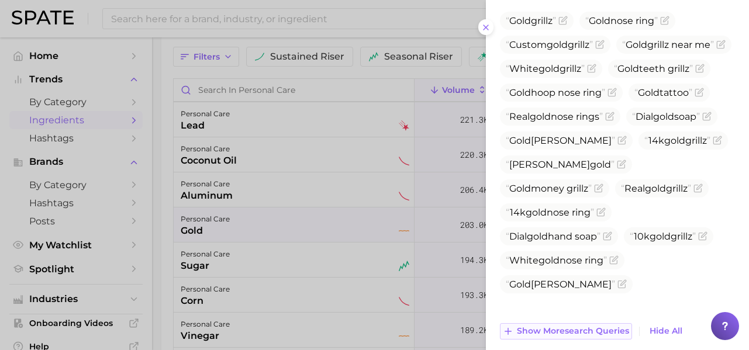
scroll to position [404, 0]
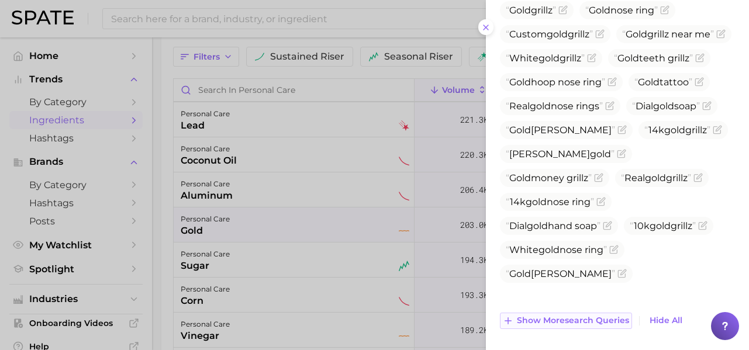
click at [599, 323] on span "Show more search queries" at bounding box center [573, 321] width 112 height 10
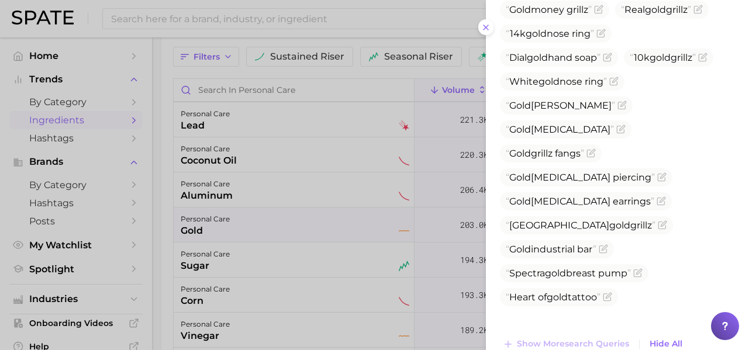
scroll to position [587, 0]
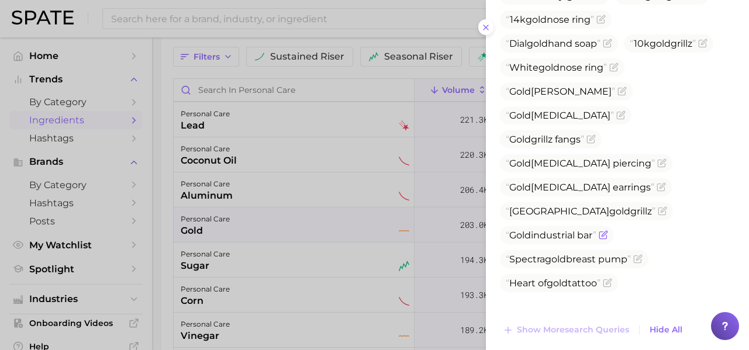
drag, startPoint x: 597, startPoint y: 261, endPoint x: 502, endPoint y: 260, distance: 94.2
click at [502, 245] on span "Gold industrial bar" at bounding box center [557, 235] width 114 height 18
copy span "Gold industrial bar"
drag, startPoint x: 632, startPoint y: 284, endPoint x: 510, endPoint y: 285, distance: 121.7
click at [510, 265] on span "Spectra gold breast pump" at bounding box center [568, 259] width 125 height 11
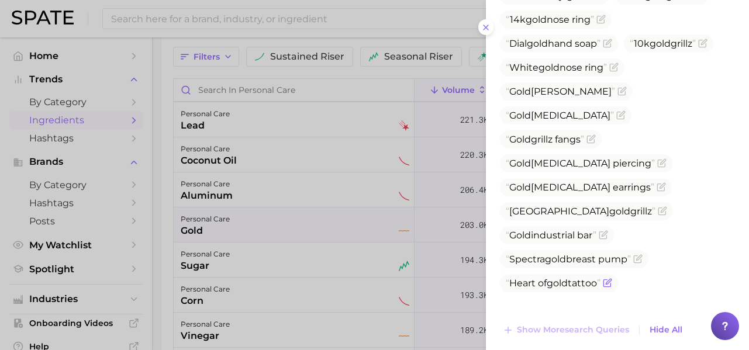
click at [612, 288] on icon "Flag as miscategorized or irrelevant" at bounding box center [607, 282] width 9 height 9
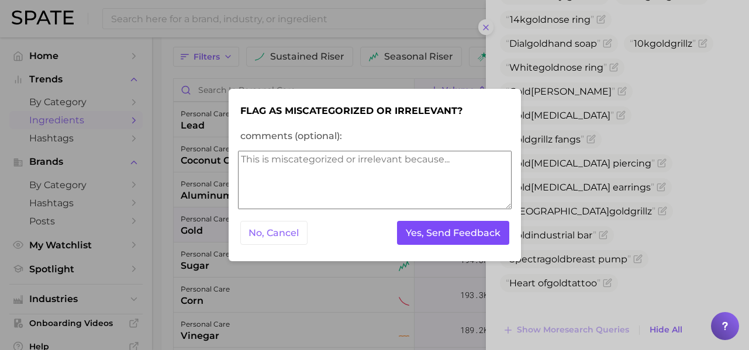
click at [474, 232] on button "Yes, Send Feedback" at bounding box center [453, 233] width 112 height 24
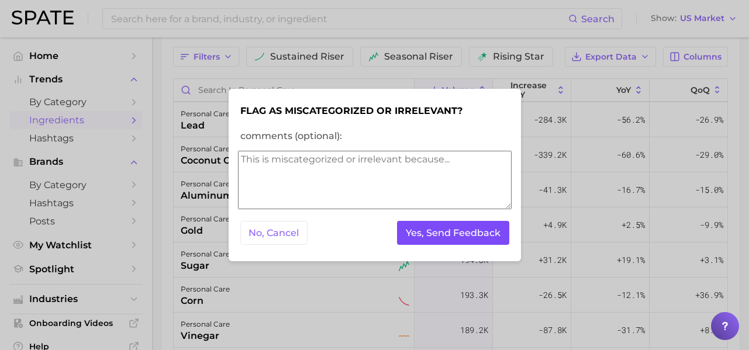
click at [471, 232] on button "Yes, Send Feedback" at bounding box center [453, 233] width 112 height 24
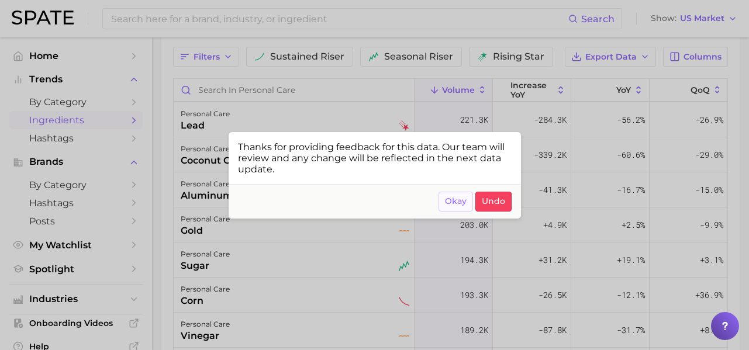
click at [452, 201] on span "Okay" at bounding box center [456, 202] width 22 height 10
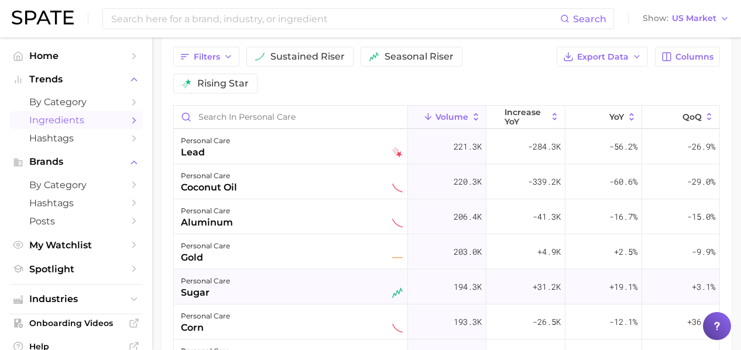
click at [274, 293] on div "personal care sugar" at bounding box center [292, 287] width 222 height 26
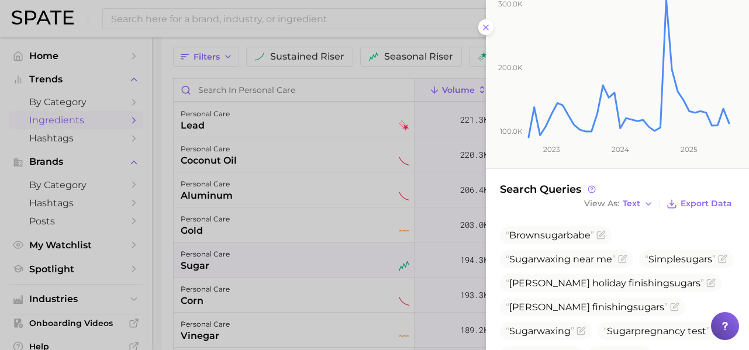
scroll to position [284, 0]
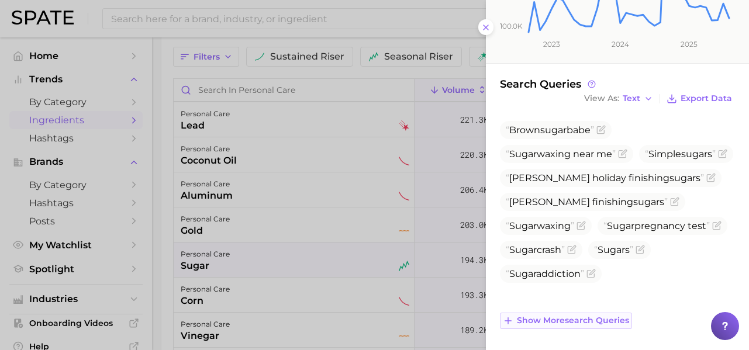
click at [588, 325] on span "Show more search queries" at bounding box center [573, 321] width 112 height 10
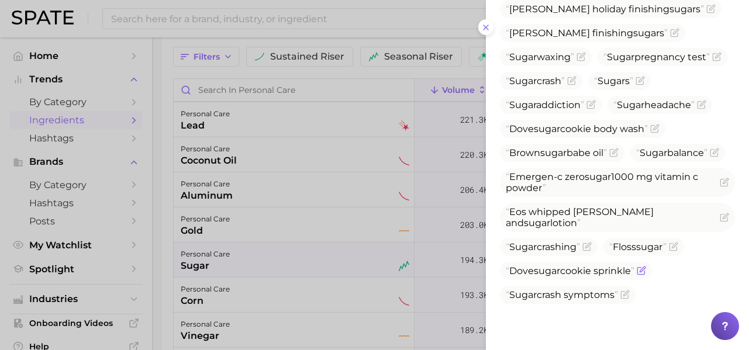
scroll to position [452, 0]
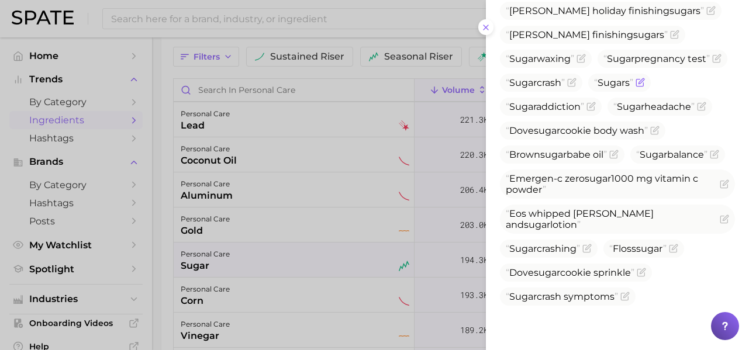
click at [636, 87] on icon "Flag as miscategorized or irrelevant" at bounding box center [640, 82] width 9 height 9
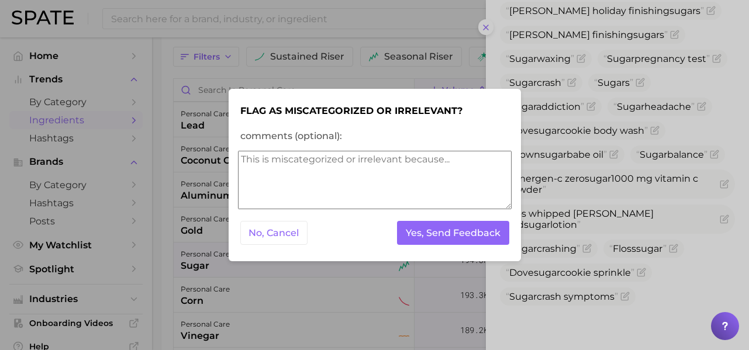
click at [469, 165] on textarea "comments (optional):" at bounding box center [375, 180] width 274 height 58
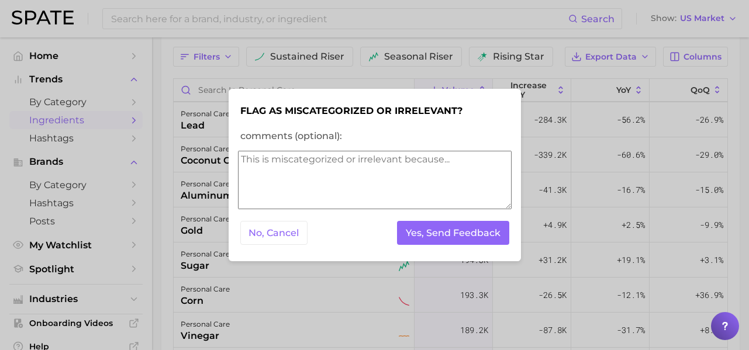
click at [469, 166] on textarea "comments (optional):" at bounding box center [375, 180] width 274 height 58
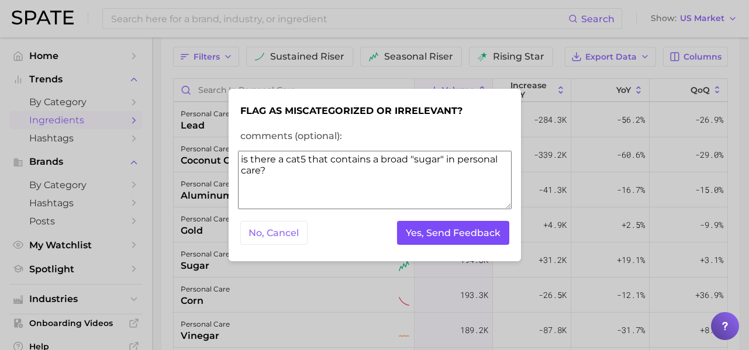
type textarea "is there a cat5 that contains a broad "sugar" in personal care?"
click at [480, 241] on button "Yes, Send Feedback" at bounding box center [453, 233] width 112 height 24
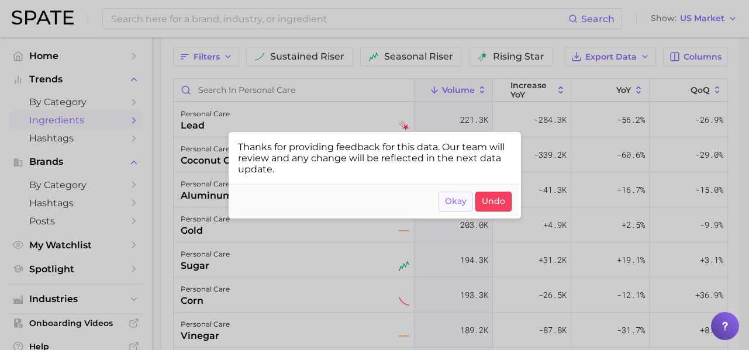
click at [448, 201] on span "Okay" at bounding box center [456, 202] width 22 height 10
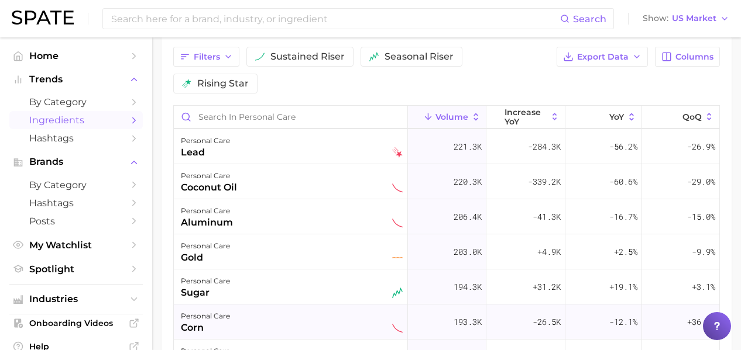
click at [282, 330] on div "personal care corn" at bounding box center [292, 322] width 222 height 26
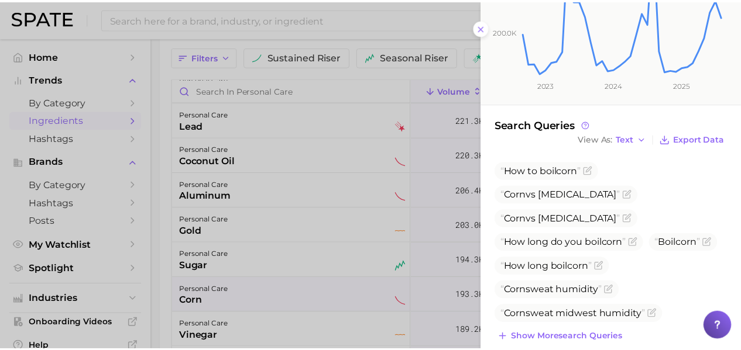
scroll to position [248, 0]
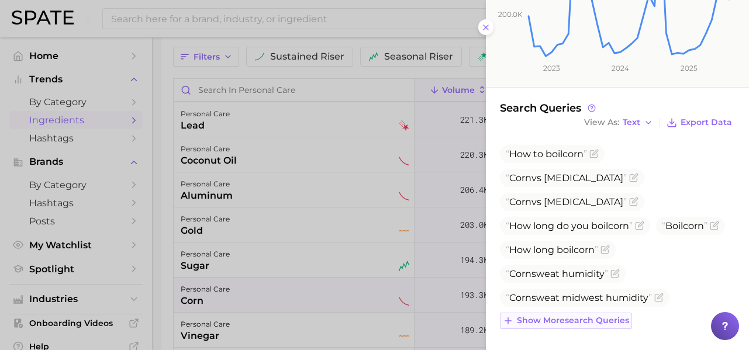
click at [584, 321] on span "Show more search queries" at bounding box center [573, 321] width 112 height 10
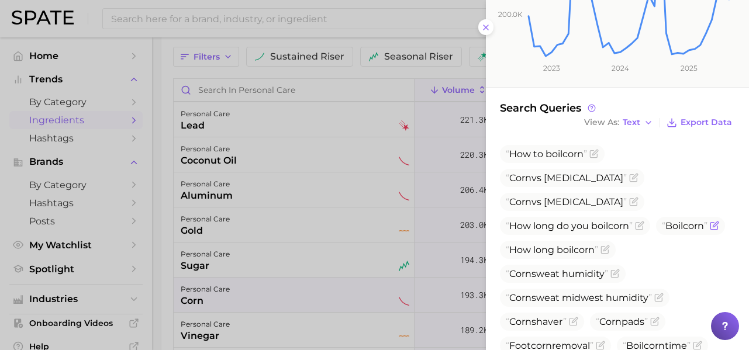
click at [710, 226] on icon "Flag as miscategorized or irrelevant" at bounding box center [714, 225] width 9 height 9
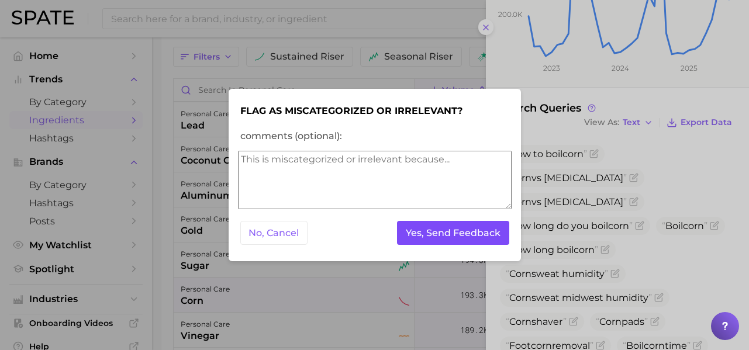
click at [456, 233] on button "Yes, Send Feedback" at bounding box center [453, 233] width 112 height 24
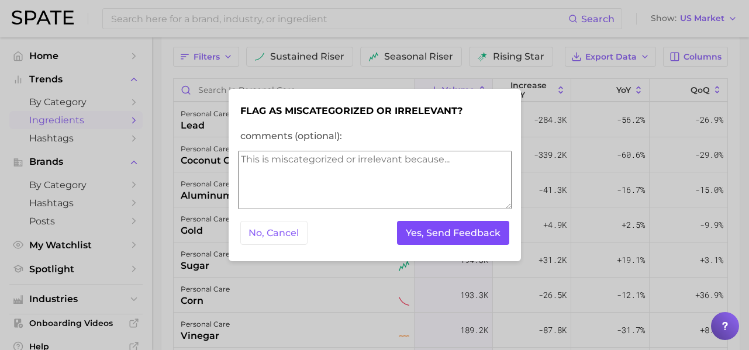
click at [456, 233] on button "Yes, Send Feedback" at bounding box center [453, 233] width 112 height 24
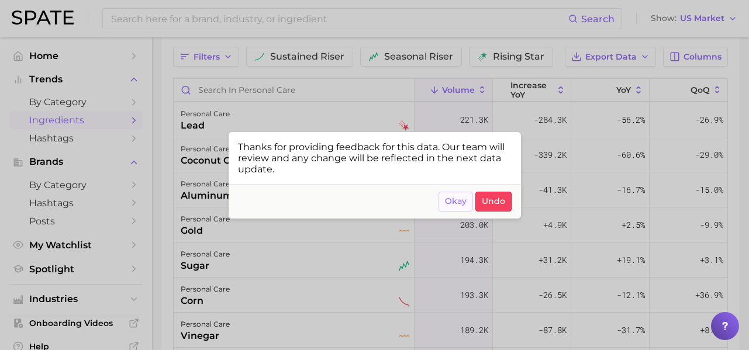
click at [453, 201] on span "Okay" at bounding box center [456, 202] width 22 height 10
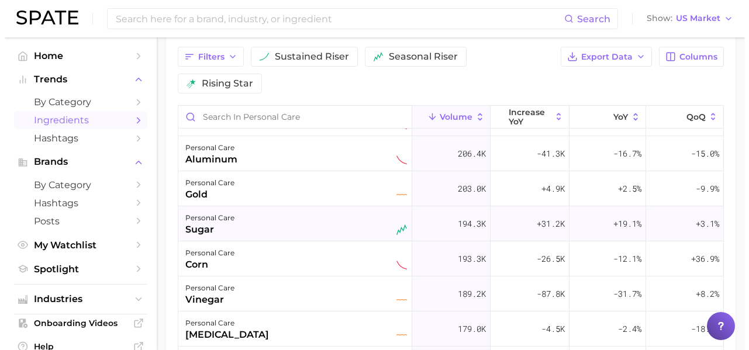
scroll to position [880, 0]
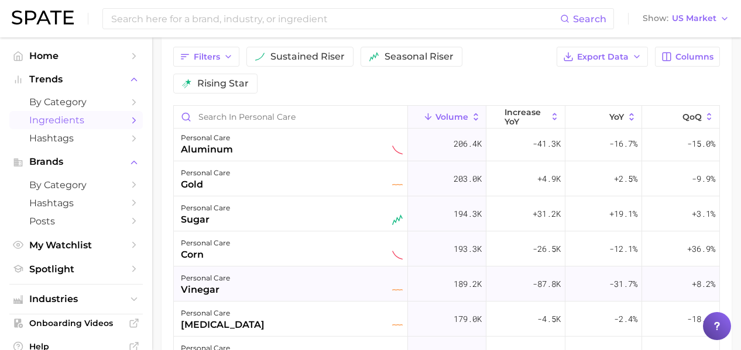
click at [297, 290] on div "personal care vinegar" at bounding box center [292, 284] width 222 height 26
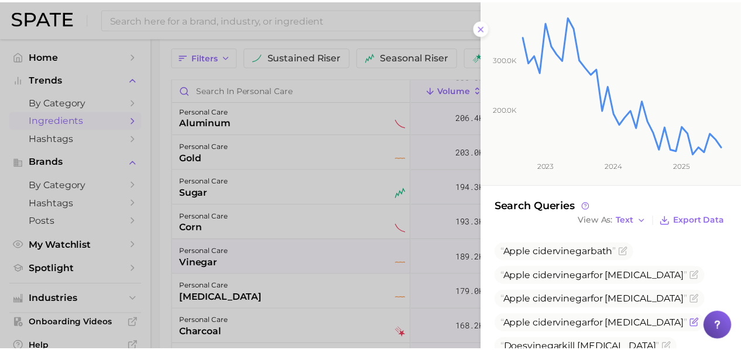
scroll to position [345, 0]
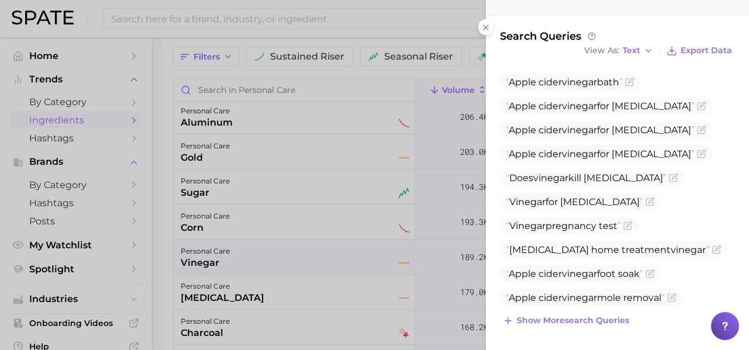
click at [257, 291] on div at bounding box center [374, 175] width 749 height 350
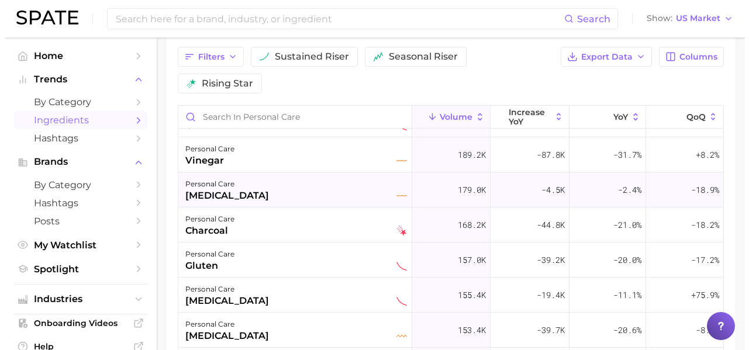
scroll to position [1021, 0]
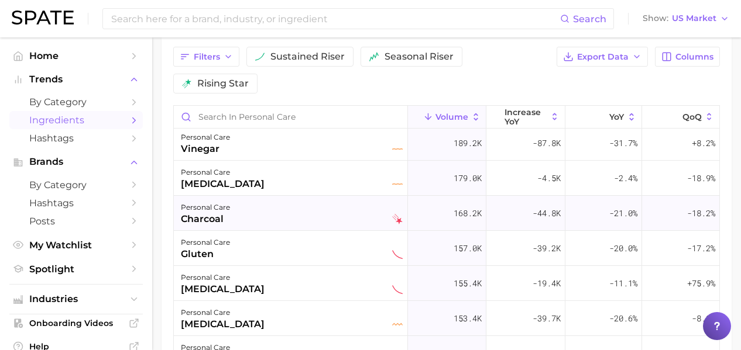
click at [326, 219] on div "personal care charcoal" at bounding box center [292, 214] width 222 height 26
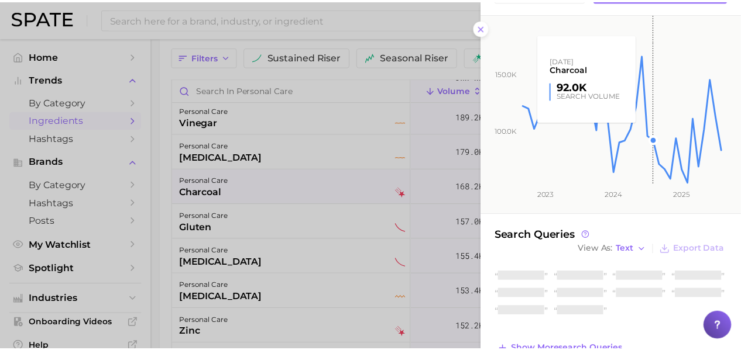
scroll to position [163, 0]
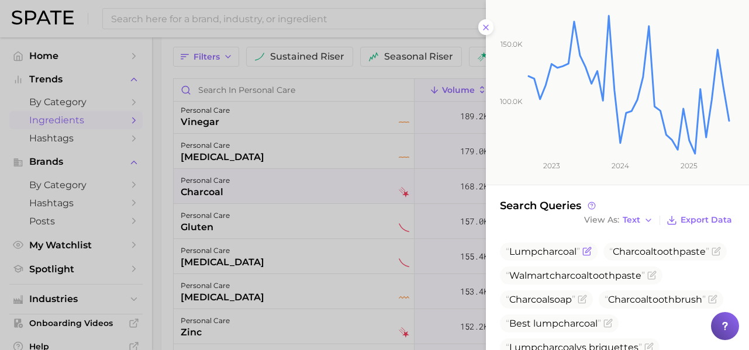
click at [592, 254] on icon "Flag as miscategorized or irrelevant" at bounding box center [587, 251] width 9 height 9
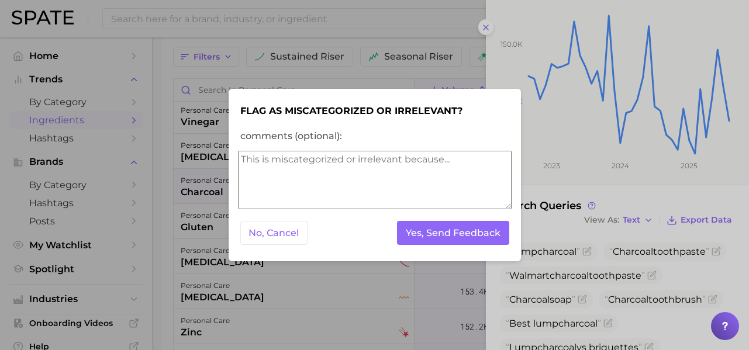
click at [311, 187] on textarea "comments (optional):" at bounding box center [375, 180] width 274 height 58
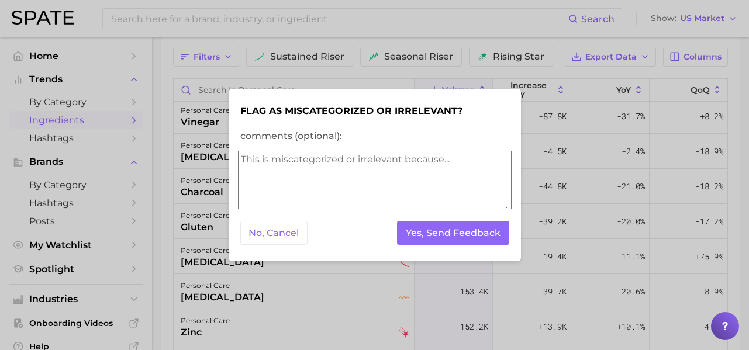
click at [311, 187] on textarea "comments (optional):" at bounding box center [375, 180] width 274 height 58
type textarea "I"
type textarea "b"
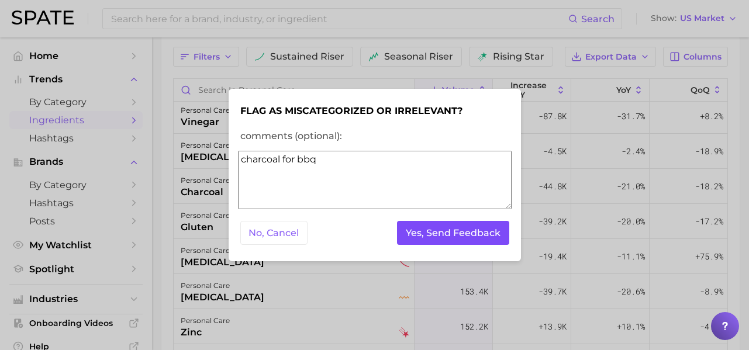
type textarea "charcoal for bbq"
click at [435, 224] on button "Yes, Send Feedback" at bounding box center [453, 233] width 112 height 24
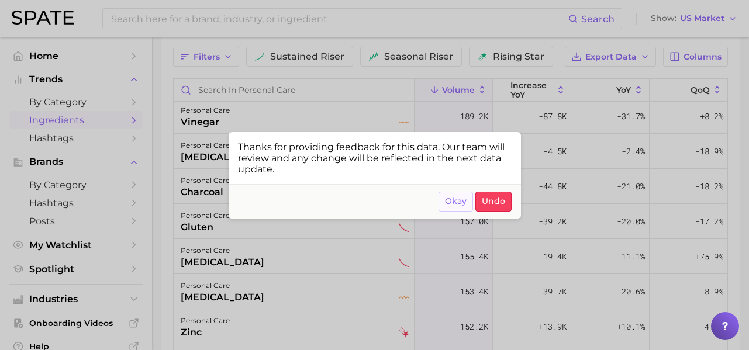
click at [457, 204] on span "Okay" at bounding box center [456, 202] width 22 height 10
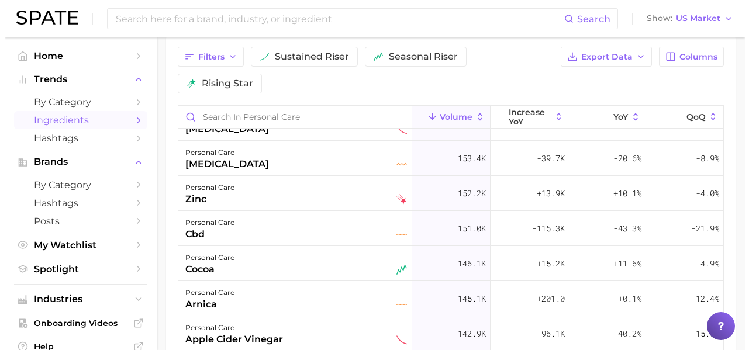
scroll to position [1183, 0]
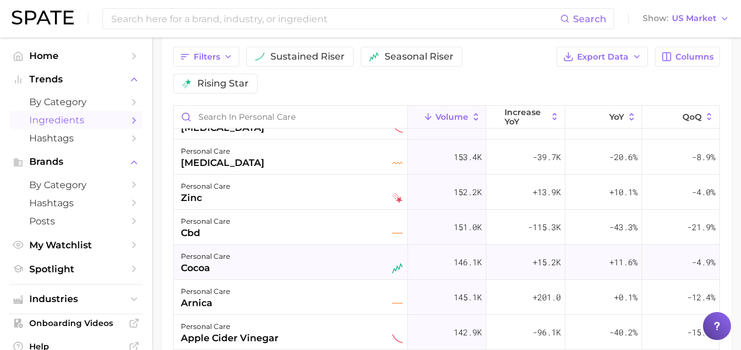
click at [292, 266] on div "personal care cocoa" at bounding box center [292, 263] width 222 height 26
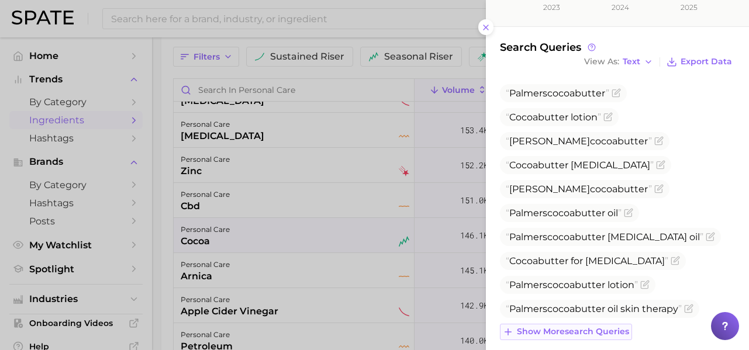
scroll to position [345, 0]
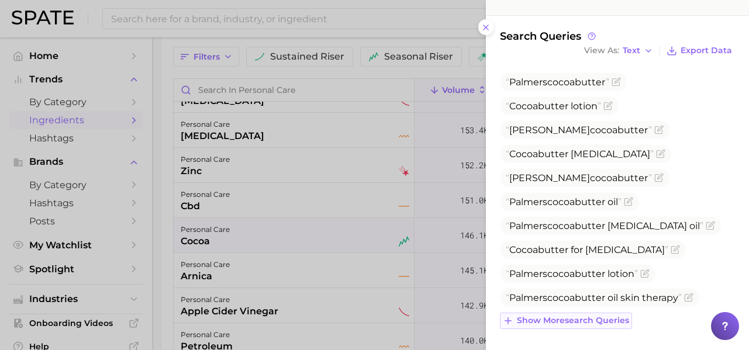
click at [577, 318] on span "Show more search queries" at bounding box center [573, 321] width 112 height 10
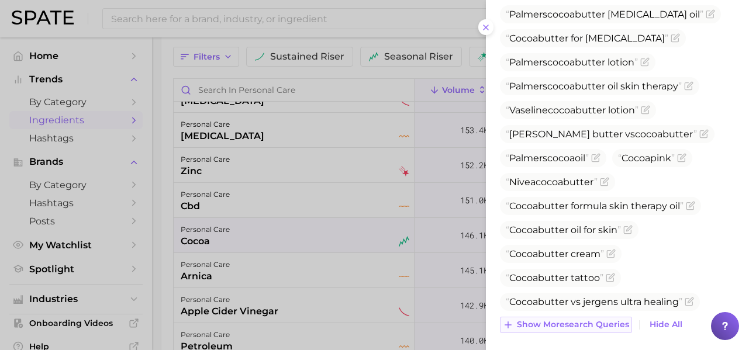
scroll to position [556, 0]
click at [687, 160] on icon "Flag as miscategorized or irrelevant" at bounding box center [681, 158] width 9 height 9
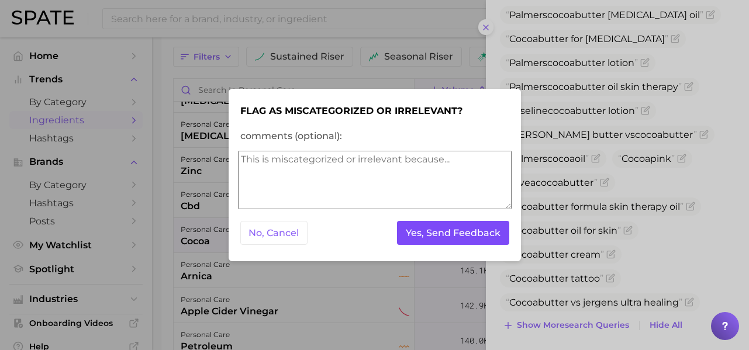
click at [436, 224] on button "Yes, Send Feedback" at bounding box center [453, 233] width 112 height 24
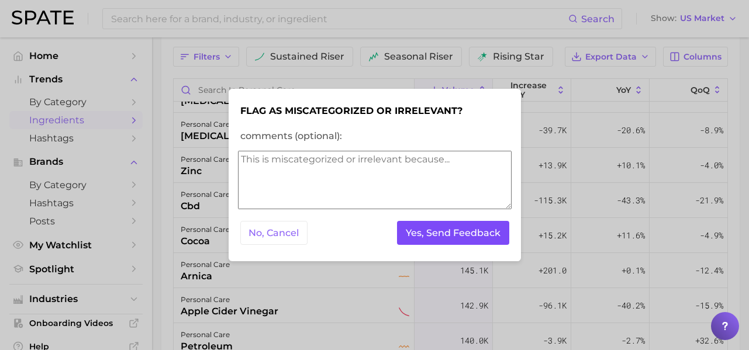
click at [481, 229] on button "Yes, Send Feedback" at bounding box center [453, 233] width 112 height 24
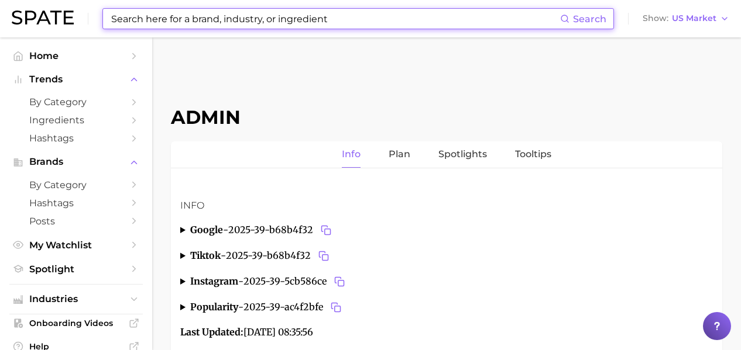
click at [191, 12] on input at bounding box center [335, 19] width 450 height 20
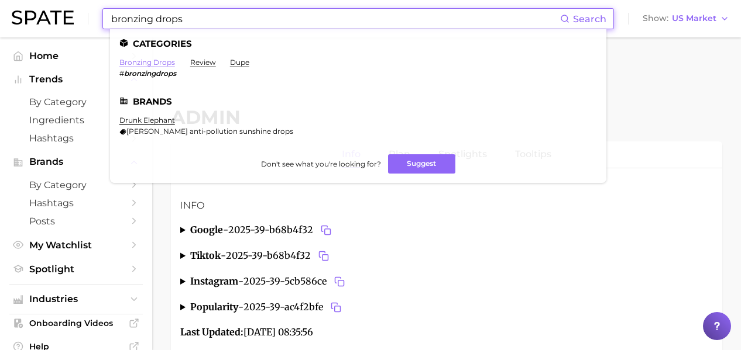
type input "bronzing drops"
click at [151, 60] on link "bronzing drops" at bounding box center [147, 62] width 56 height 9
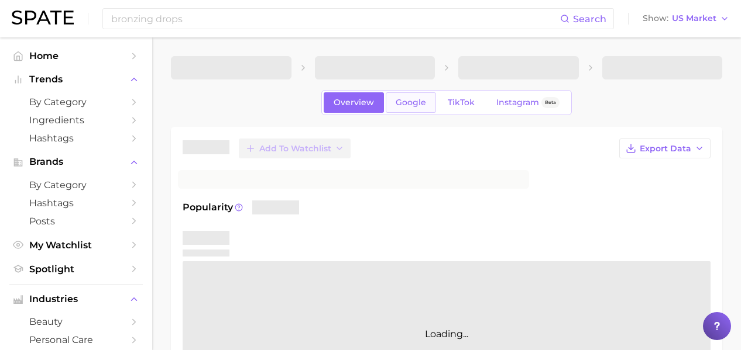
click at [411, 102] on span "Google" at bounding box center [410, 103] width 30 height 10
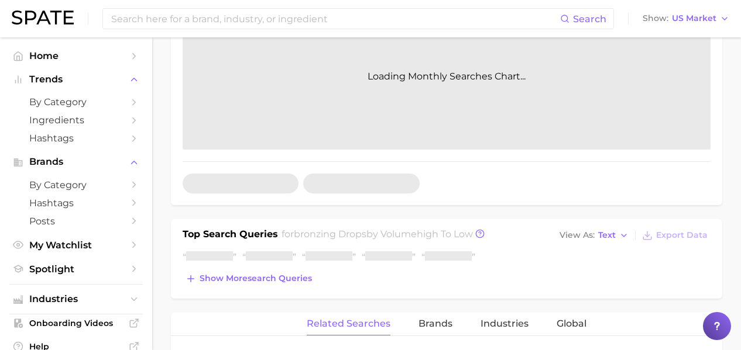
scroll to position [328, 0]
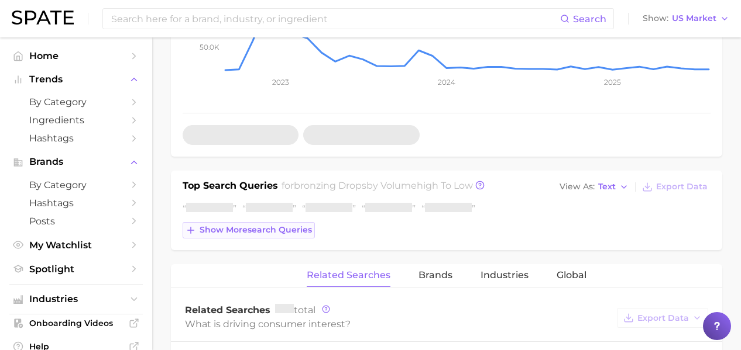
click at [294, 233] on span "Show more search queries" at bounding box center [255, 230] width 112 height 10
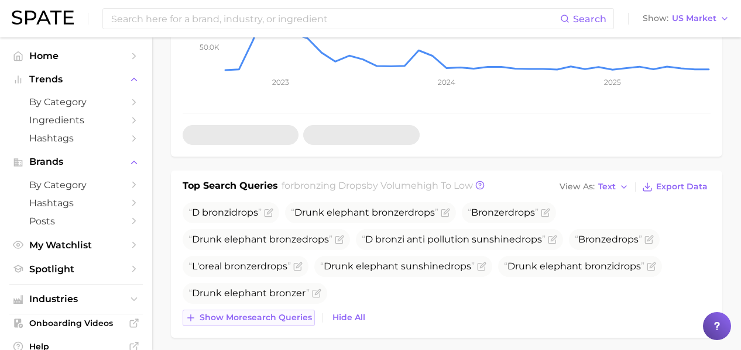
click at [284, 318] on span "Show more search queries" at bounding box center [255, 318] width 112 height 10
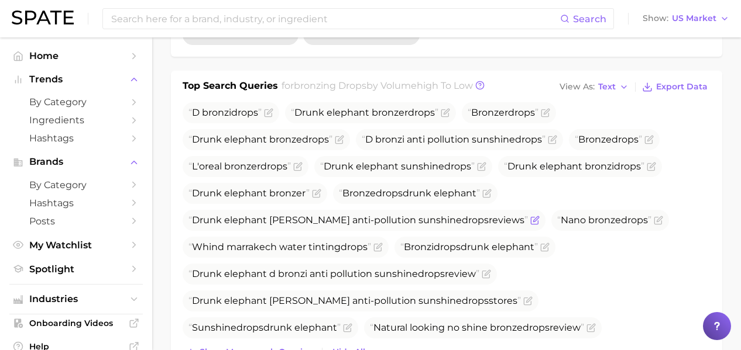
scroll to position [460, 0]
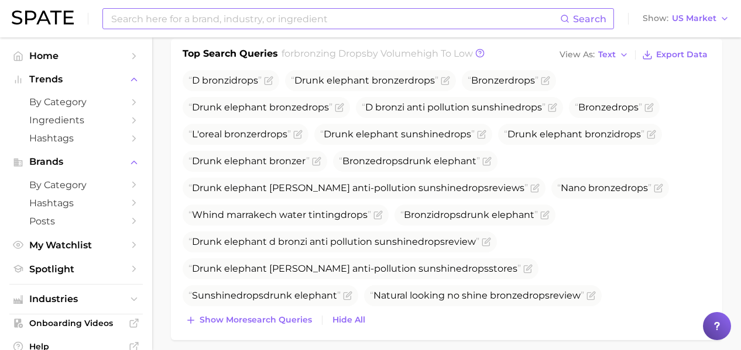
click at [204, 25] on input at bounding box center [335, 19] width 450 height 20
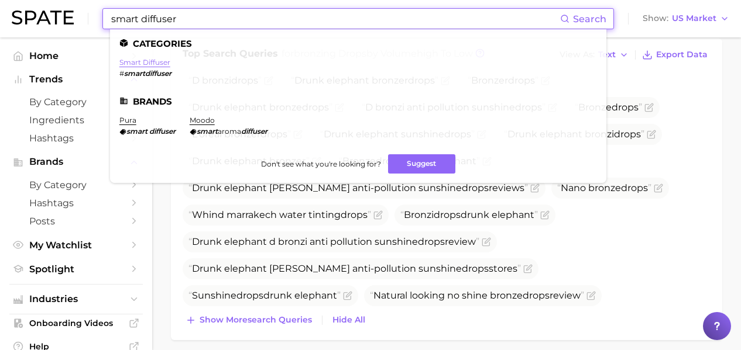
type input "smart diffuser"
click at [159, 61] on link "smart diffuser" at bounding box center [144, 62] width 51 height 9
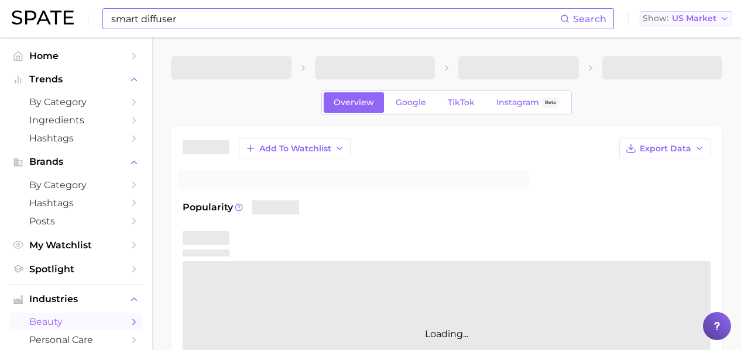
click at [688, 18] on span "US Market" at bounding box center [693, 18] width 44 height 6
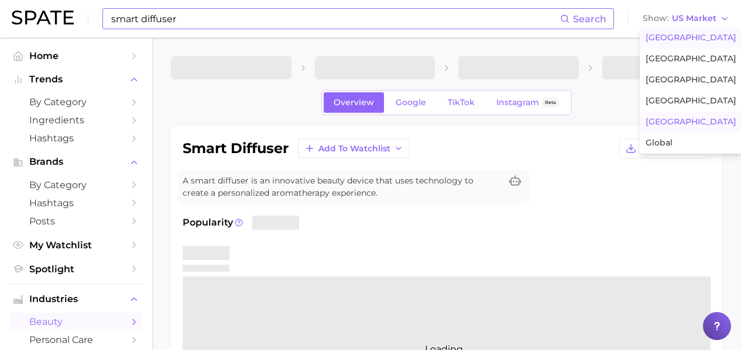
click at [694, 118] on button "Japan" at bounding box center [690, 122] width 102 height 21
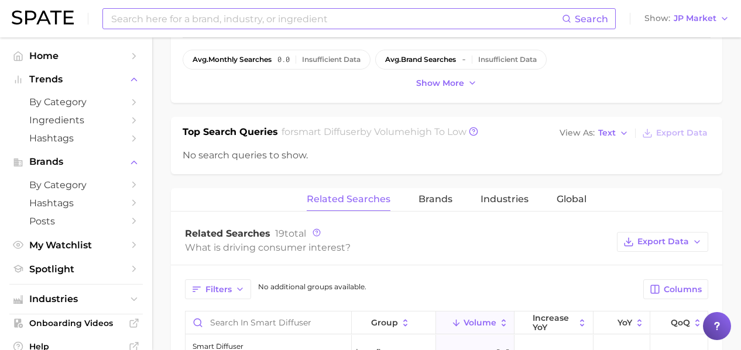
scroll to position [449, 0]
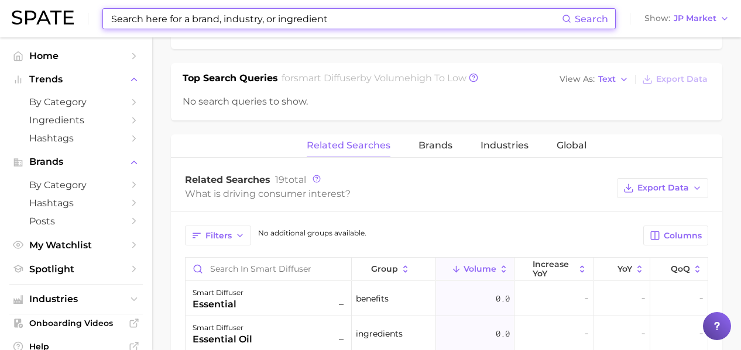
click at [245, 23] on input at bounding box center [336, 19] width 452 height 20
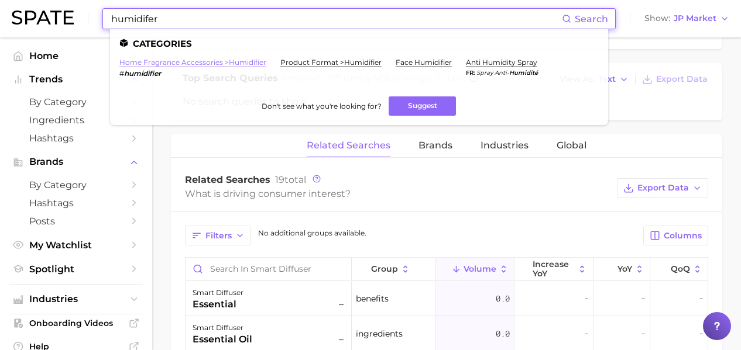
type input "humidifer"
click at [214, 65] on link "home fragrance accessories > humidifier" at bounding box center [192, 62] width 147 height 9
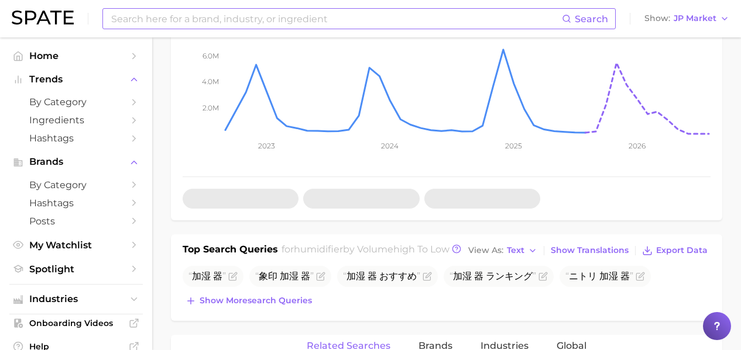
scroll to position [399, 0]
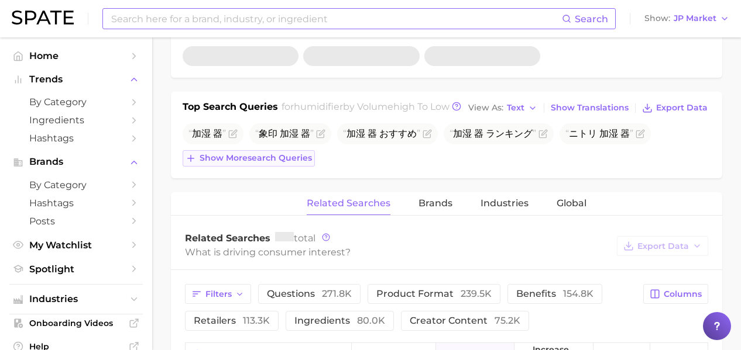
click at [292, 167] on button "Show more search queries" at bounding box center [248, 158] width 132 height 16
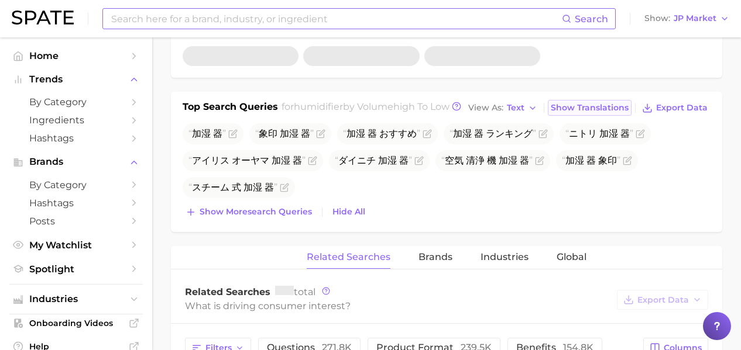
click at [576, 113] on span "Show Translations" at bounding box center [589, 108] width 78 height 10
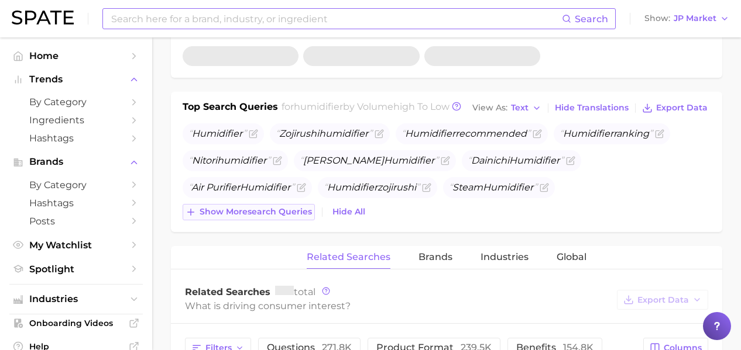
click at [267, 211] on span "Show more search queries" at bounding box center [255, 212] width 112 height 10
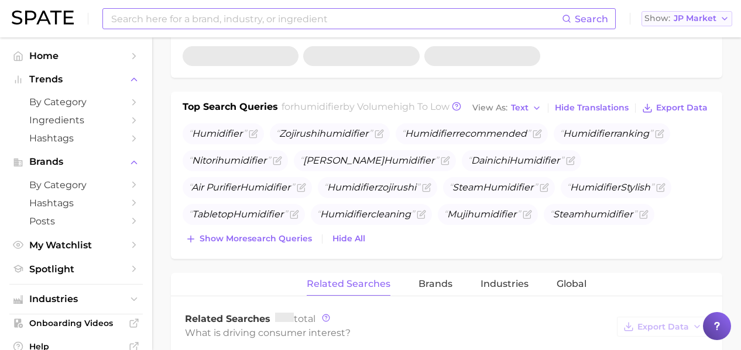
click at [691, 18] on span "JP Market" at bounding box center [694, 18] width 43 height 6
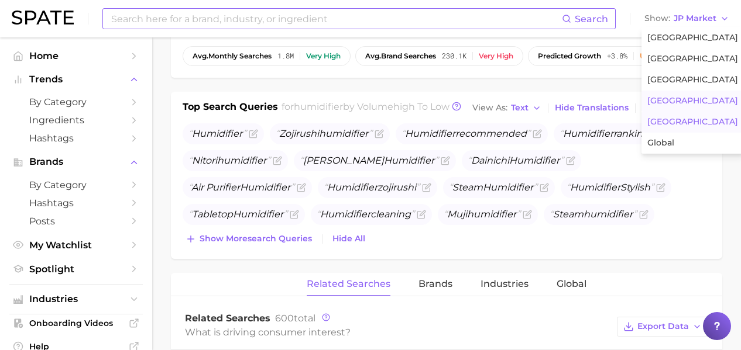
click at [688, 96] on span "South Korea" at bounding box center [692, 101] width 91 height 10
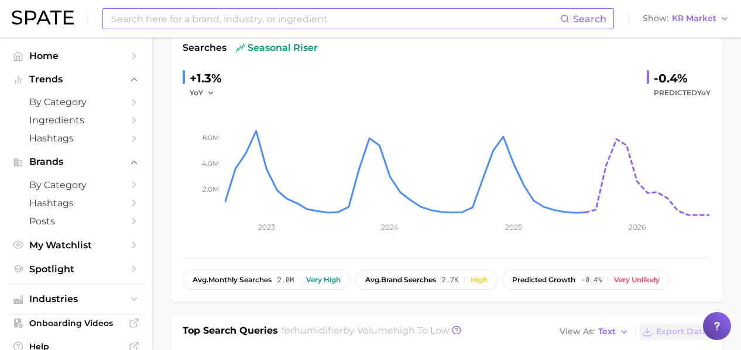
scroll to position [309, 0]
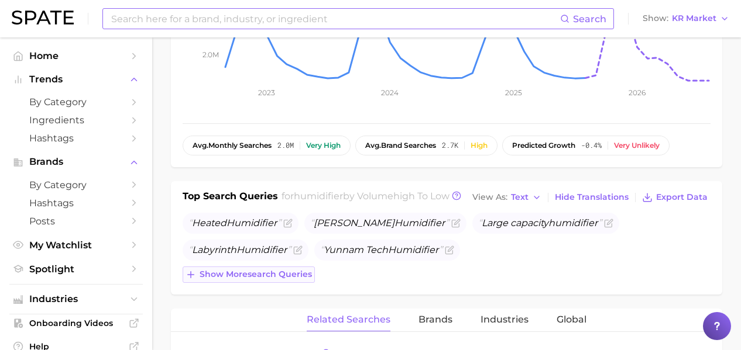
click at [303, 271] on span "Show more search queries" at bounding box center [255, 275] width 112 height 10
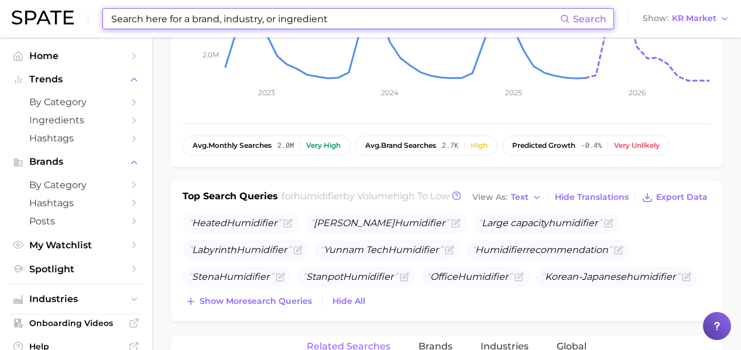
click at [281, 16] on input at bounding box center [335, 19] width 450 height 20
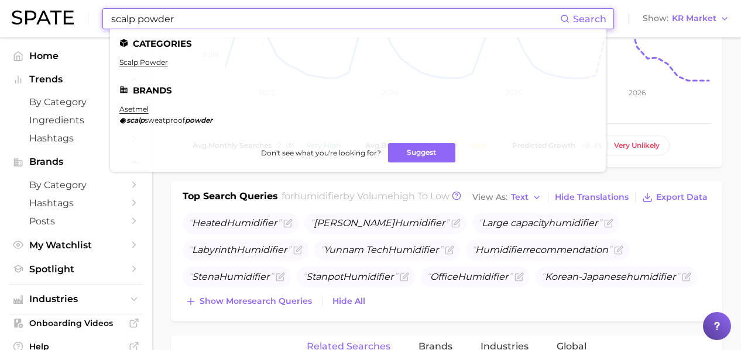
type input "scalp powder"
click at [137, 68] on ul "scalp powder" at bounding box center [357, 67] width 477 height 18
click at [139, 63] on link "scalp powder" at bounding box center [143, 62] width 49 height 9
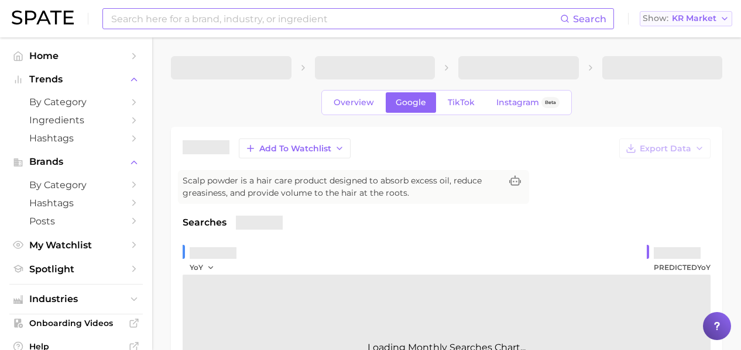
click at [708, 15] on span "KR Market" at bounding box center [693, 18] width 44 height 6
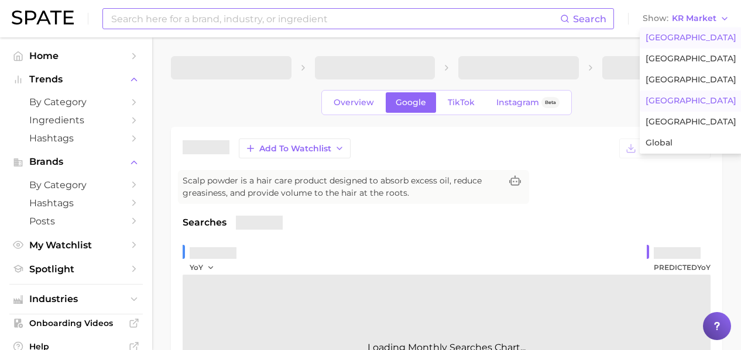
click at [671, 43] on button "United States" at bounding box center [690, 37] width 102 height 21
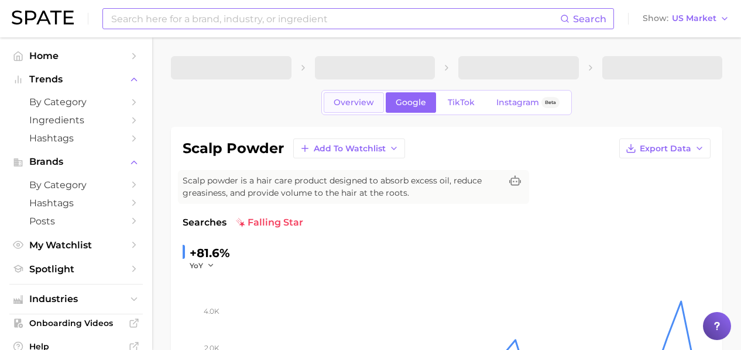
click at [355, 105] on span "Overview" at bounding box center [353, 103] width 40 height 10
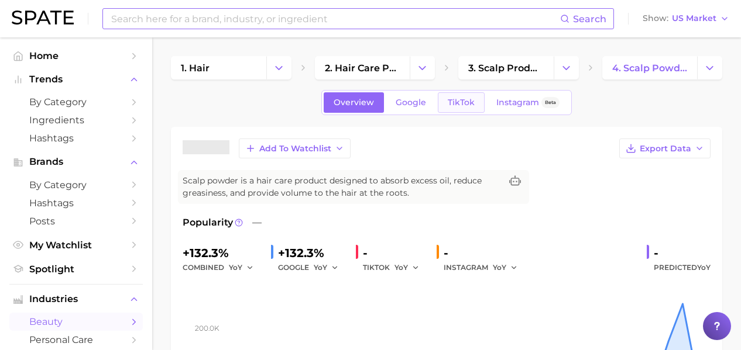
click at [468, 99] on span "TikTok" at bounding box center [460, 103] width 27 height 10
